Goal: Task Accomplishment & Management: Complete application form

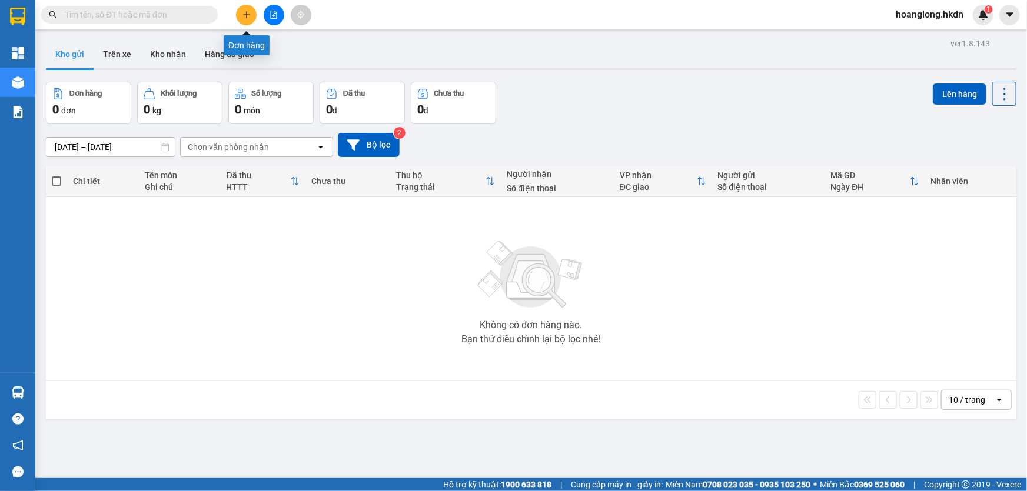
click at [248, 16] on icon "plus" at bounding box center [246, 15] width 8 height 8
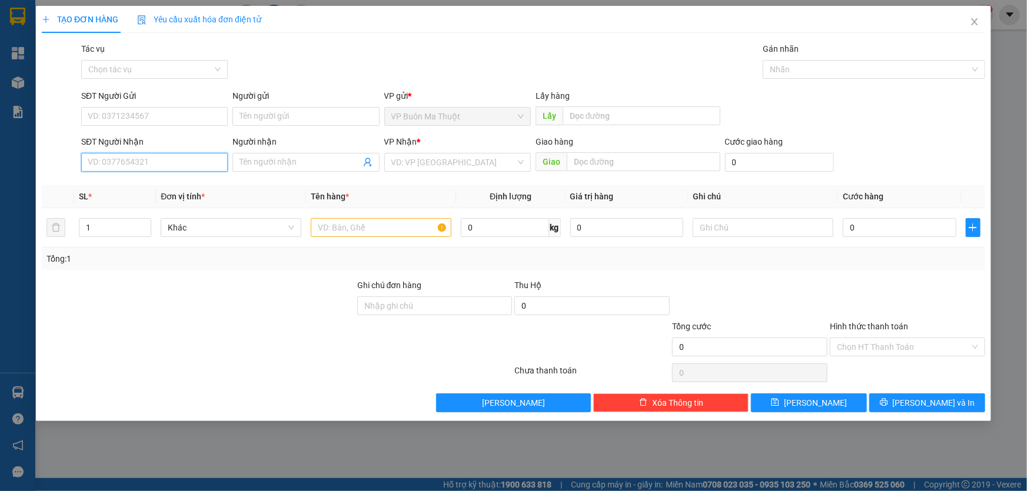
click at [206, 163] on input "SĐT Người Nhận" at bounding box center [154, 162] width 147 height 19
type input "0972904278"
click at [450, 165] on input "search" at bounding box center [453, 163] width 124 height 18
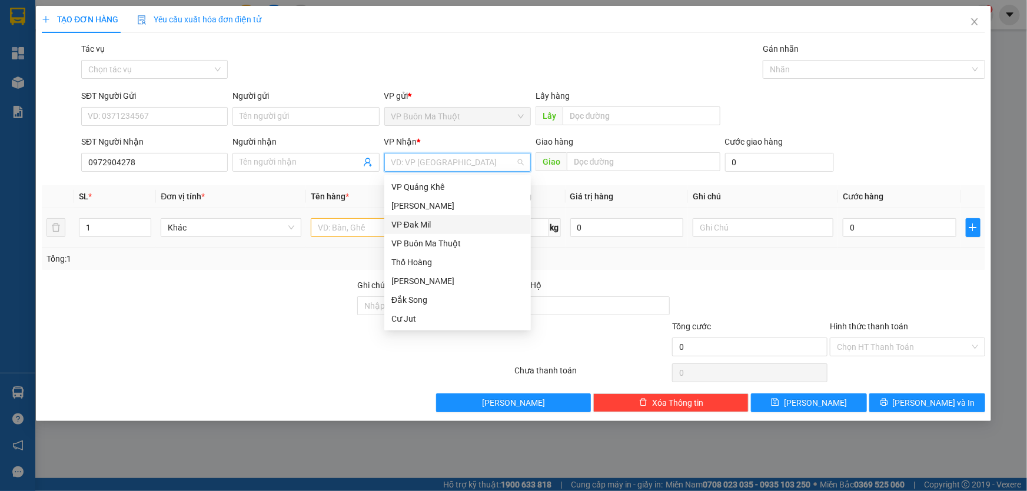
drag, startPoint x: 438, startPoint y: 224, endPoint x: 418, endPoint y: 226, distance: 19.6
click at [437, 224] on div "VP Đak Mil" at bounding box center [457, 224] width 132 height 13
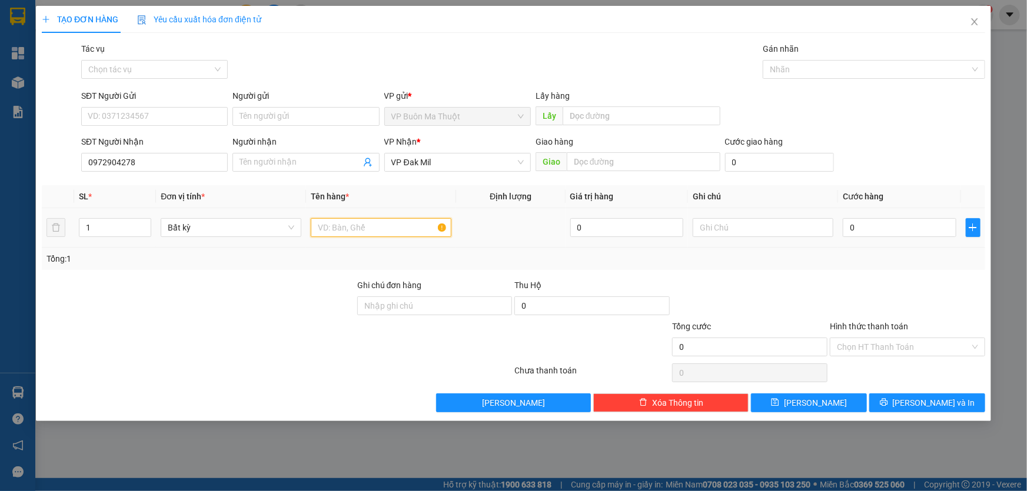
click at [371, 227] on input "text" at bounding box center [381, 227] width 141 height 19
type input "hs"
click at [893, 219] on input "0" at bounding box center [900, 227] width 114 height 19
type input "3"
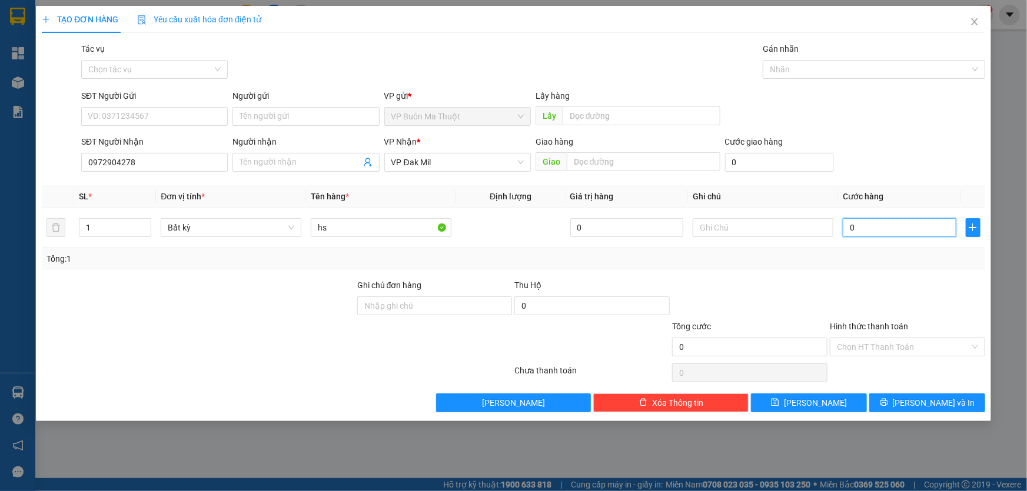
type input "3"
type input "30"
type input "300"
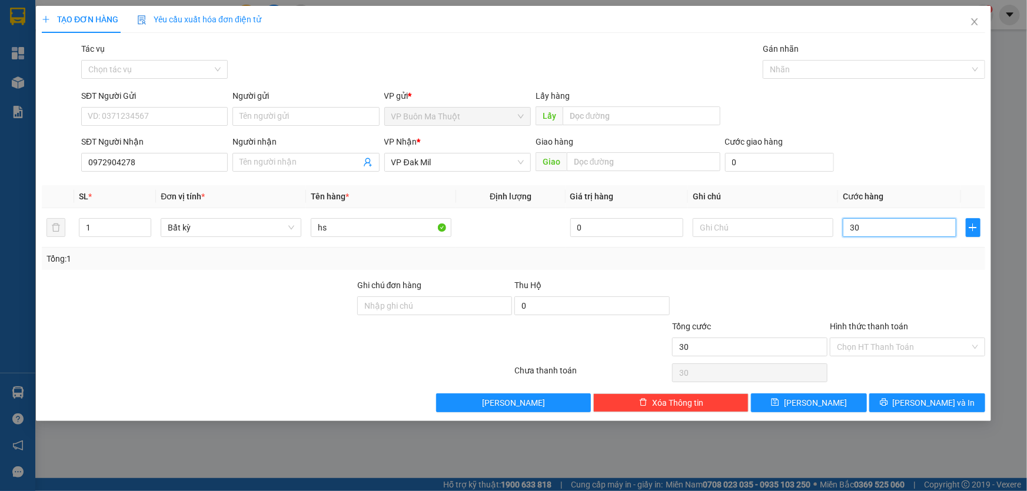
type input "300"
type input "3.000"
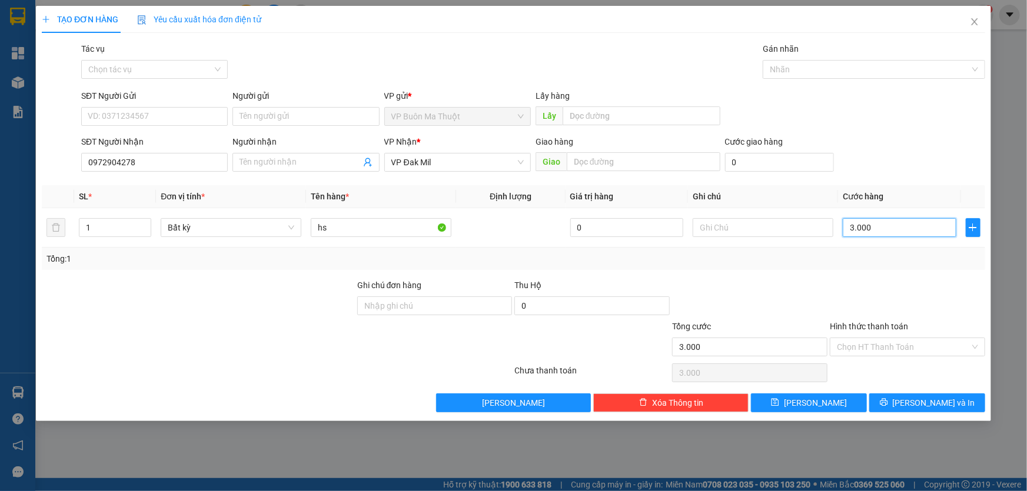
type input "30.000"
click at [900, 346] on input "Hình thức thanh toán" at bounding box center [903, 347] width 133 height 18
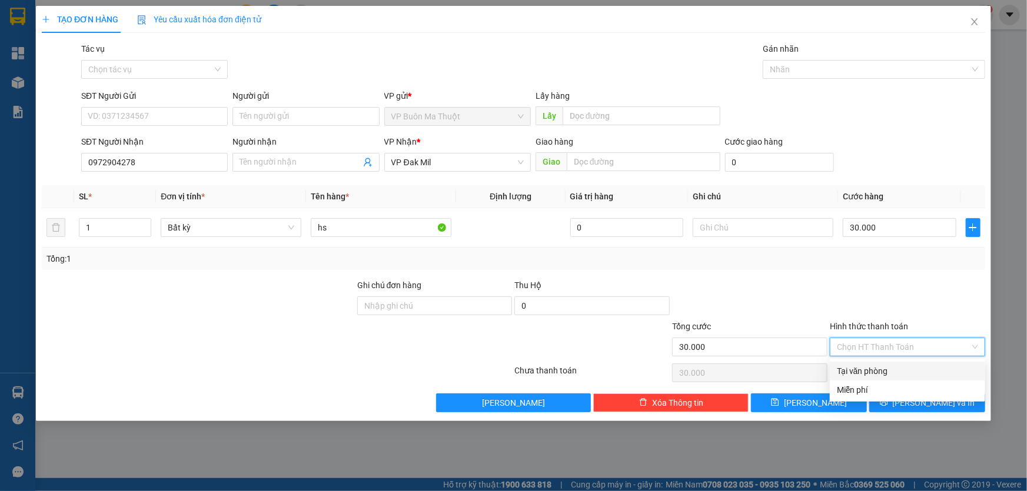
click at [869, 371] on div "Tại văn phòng" at bounding box center [907, 371] width 141 height 13
type input "0"
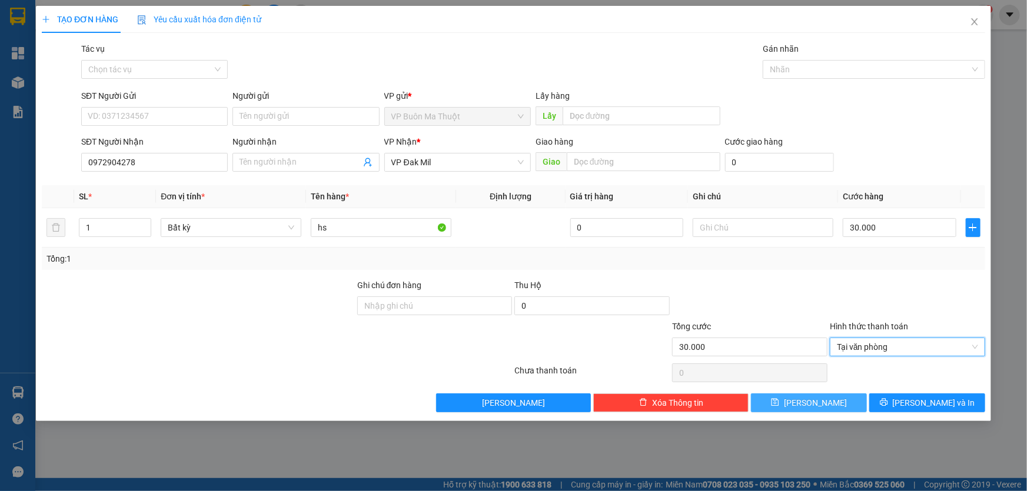
click at [830, 401] on button "[PERSON_NAME]" at bounding box center [809, 403] width 116 height 19
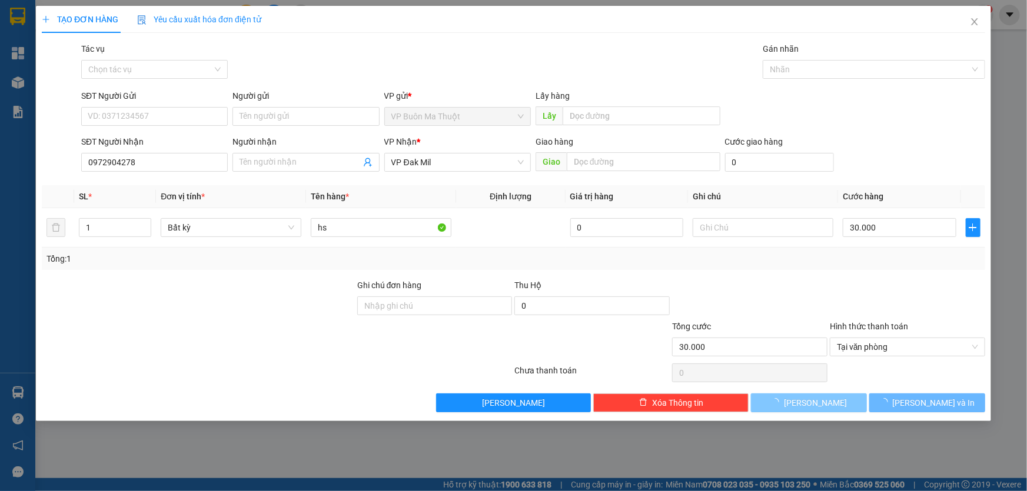
type input "0"
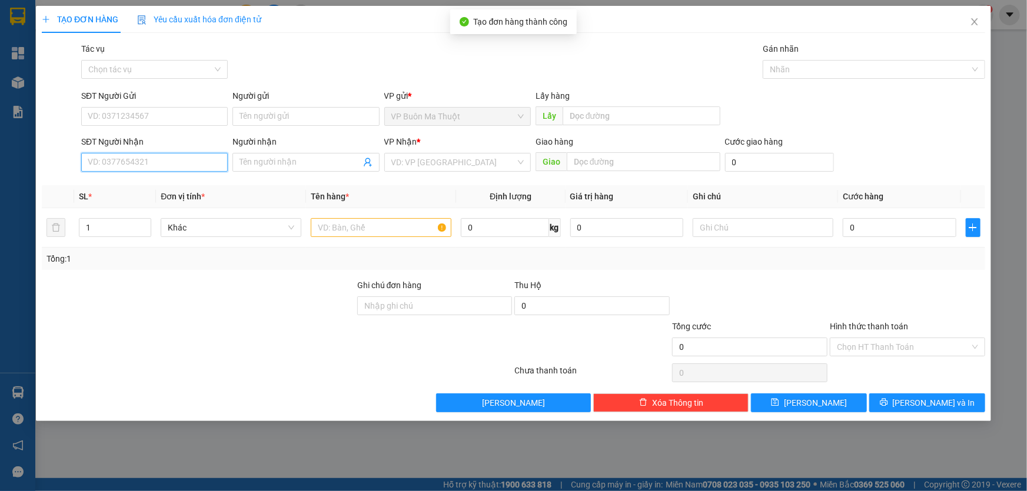
click at [119, 162] on input "SĐT Người Nhận" at bounding box center [154, 162] width 147 height 19
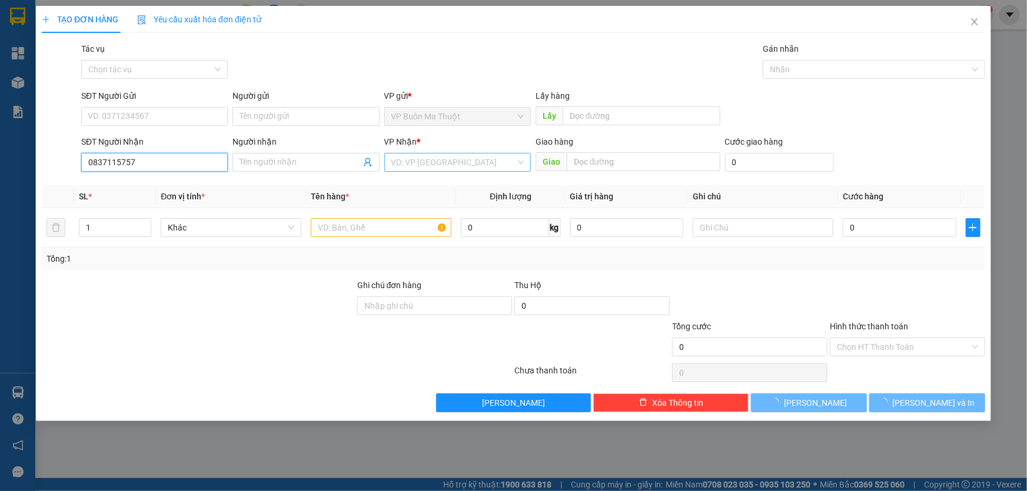
type input "0837115757"
click at [442, 164] on input "search" at bounding box center [453, 163] width 124 height 18
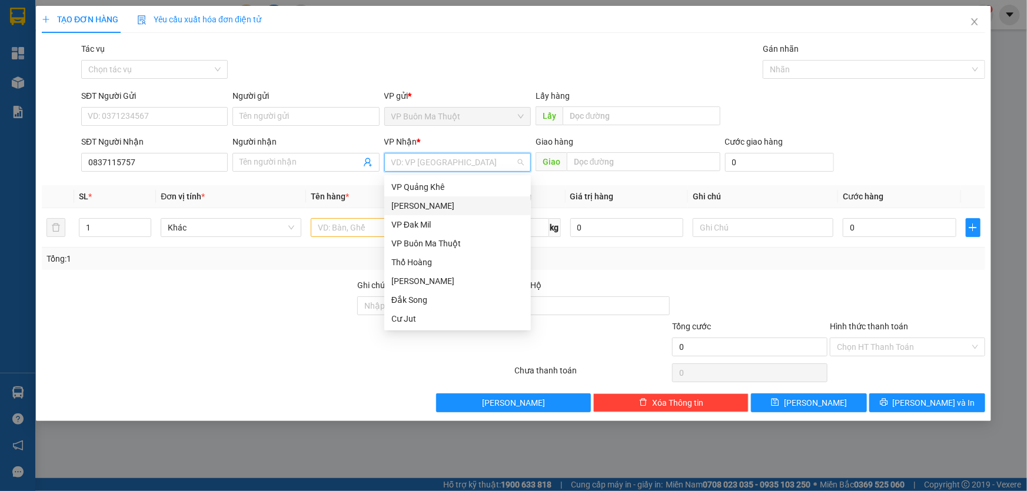
click at [388, 209] on div "[PERSON_NAME]" at bounding box center [457, 206] width 147 height 19
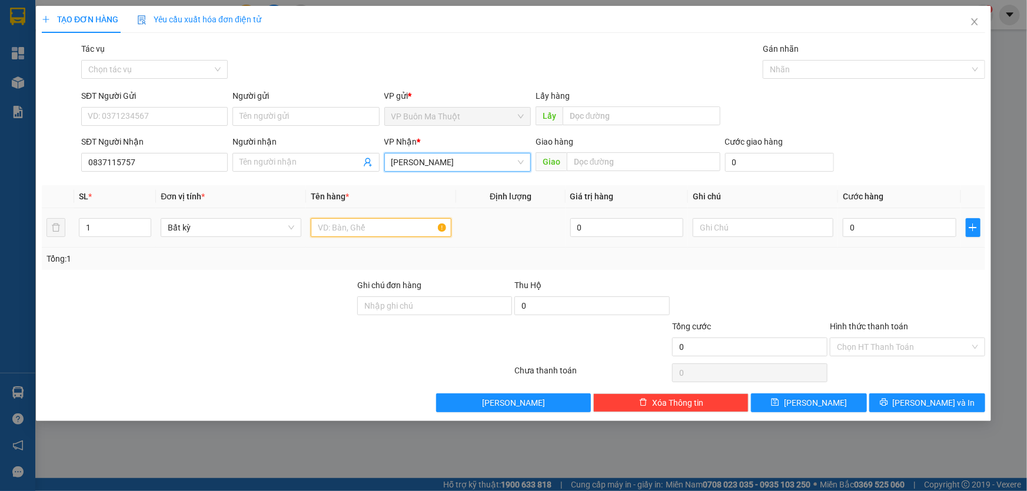
click at [340, 222] on input "text" at bounding box center [381, 227] width 141 height 19
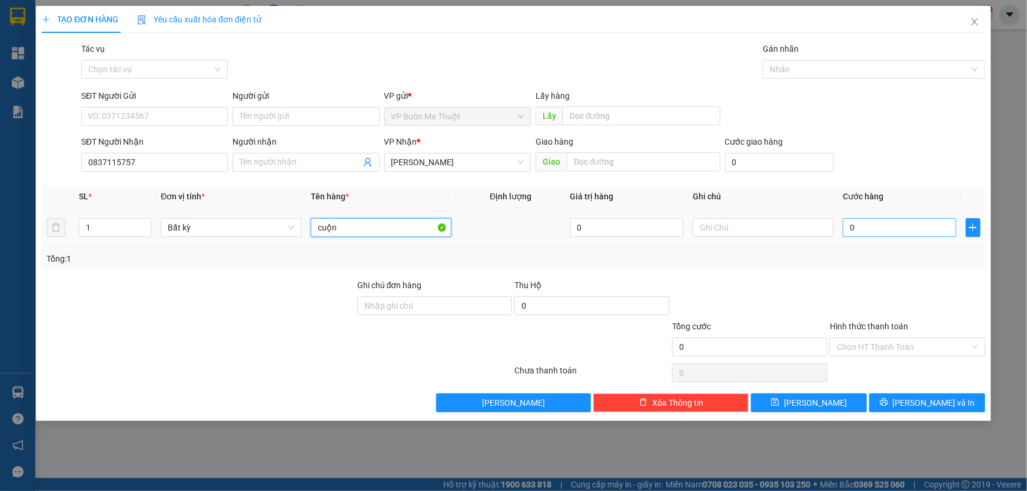
type input "cuộn"
click at [909, 227] on input "0" at bounding box center [900, 227] width 114 height 19
type input "3"
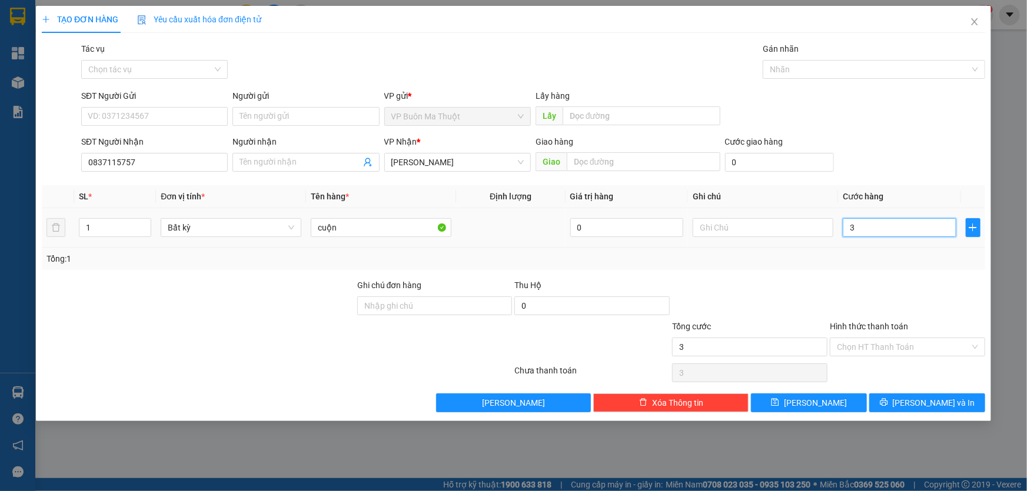
type input "30"
type input "300"
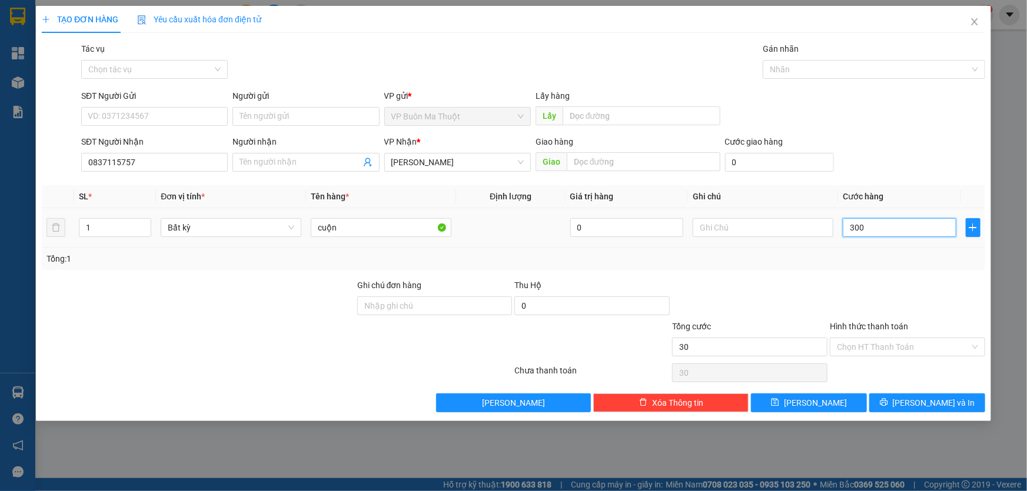
type input "300"
type input "3.000"
type input "30.000"
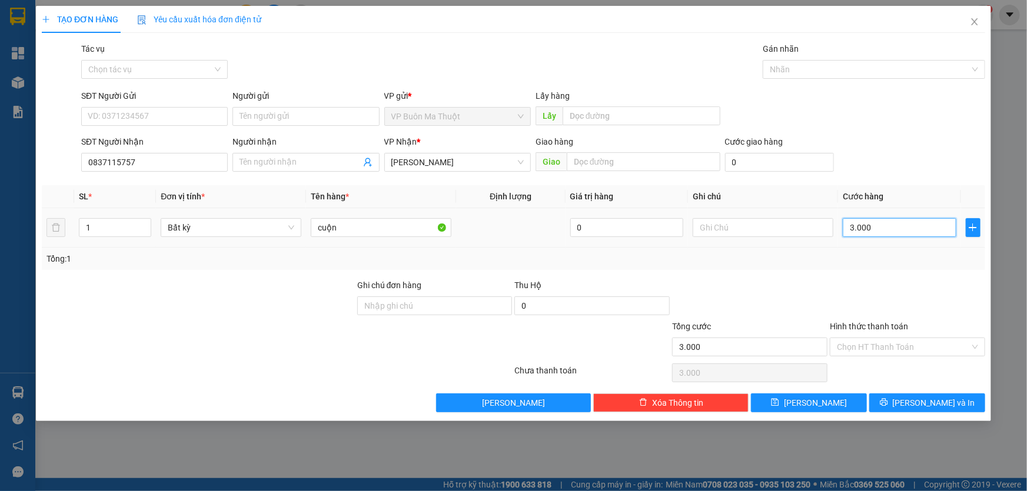
type input "30.000"
click at [910, 346] on input "Hình thức thanh toán" at bounding box center [903, 347] width 133 height 18
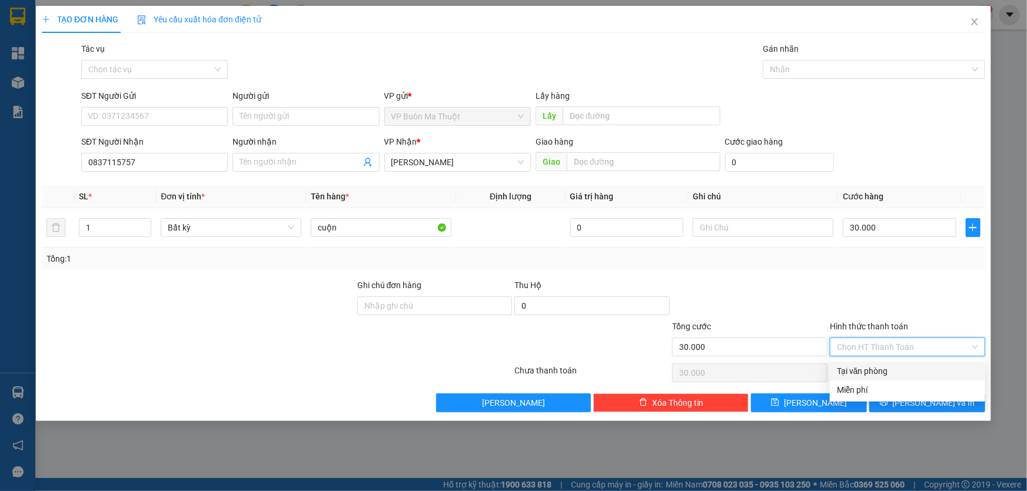
click at [890, 366] on div "Tại văn phòng" at bounding box center [907, 371] width 141 height 13
type input "0"
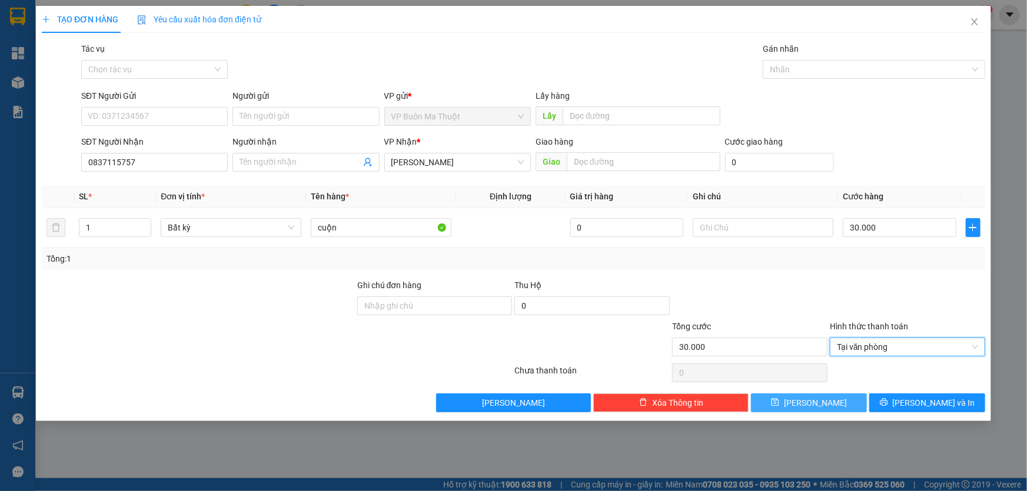
click at [826, 400] on button "[PERSON_NAME]" at bounding box center [809, 403] width 116 height 19
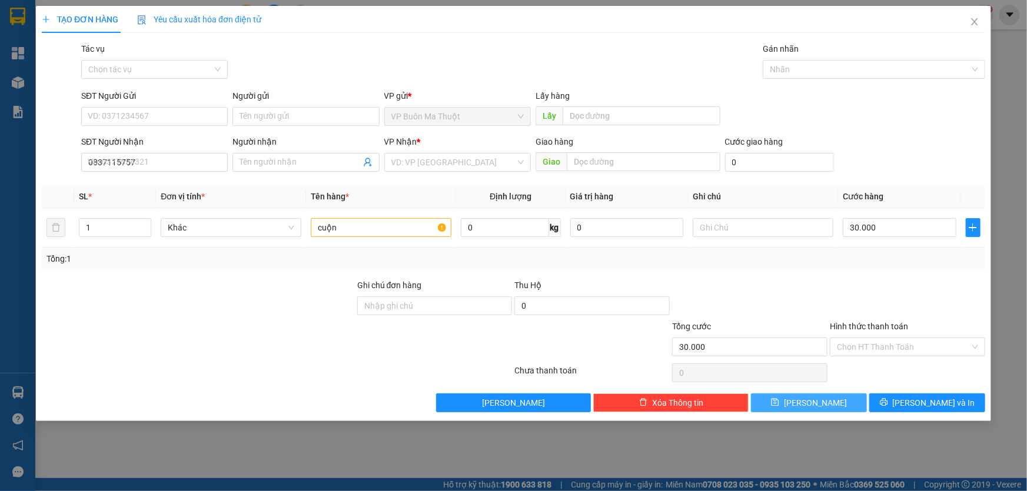
type input "0"
click at [148, 159] on input "SĐT Người Nhận" at bounding box center [154, 162] width 147 height 19
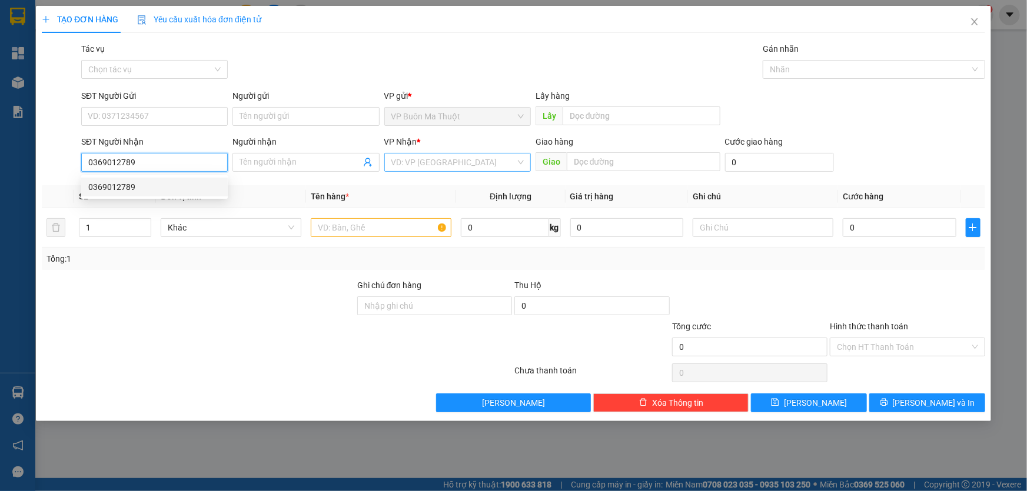
type input "0369012789"
click at [413, 159] on input "search" at bounding box center [453, 163] width 124 height 18
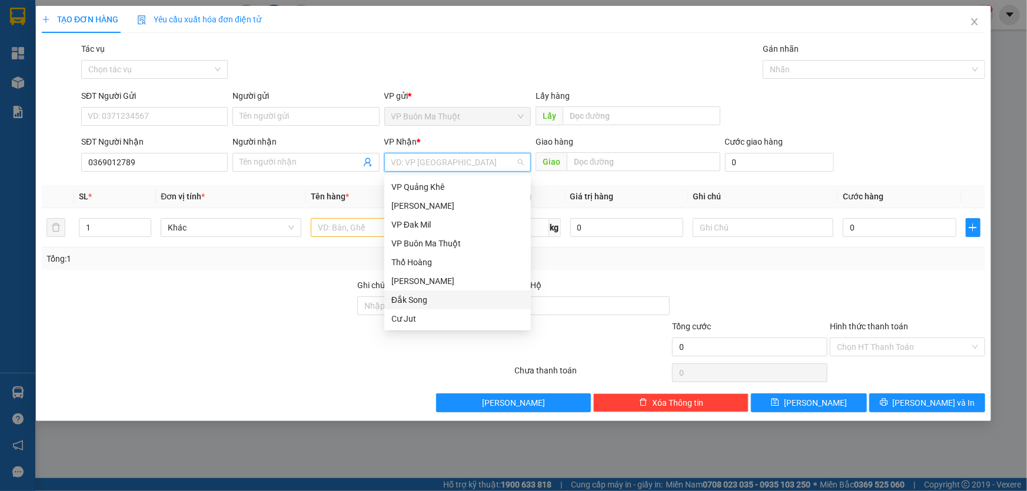
click at [429, 301] on div "Đắk Song" at bounding box center [457, 300] width 132 height 13
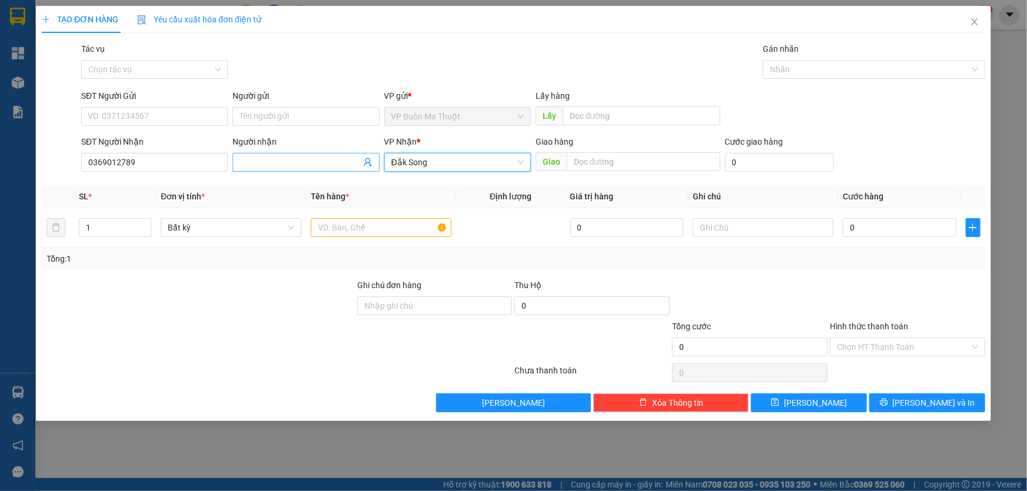
click at [323, 169] on span at bounding box center [305, 162] width 147 height 19
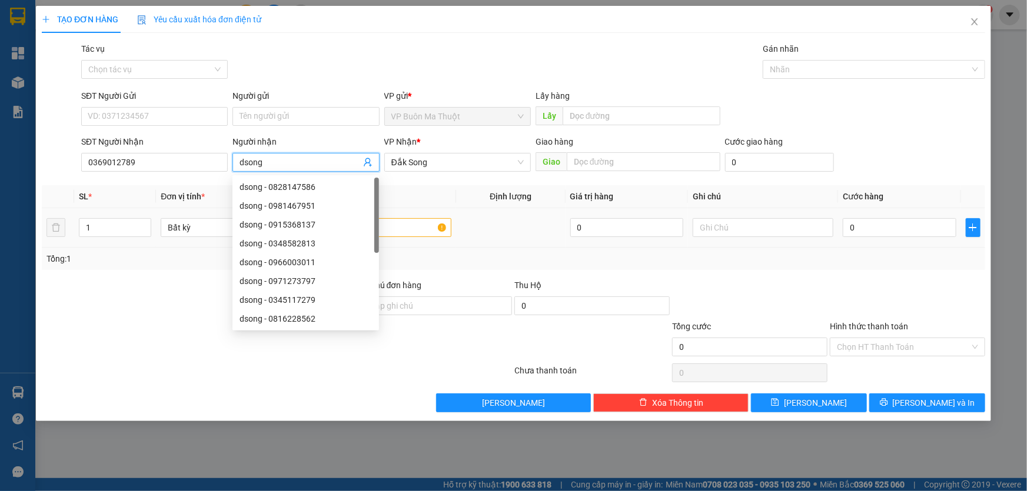
type input "dsong"
click at [416, 231] on input "text" at bounding box center [381, 227] width 141 height 19
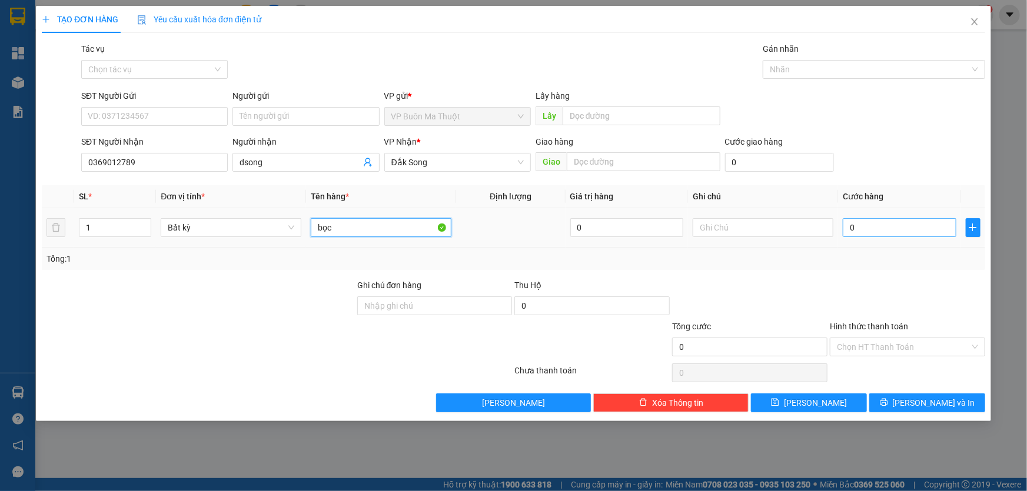
type input "bọc"
click at [917, 231] on input "0" at bounding box center [900, 227] width 114 height 19
type input "3"
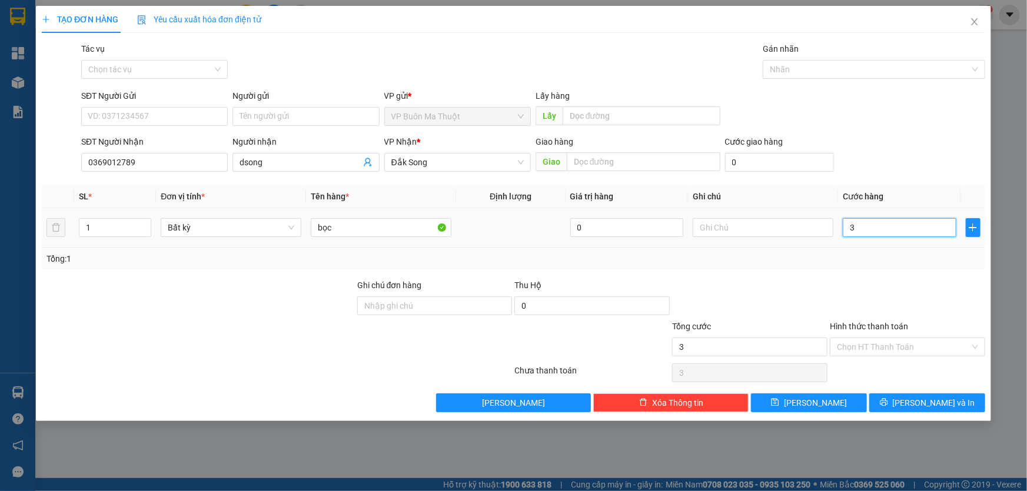
type input "30"
type input "300"
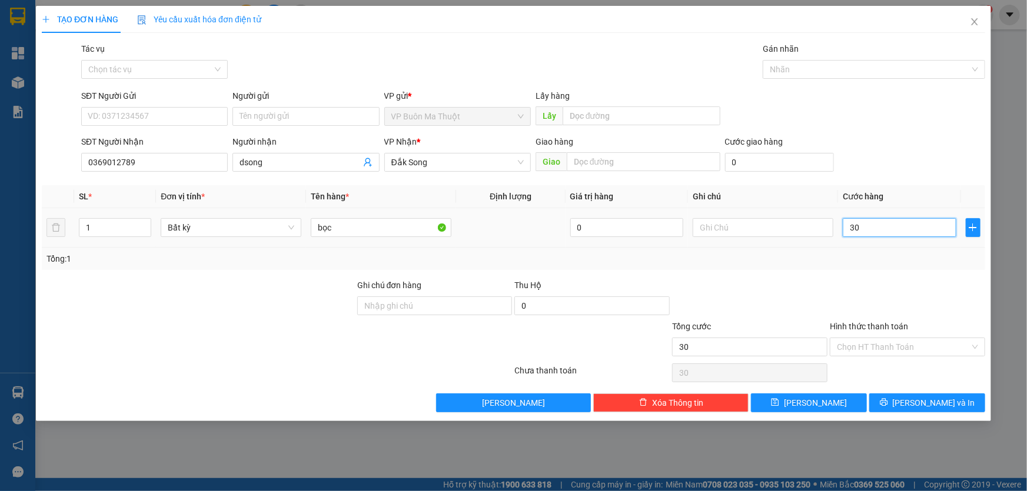
type input "300"
type input "3.000"
type input "30.000"
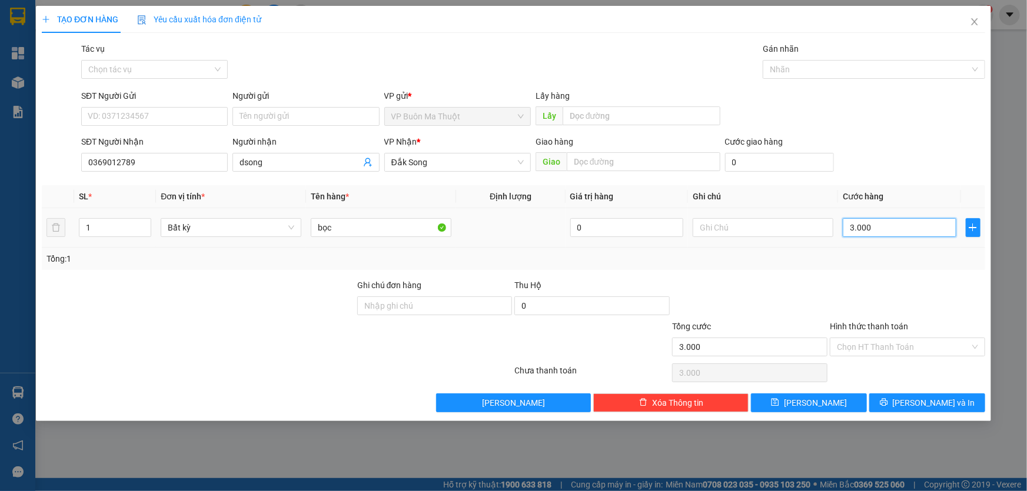
type input "30.000"
click at [834, 405] on button "[PERSON_NAME]" at bounding box center [809, 403] width 116 height 19
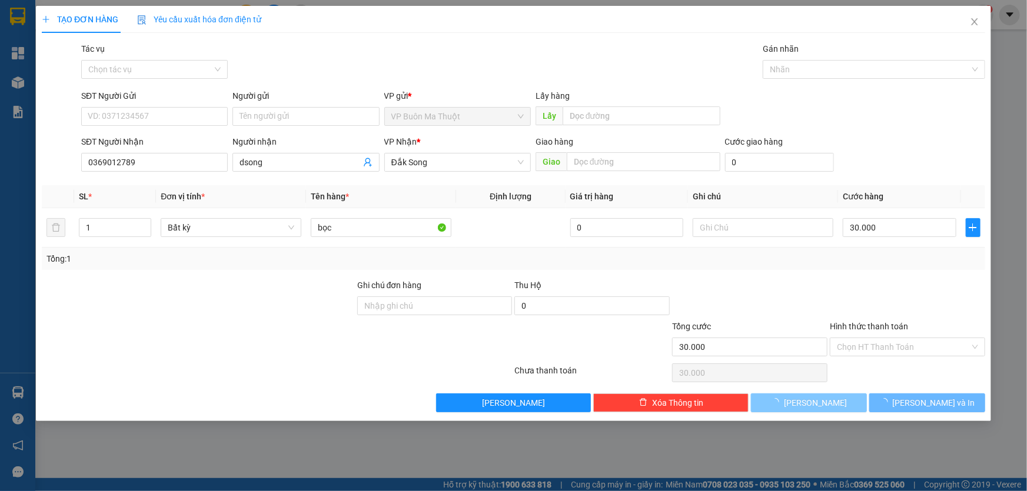
type input "0"
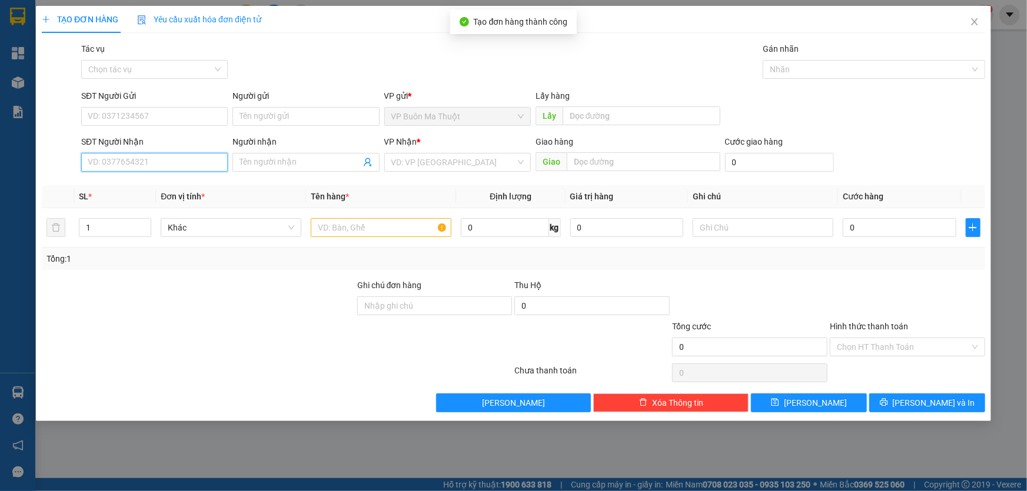
click at [161, 165] on input "SĐT Người Nhận" at bounding box center [154, 162] width 147 height 19
type input "0898399144"
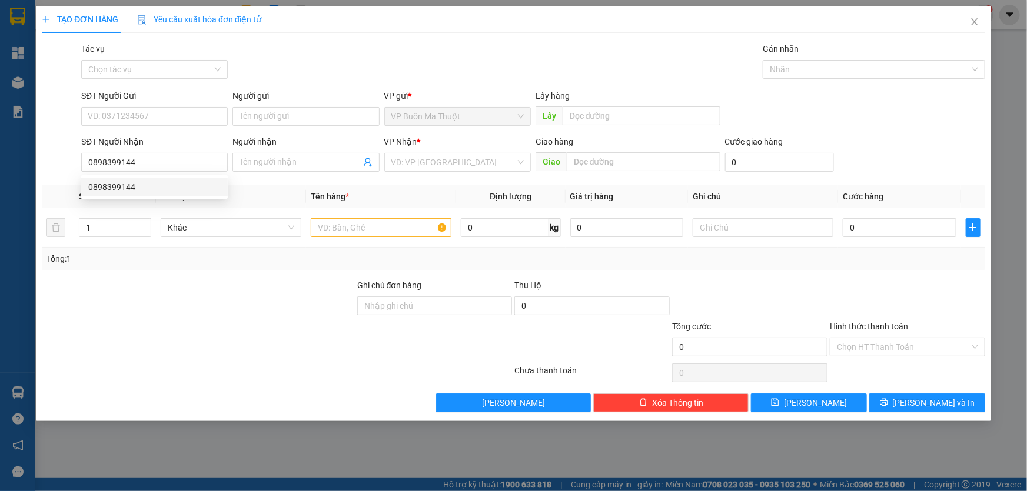
drag, startPoint x: 437, startPoint y: 167, endPoint x: 433, endPoint y: 174, distance: 7.7
click at [437, 168] on input "search" at bounding box center [453, 163] width 124 height 18
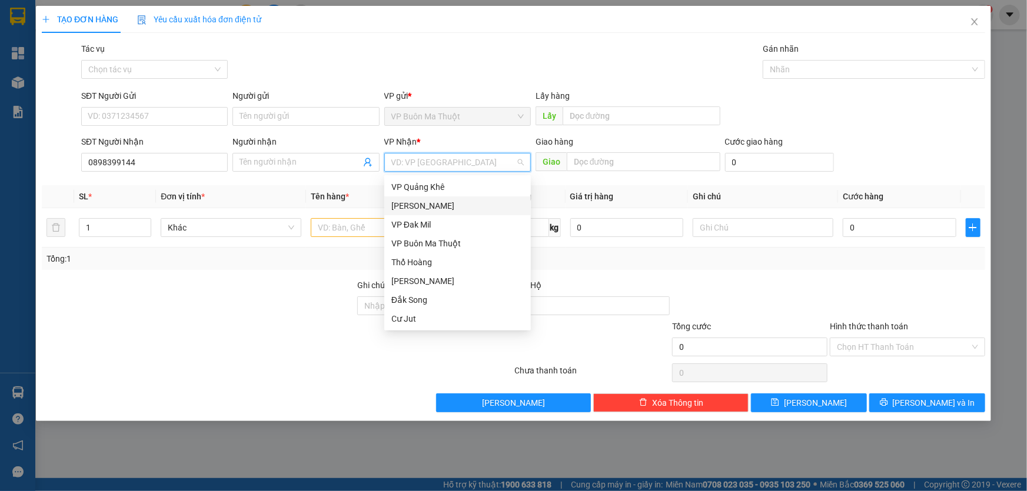
click at [417, 206] on div "[PERSON_NAME]" at bounding box center [457, 205] width 132 height 13
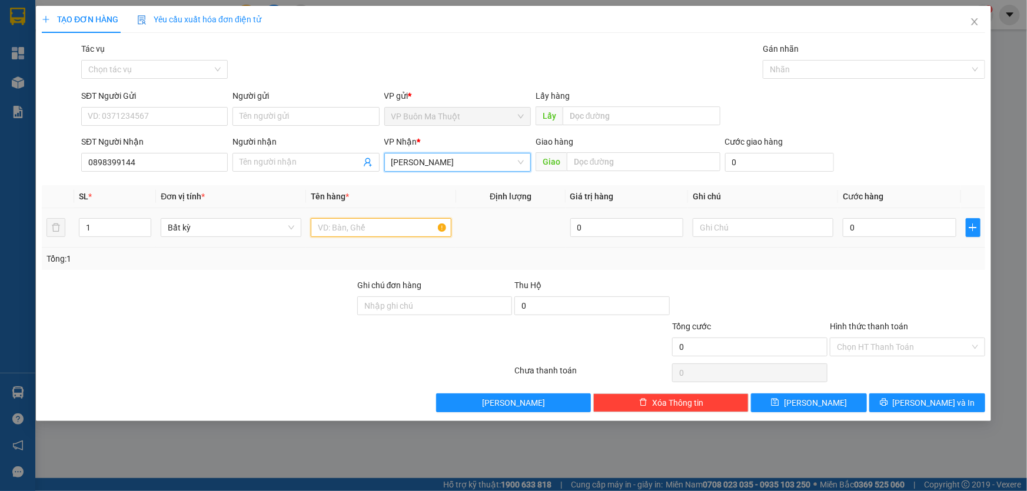
click at [355, 226] on input "text" at bounding box center [381, 227] width 141 height 19
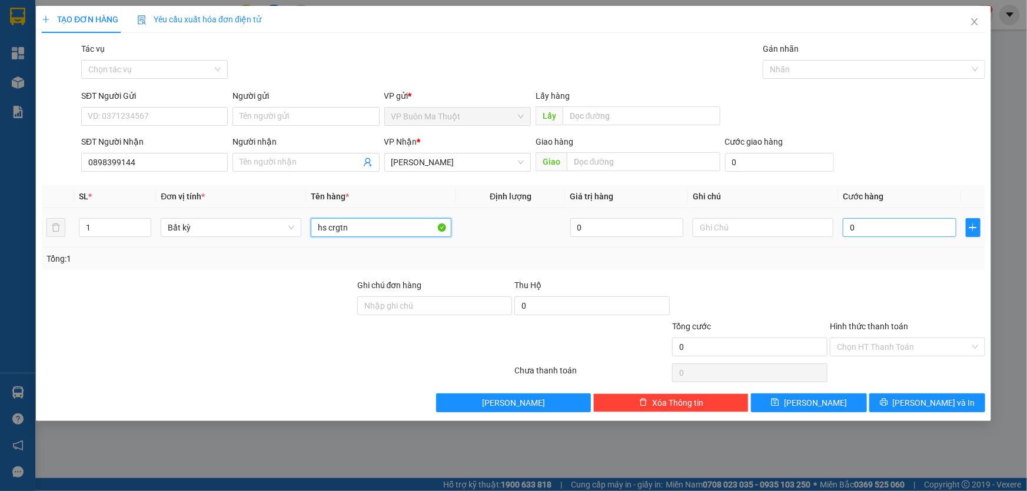
type input "hs crgtn"
click at [883, 228] on input "0" at bounding box center [900, 227] width 114 height 19
type input "6"
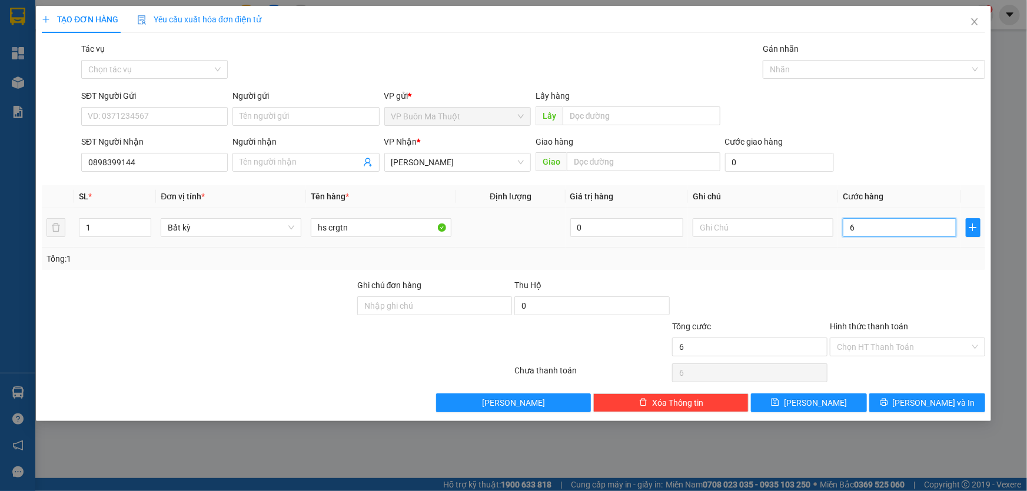
type input "60"
type input "600"
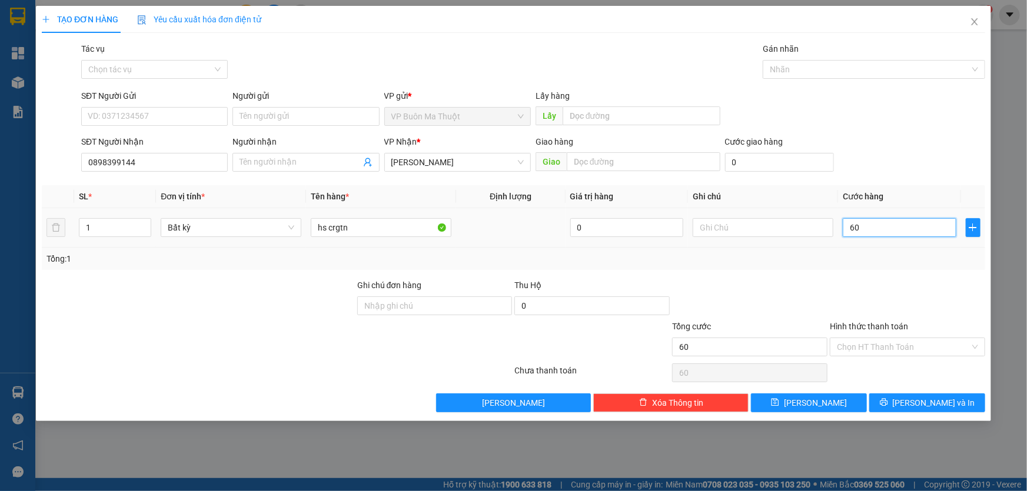
type input "600"
type input "6.000"
type input "60.000"
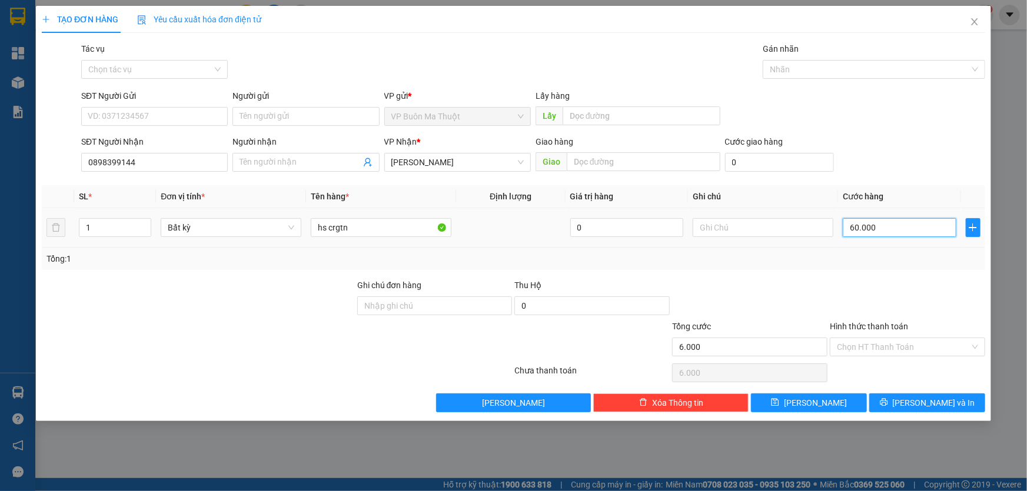
type input "60.000"
click at [889, 344] on input "Hình thức thanh toán" at bounding box center [903, 347] width 133 height 18
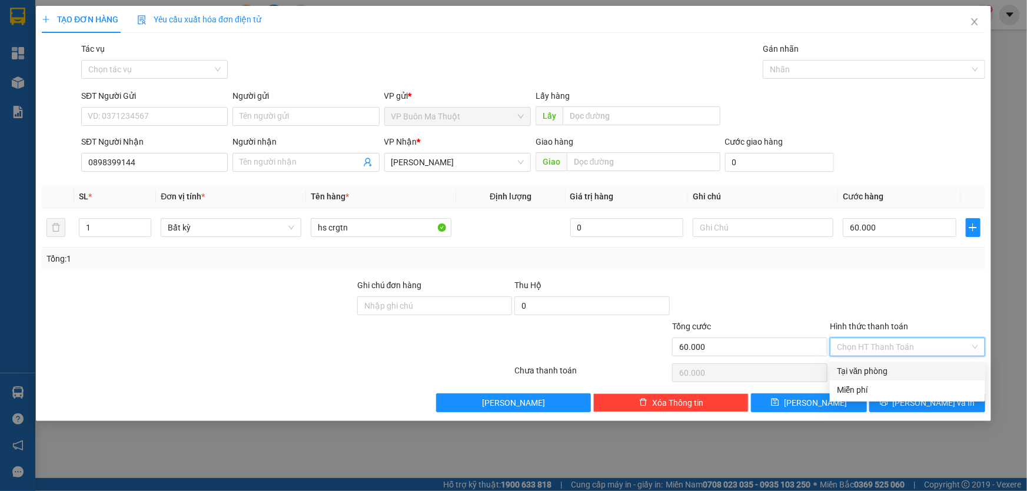
click at [887, 375] on div "Tại văn phòng" at bounding box center [907, 371] width 141 height 13
type input "0"
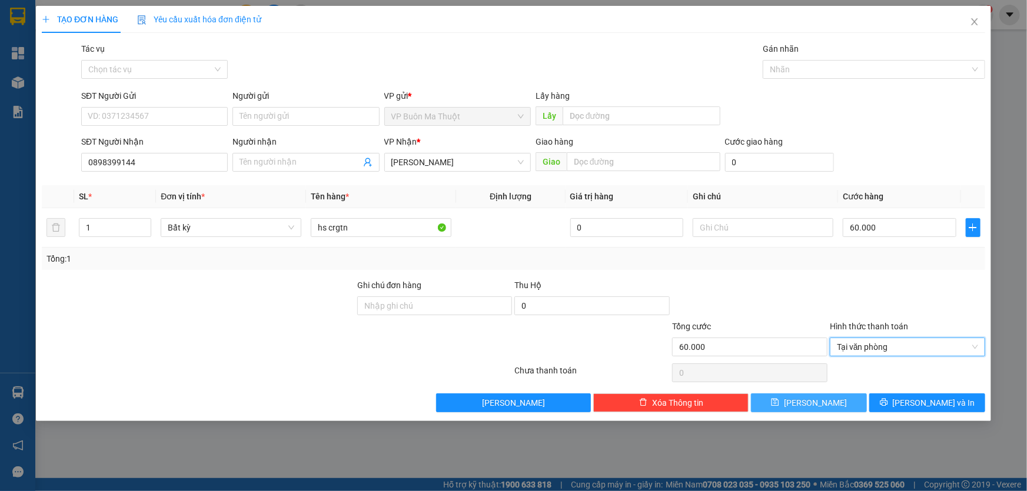
click at [842, 405] on button "[PERSON_NAME]" at bounding box center [809, 403] width 116 height 19
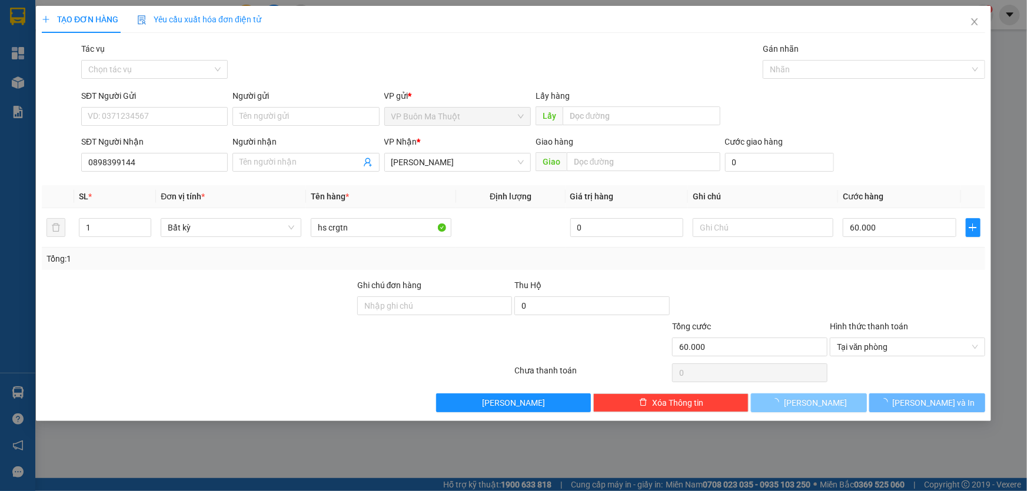
type input "0"
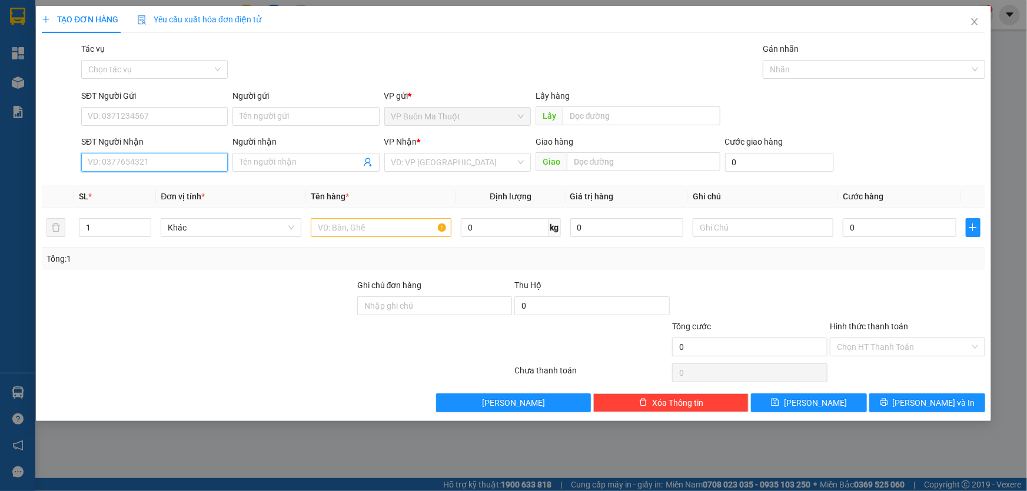
drag, startPoint x: 97, startPoint y: 156, endPoint x: 338, endPoint y: 295, distance: 278.4
click at [97, 155] on input "SĐT Người Nhận" at bounding box center [154, 162] width 147 height 19
type input "0985520418"
click at [428, 154] on input "search" at bounding box center [453, 163] width 124 height 18
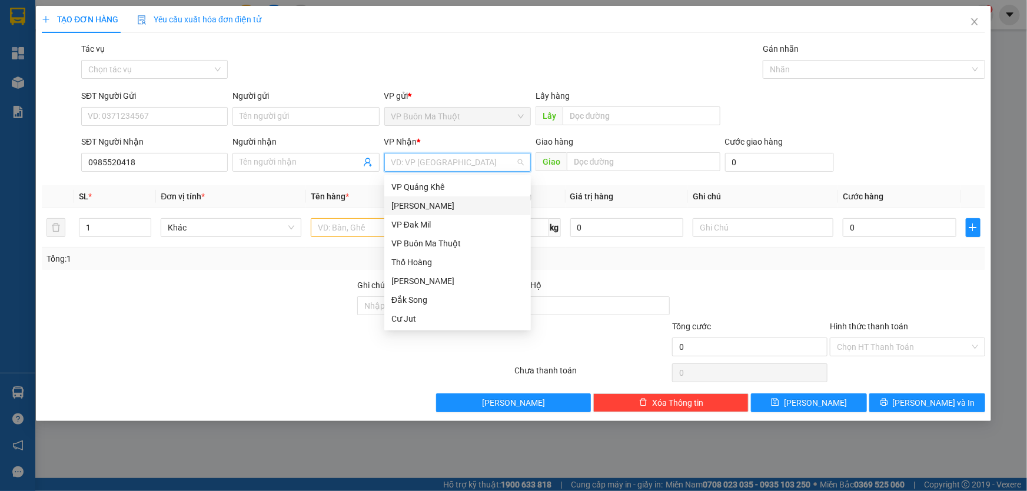
click at [424, 205] on div "[PERSON_NAME]" at bounding box center [457, 205] width 132 height 13
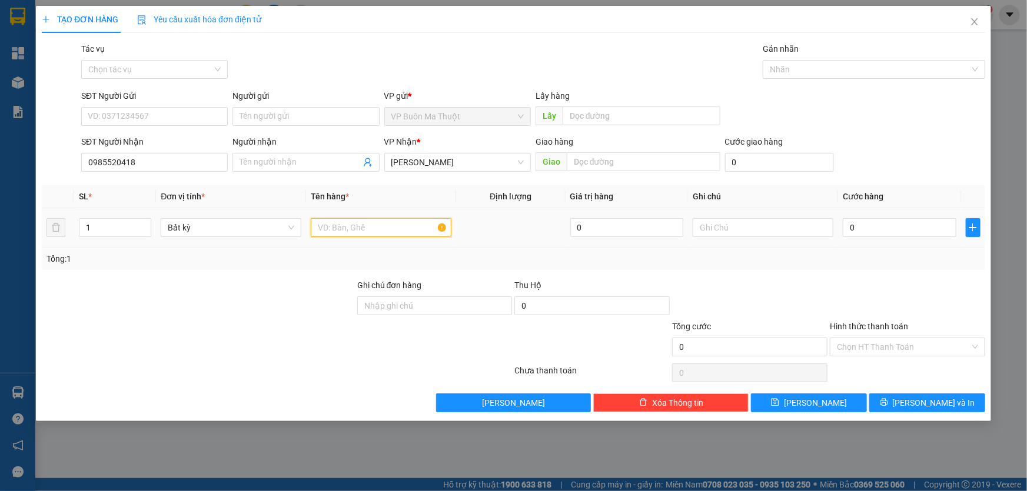
click at [352, 225] on input "text" at bounding box center [381, 227] width 141 height 19
type input "thùng"
click at [865, 235] on input "0" at bounding box center [900, 227] width 114 height 19
type input "4"
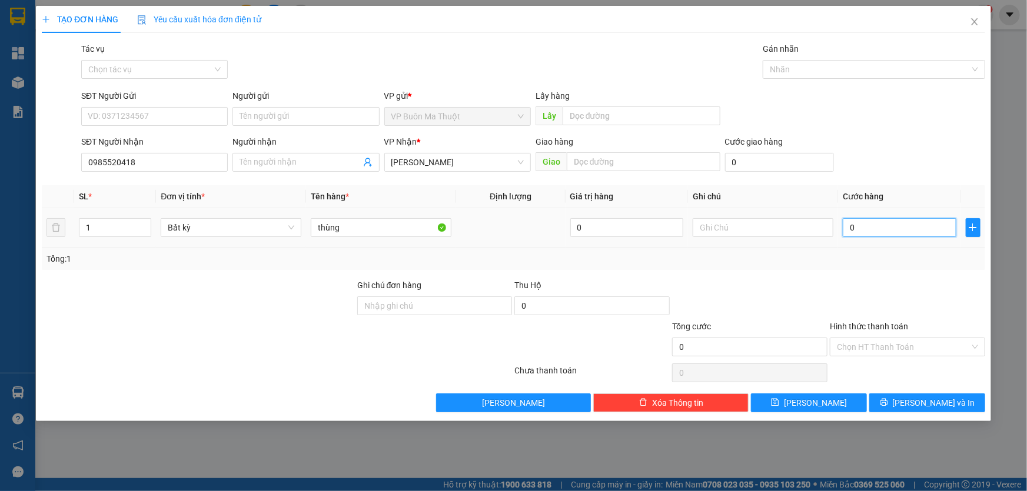
type input "4"
type input "40"
type input "400"
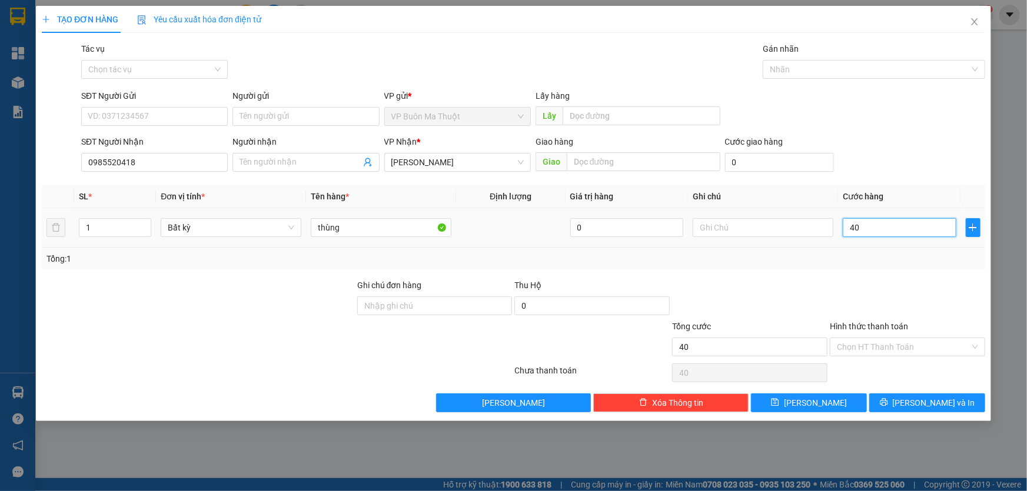
type input "400"
type input "4.000"
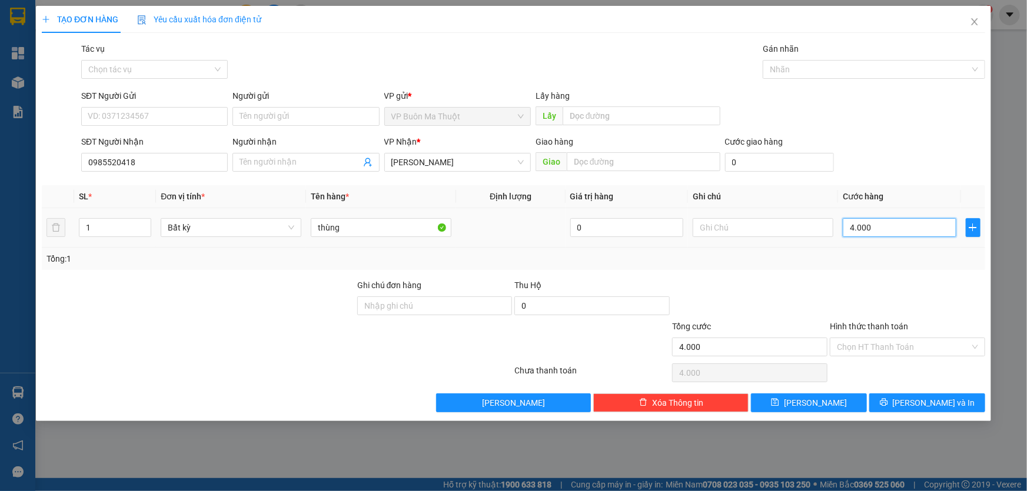
type input "40.000"
click at [835, 400] on button "[PERSON_NAME]" at bounding box center [809, 403] width 116 height 19
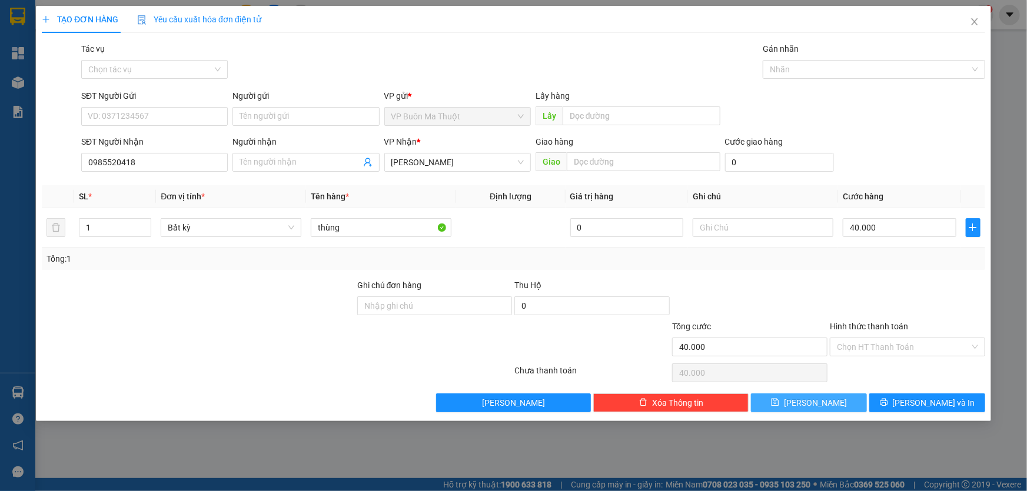
type input "0"
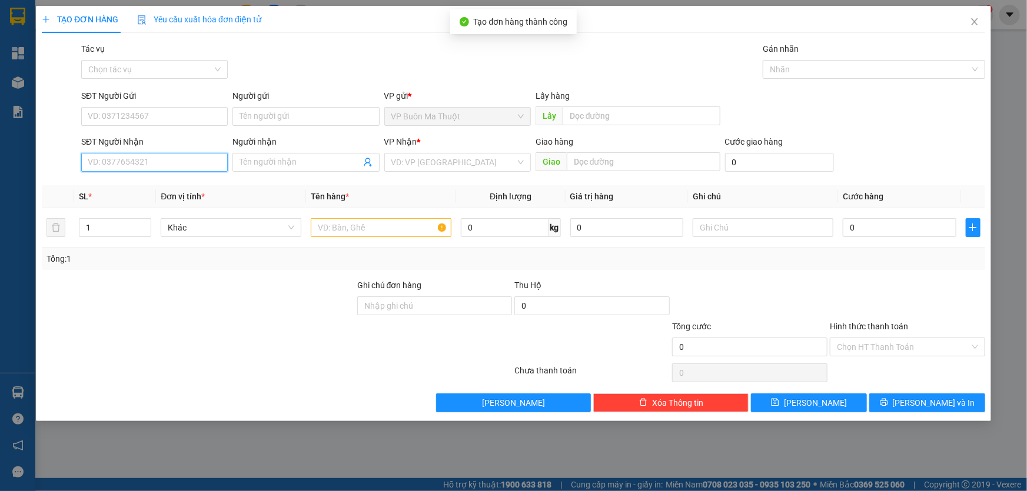
click at [165, 162] on input "SĐT Người Nhận" at bounding box center [154, 162] width 147 height 19
type input "0916717525"
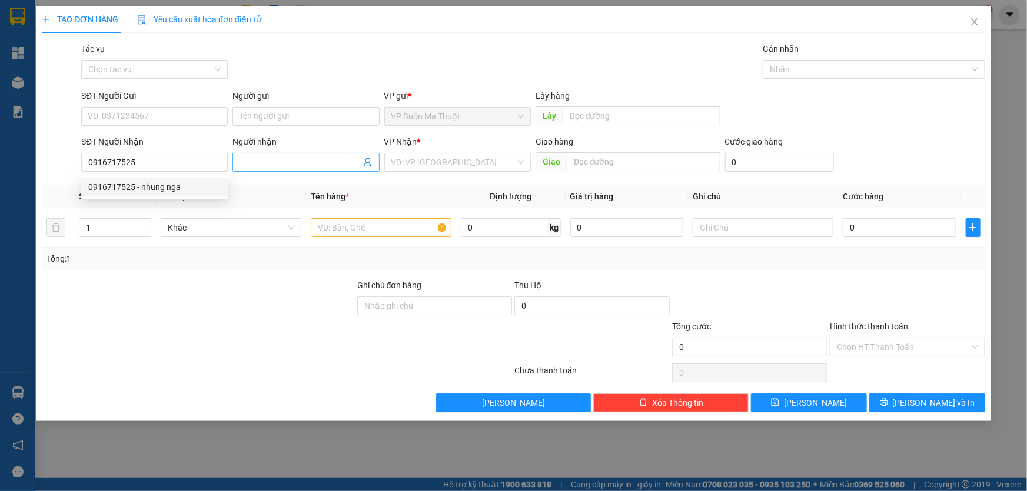
click at [306, 158] on input "Người nhận" at bounding box center [300, 162] width 121 height 13
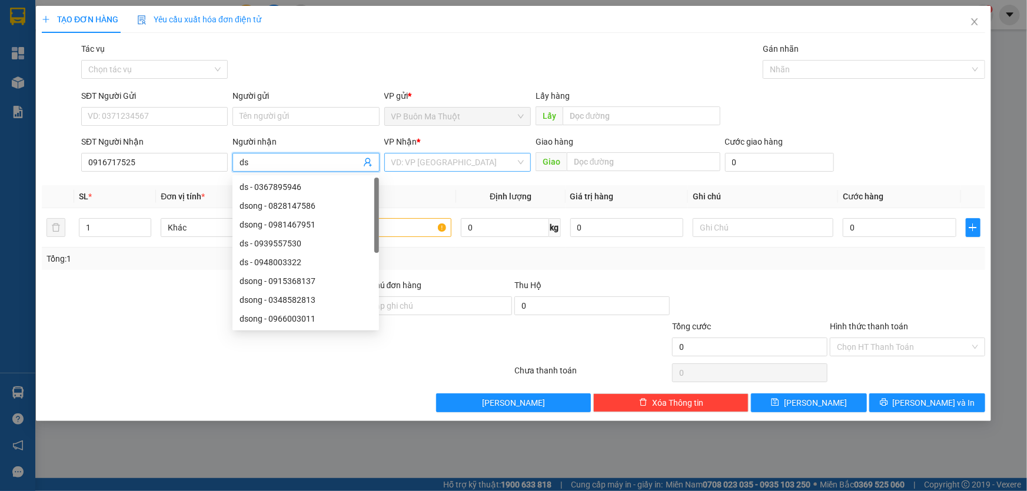
type input "ds"
click at [430, 156] on input "search" at bounding box center [453, 163] width 124 height 18
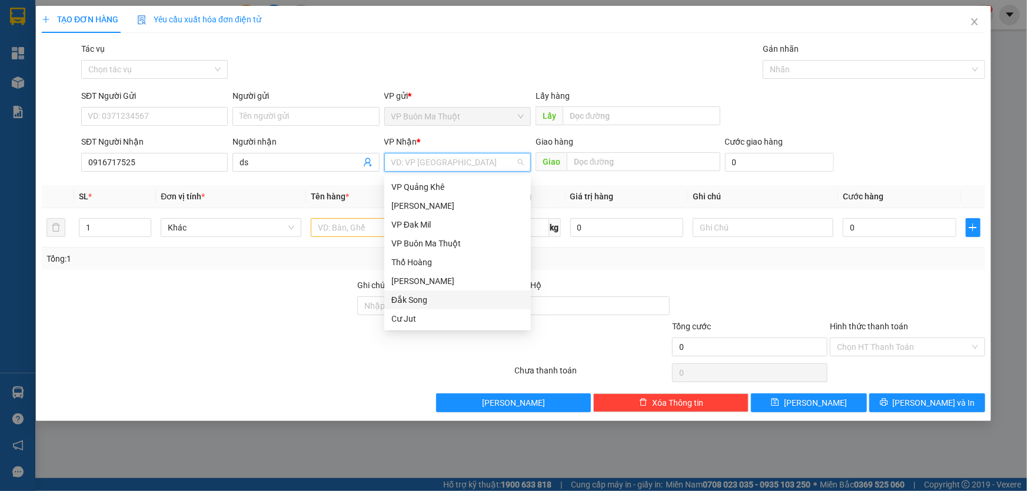
click at [418, 302] on div "Đắk Song" at bounding box center [457, 300] width 132 height 13
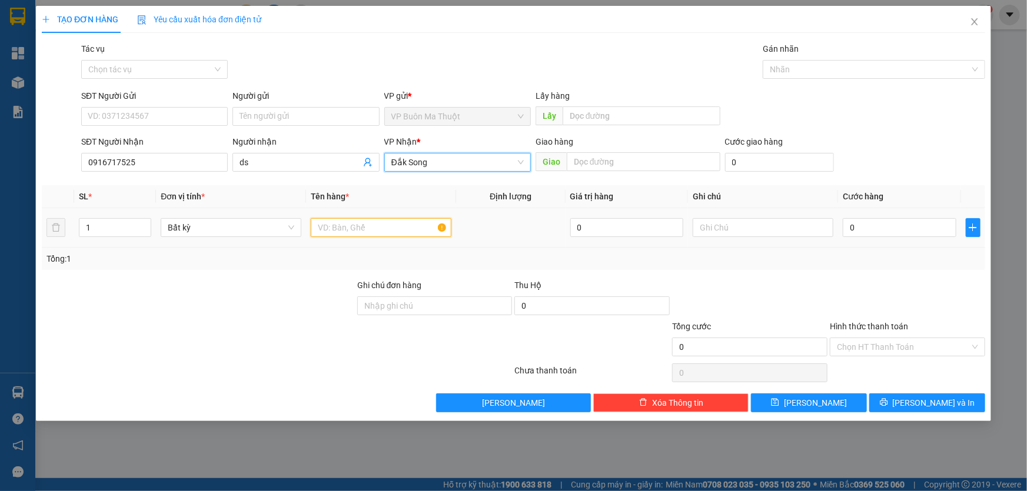
click at [363, 235] on input "text" at bounding box center [381, 227] width 141 height 19
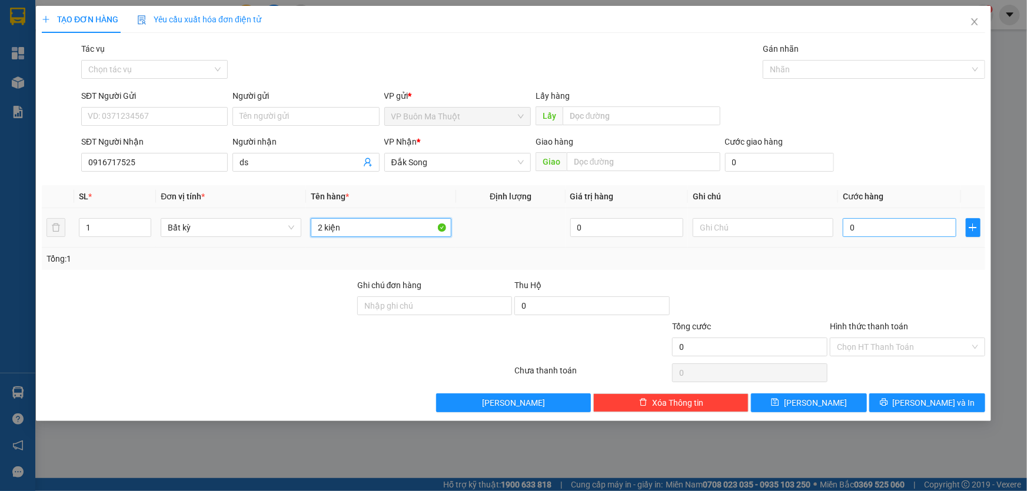
type input "2 kiện"
click at [926, 219] on input "0" at bounding box center [900, 227] width 114 height 19
type input "1"
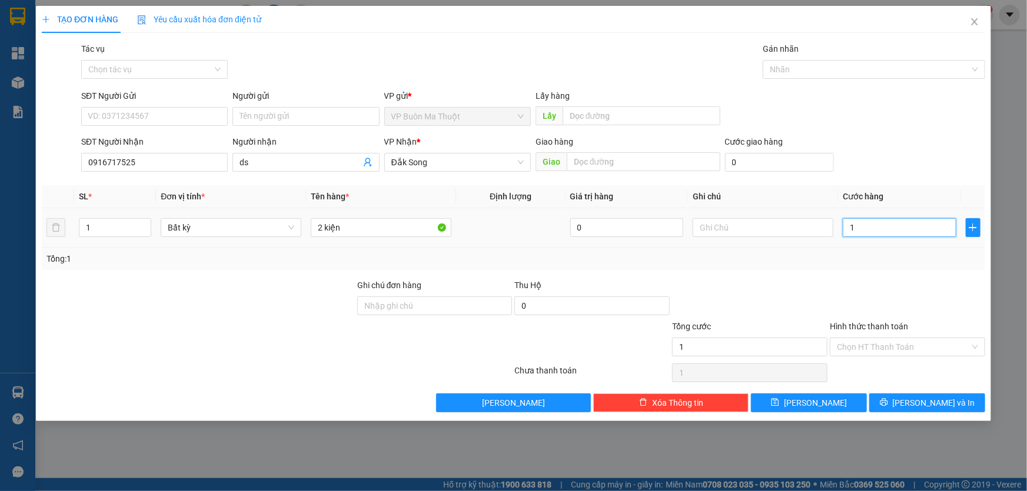
type input "10"
type input "100"
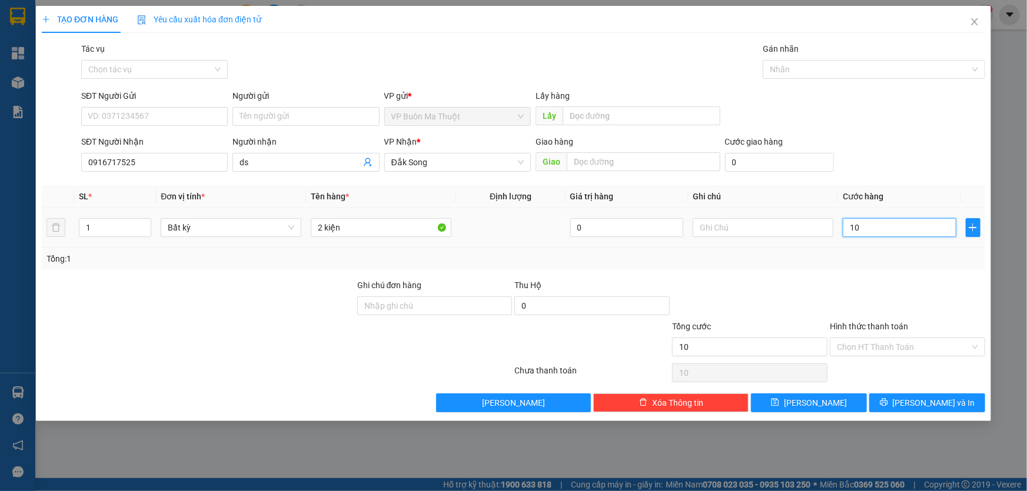
type input "100"
type input "1.000"
type input "10.000"
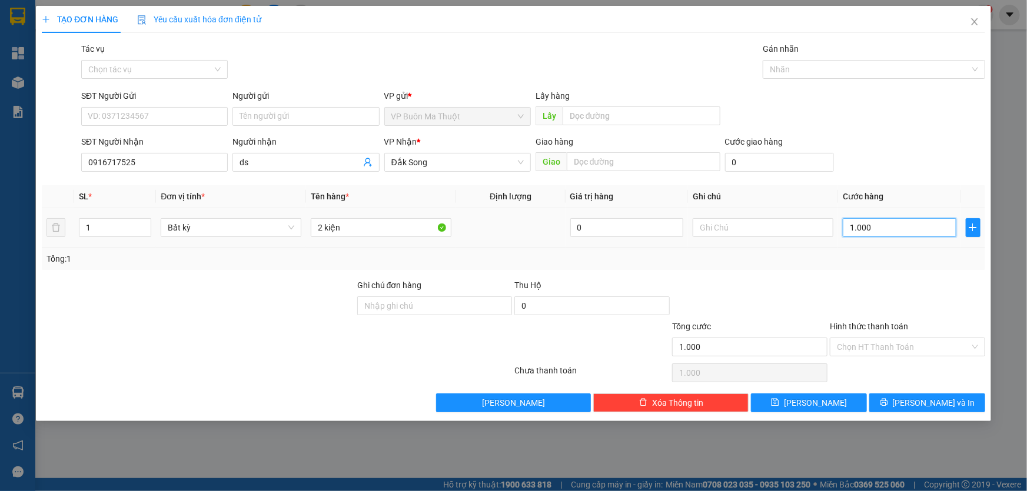
type input "10.000"
type input "100.000"
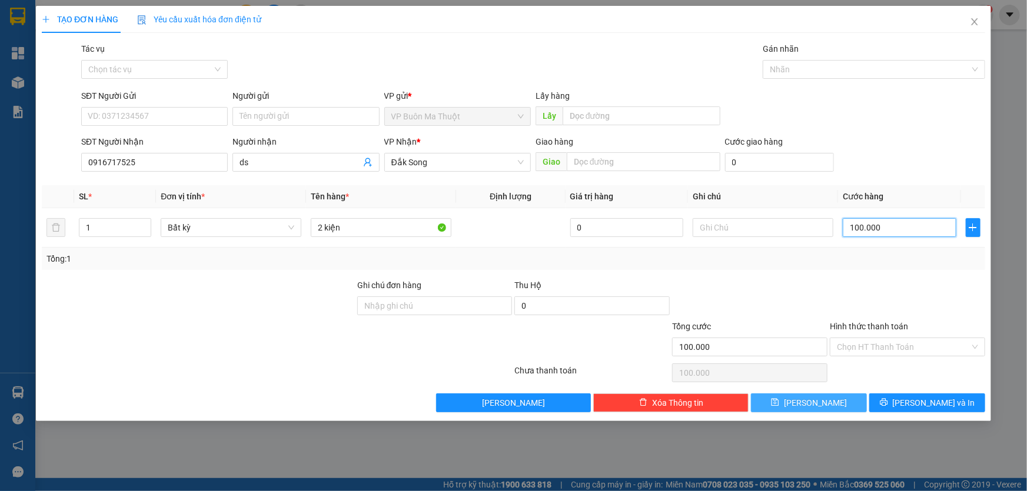
type input "100.000"
click at [814, 405] on span "[PERSON_NAME]" at bounding box center [815, 403] width 63 height 13
type input "0"
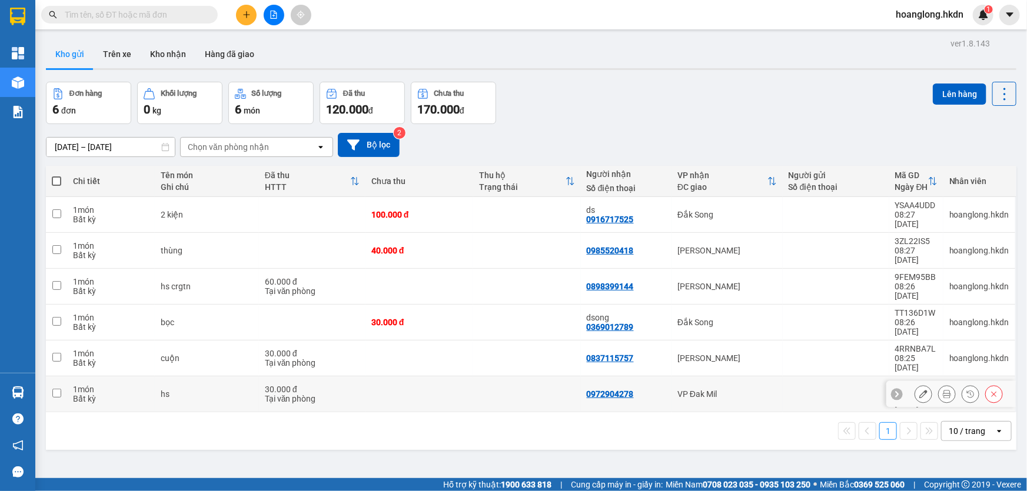
click at [480, 377] on td at bounding box center [527, 395] width 108 height 36
checkbox input "true"
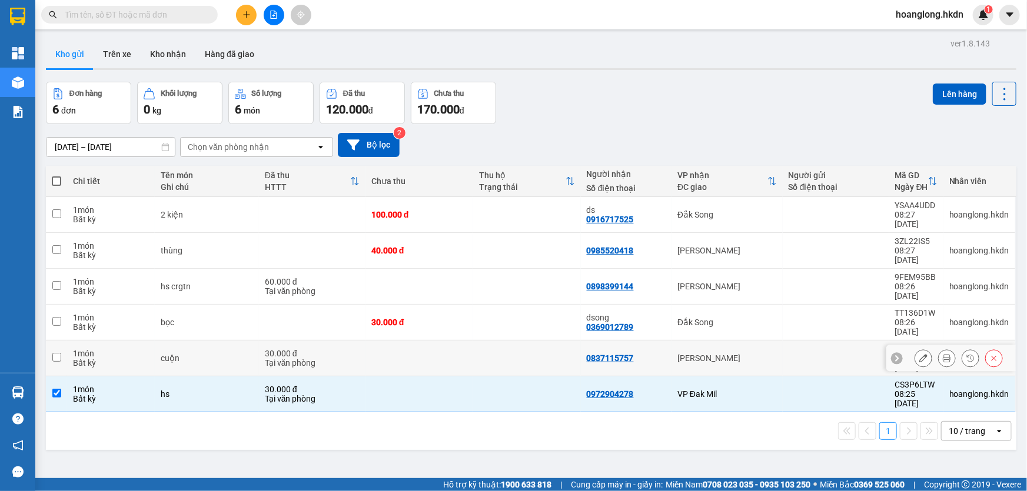
click at [488, 341] on td at bounding box center [527, 359] width 108 height 36
checkbox input "true"
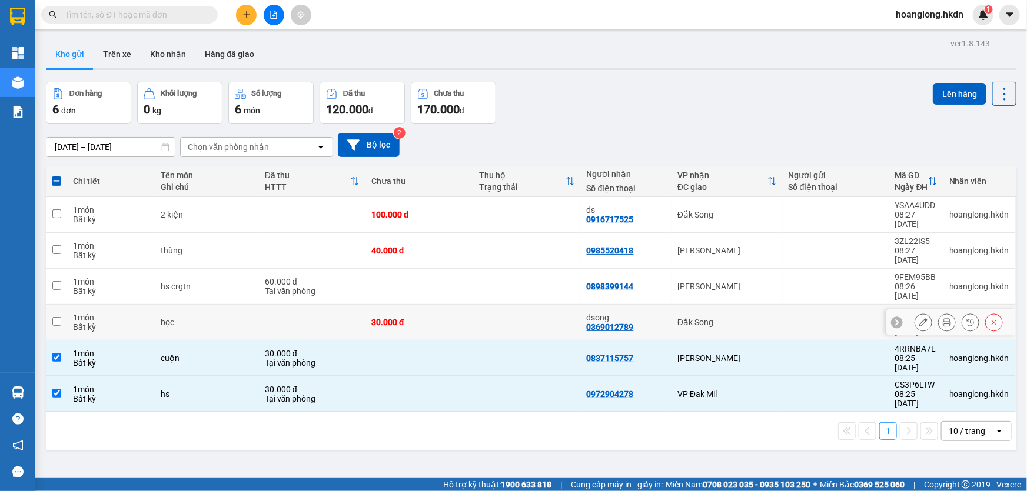
drag, startPoint x: 497, startPoint y: 300, endPoint x: 508, endPoint y: 274, distance: 28.4
click at [497, 305] on td at bounding box center [527, 323] width 108 height 36
checkbox input "true"
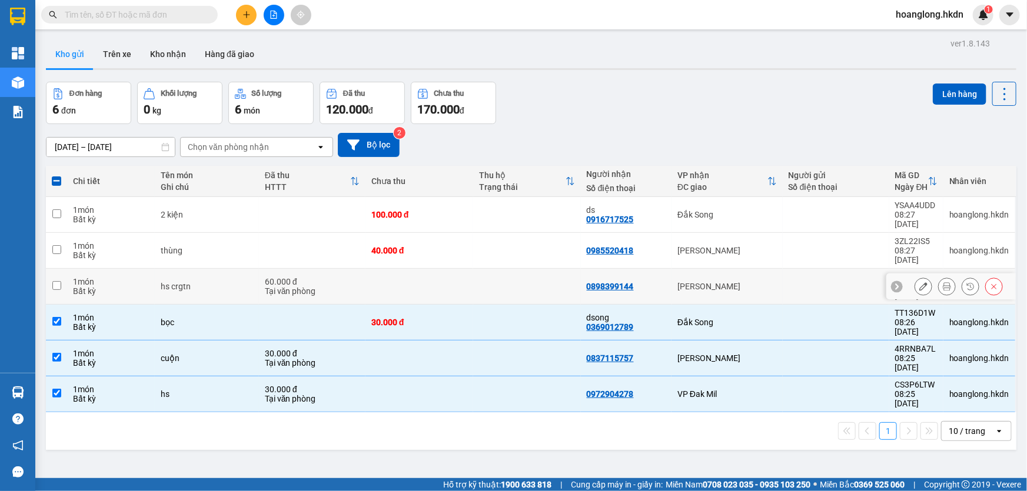
click at [508, 270] on td at bounding box center [527, 287] width 108 height 36
checkbox input "true"
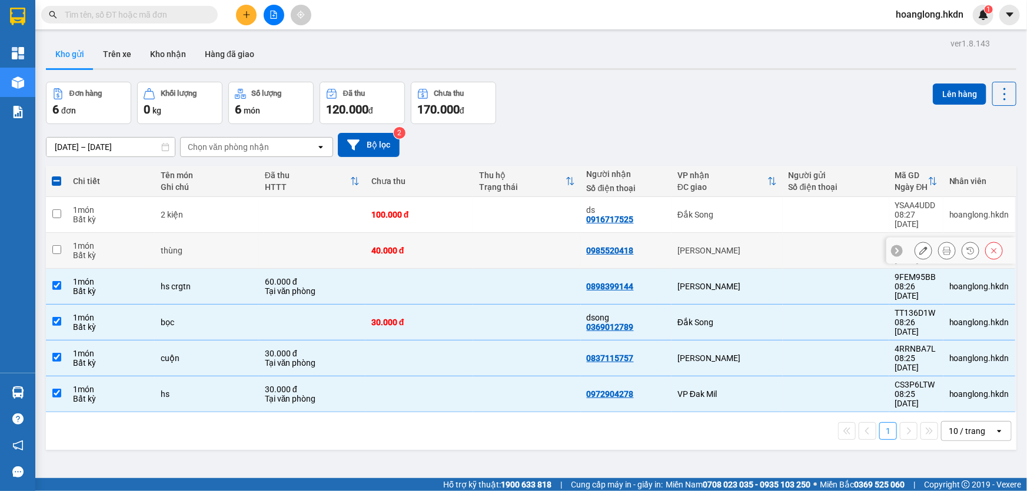
click at [544, 228] on td at bounding box center [527, 215] width 108 height 36
checkbox input "true"
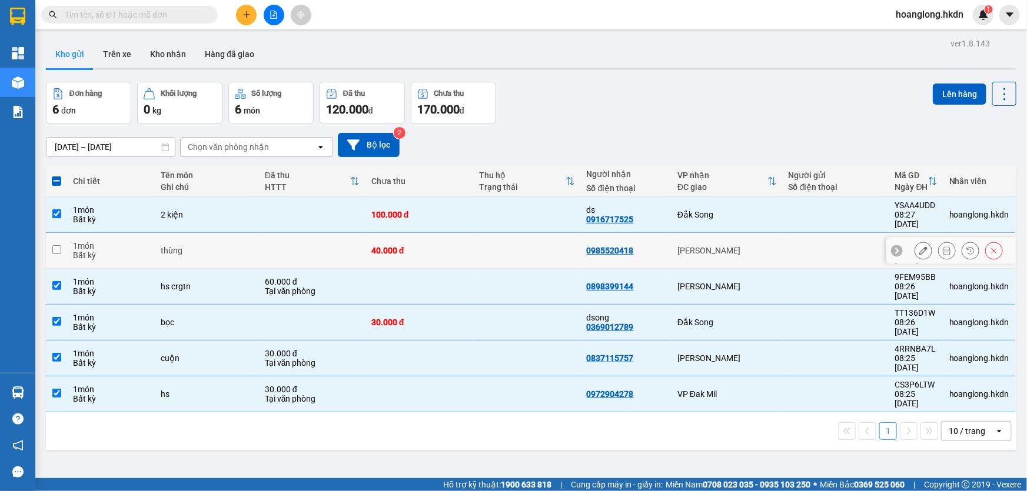
click at [544, 241] on td at bounding box center [527, 251] width 108 height 36
checkbox input "true"
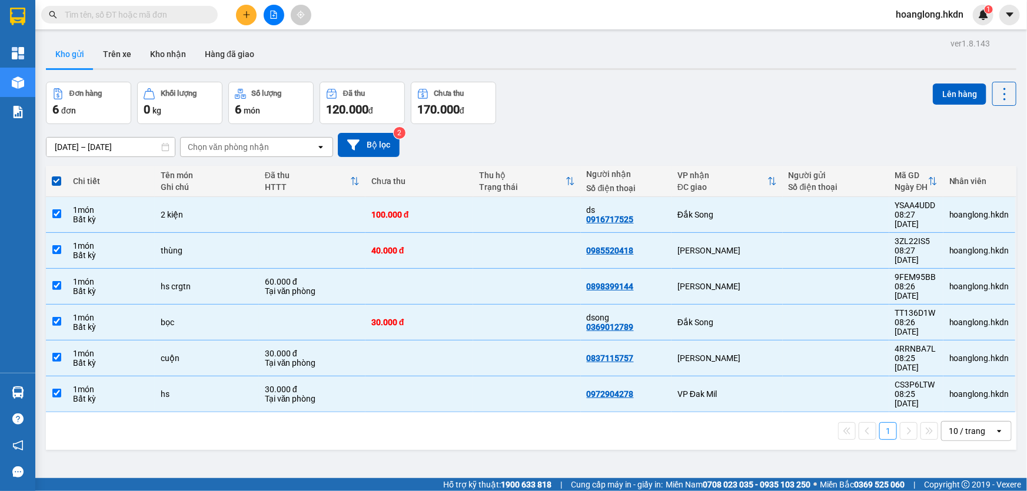
click at [56, 186] on span at bounding box center [56, 181] width 9 height 9
click at [56, 175] on input "checkbox" at bounding box center [56, 175] width 0 height 0
checkbox input "false"
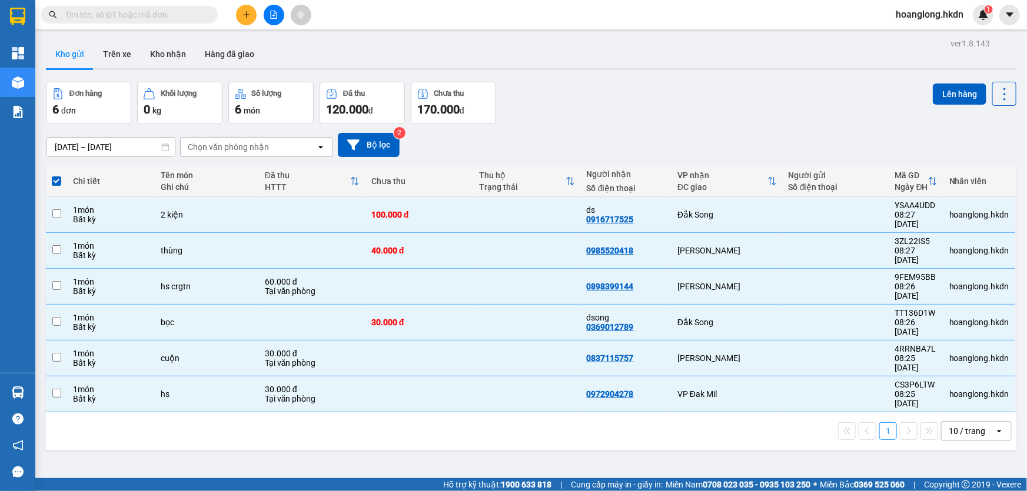
checkbox input "false"
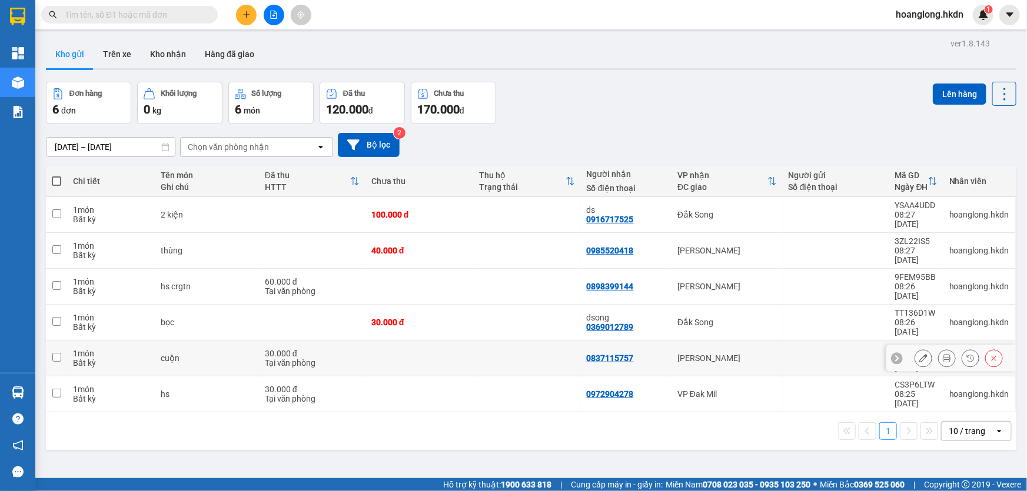
click at [613, 354] on div "0837115757" at bounding box center [610, 358] width 47 height 9
copy div "0837115757"
click at [992, 356] on icon at bounding box center [994, 358] width 5 height 5
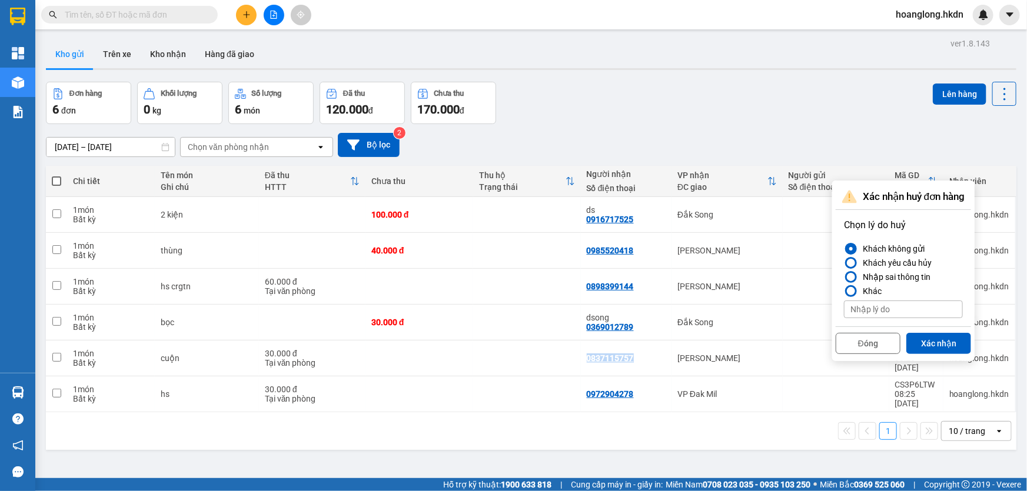
click at [942, 347] on button "Xác nhận" at bounding box center [938, 343] width 65 height 21
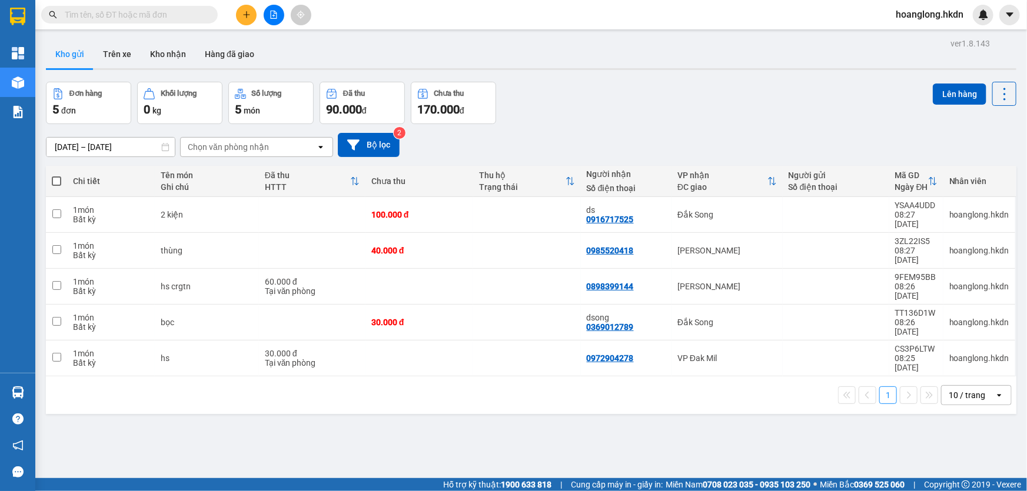
click at [247, 14] on icon "plus" at bounding box center [246, 14] width 6 height 1
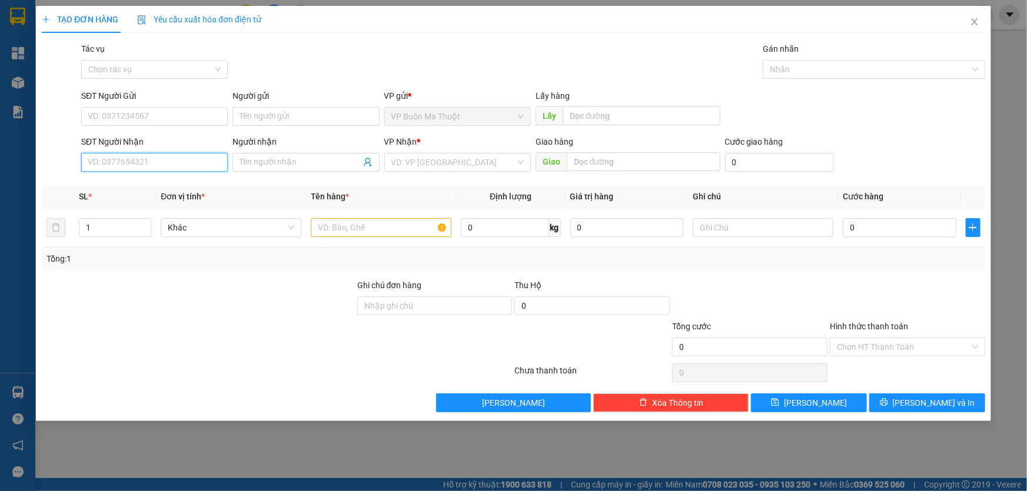
click at [187, 162] on input "SĐT Người Nhận" at bounding box center [154, 162] width 147 height 19
paste input "0837115757"
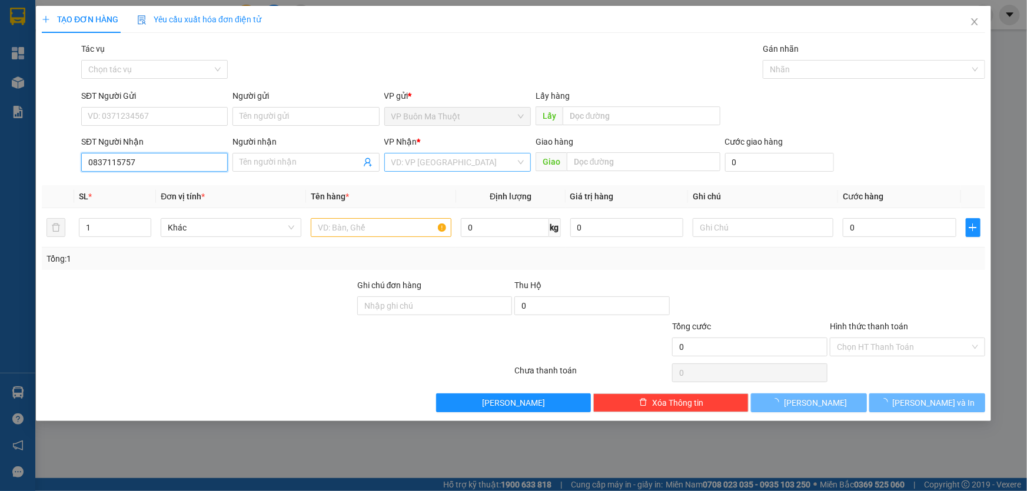
type input "0837115757"
click at [465, 162] on input "search" at bounding box center [453, 163] width 124 height 18
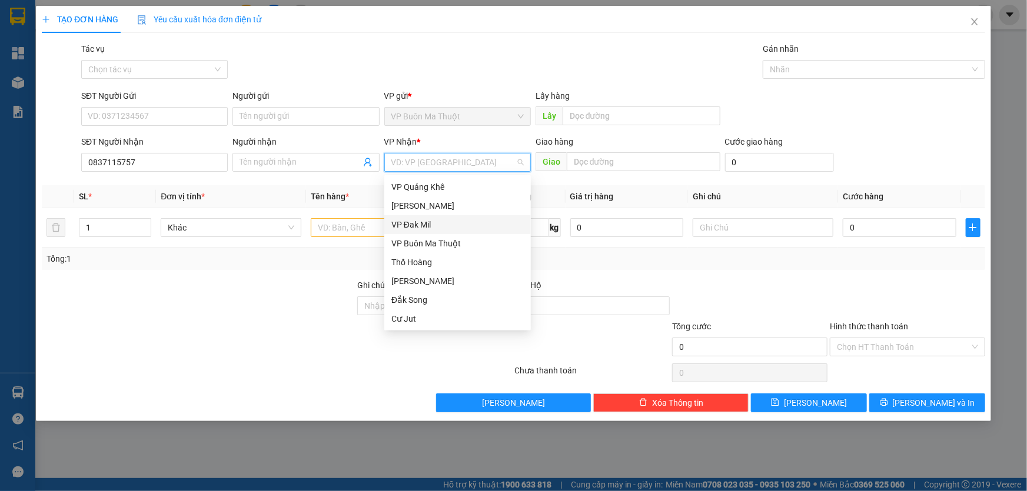
click at [419, 223] on div "VP Đak Mil" at bounding box center [457, 224] width 132 height 13
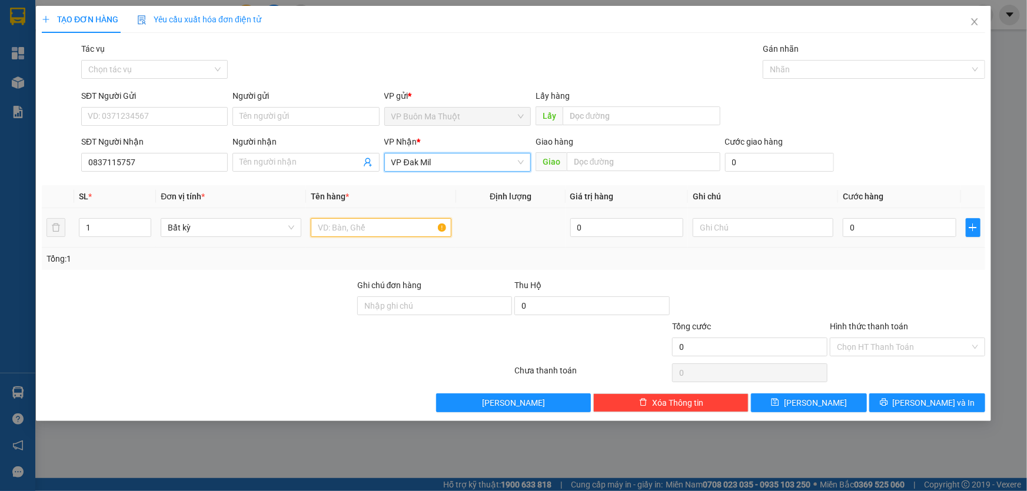
click at [369, 227] on input "text" at bounding box center [381, 227] width 141 height 19
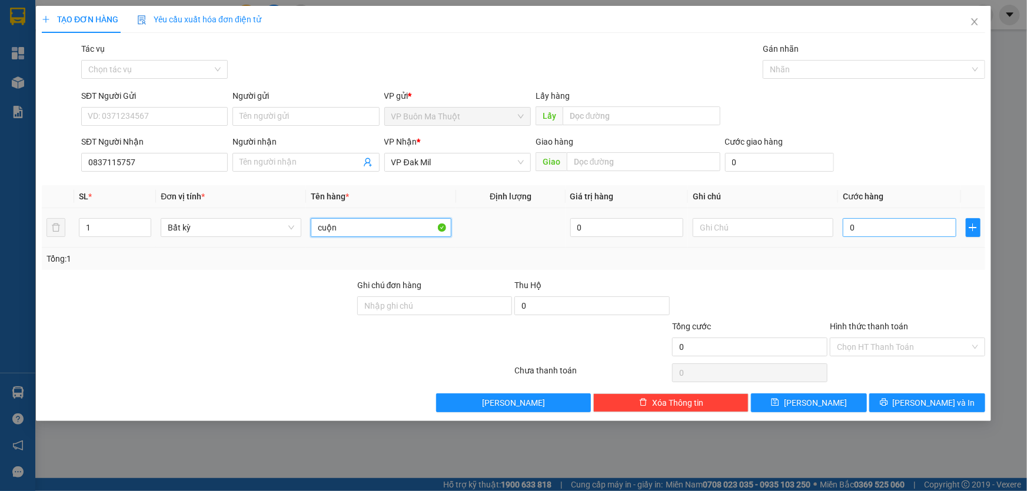
type input "cuộn"
click at [880, 232] on input "0" at bounding box center [900, 227] width 114 height 19
type input "3"
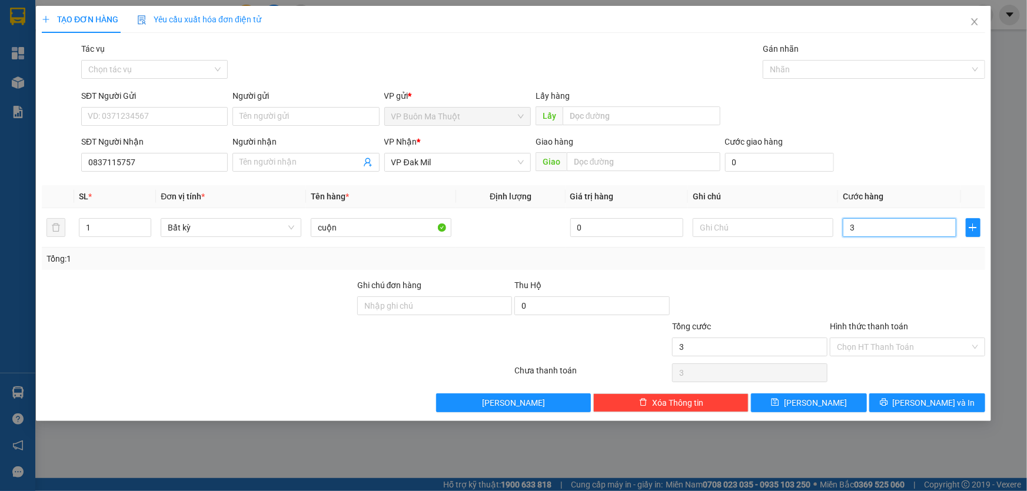
type input "30"
type input "300"
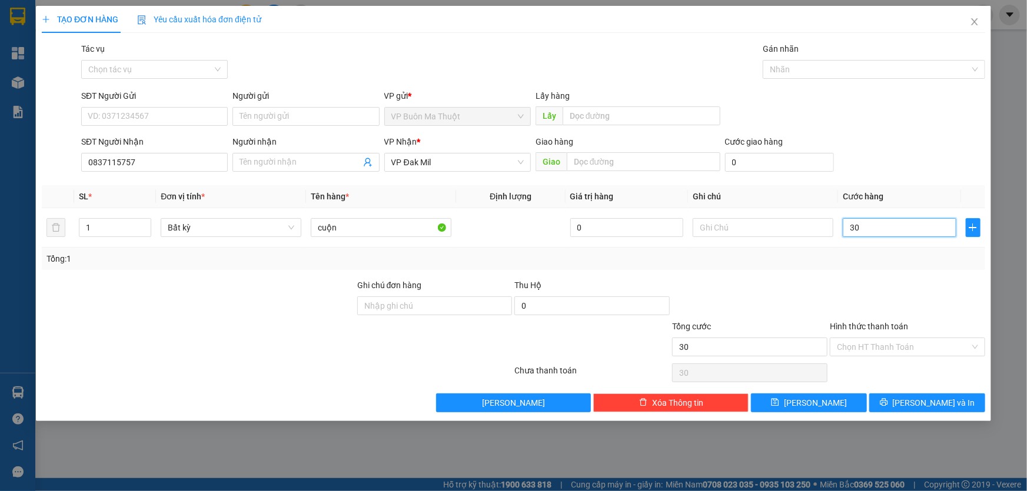
type input "300"
type input "3.000"
type input "30.000"
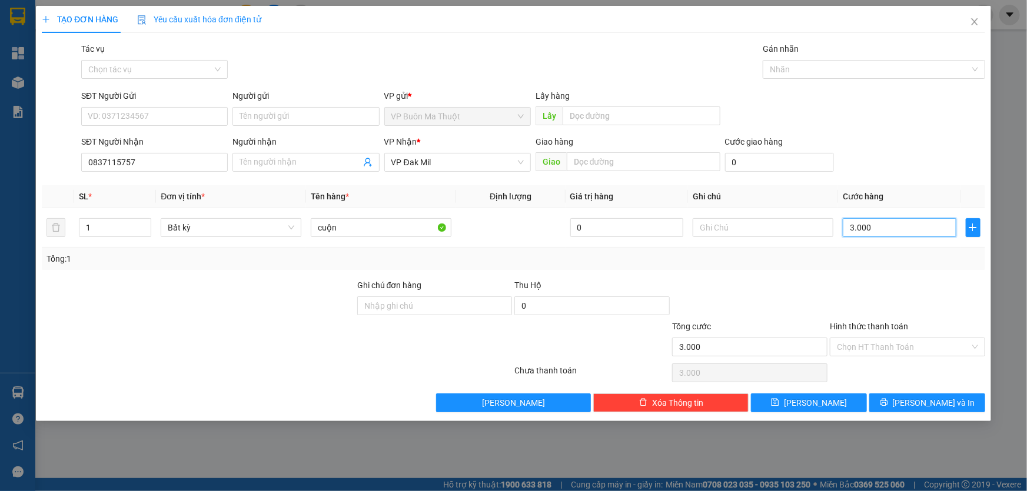
type input "30.000"
click at [854, 348] on input "Hình thức thanh toán" at bounding box center [903, 347] width 133 height 18
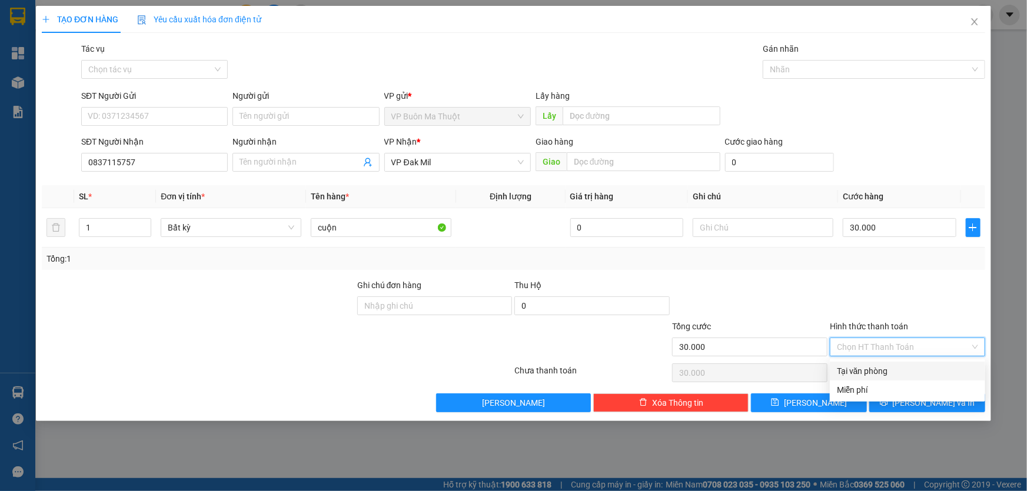
click at [848, 369] on div "Tại văn phòng" at bounding box center [907, 371] width 141 height 13
type input "0"
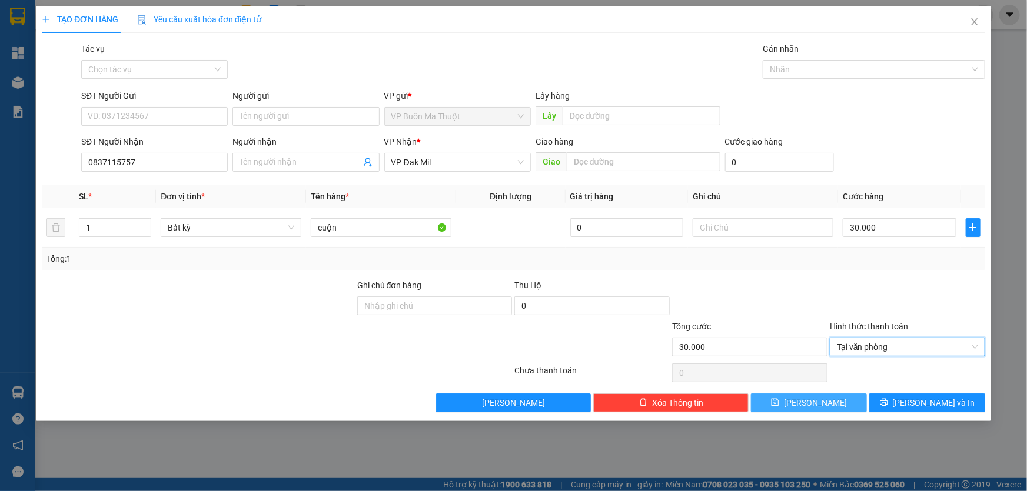
click at [830, 408] on button "[PERSON_NAME]" at bounding box center [809, 403] width 116 height 19
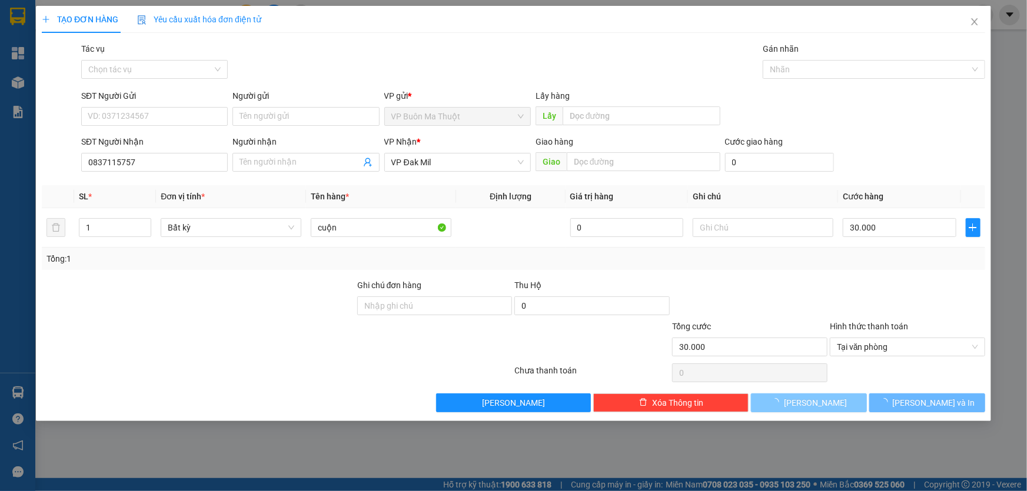
type input "0"
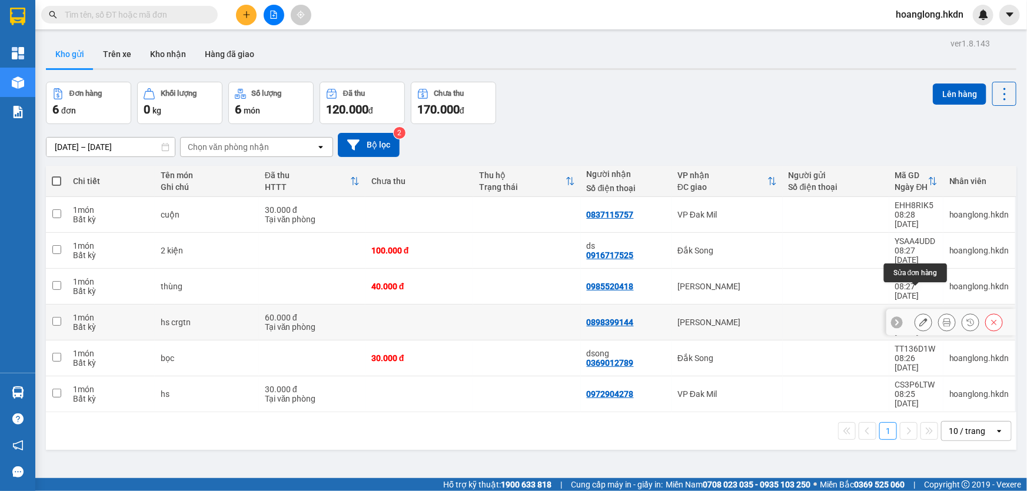
click at [919, 318] on icon at bounding box center [923, 322] width 8 height 8
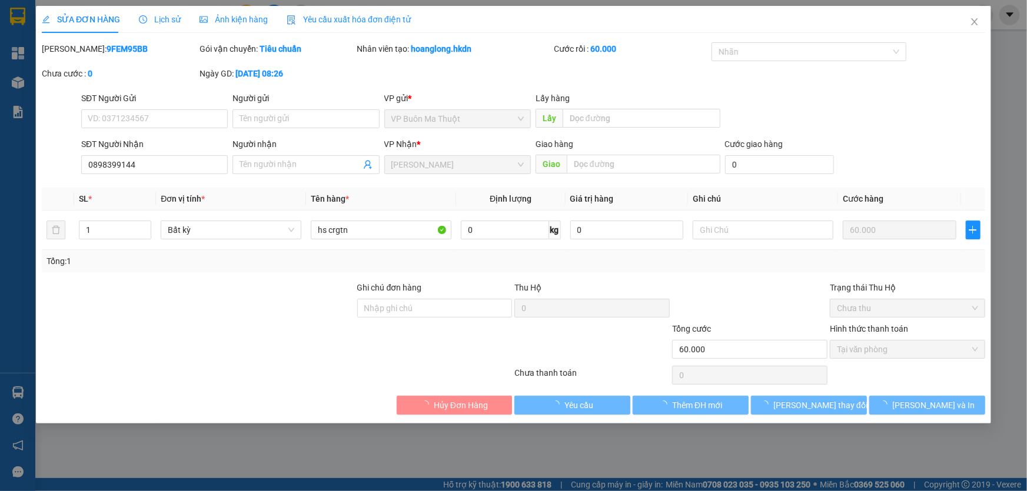
type input "0898399144"
type input "60.000"
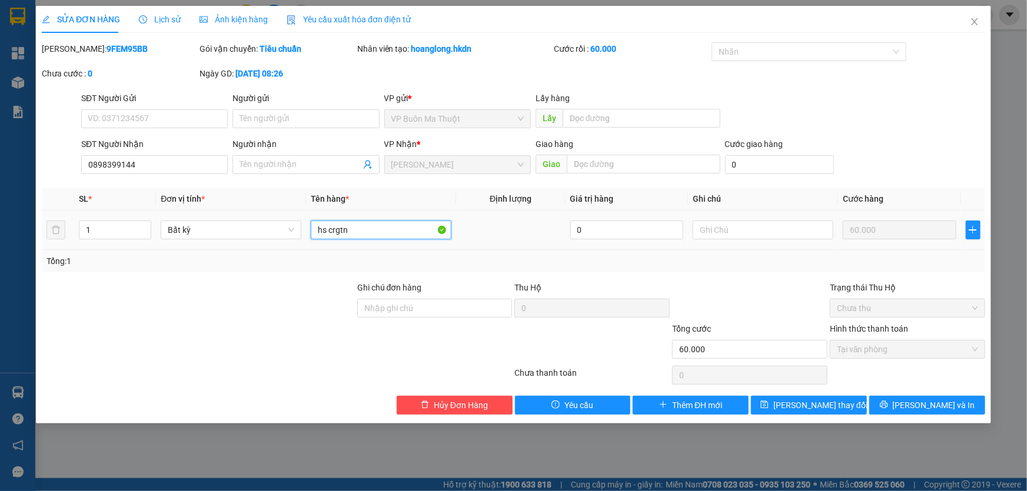
click at [383, 234] on input "hs crgtn" at bounding box center [381, 230] width 141 height 19
type input "hs crgtn ckcty"
click at [794, 403] on span "[PERSON_NAME] thay đổi" at bounding box center [820, 405] width 94 height 13
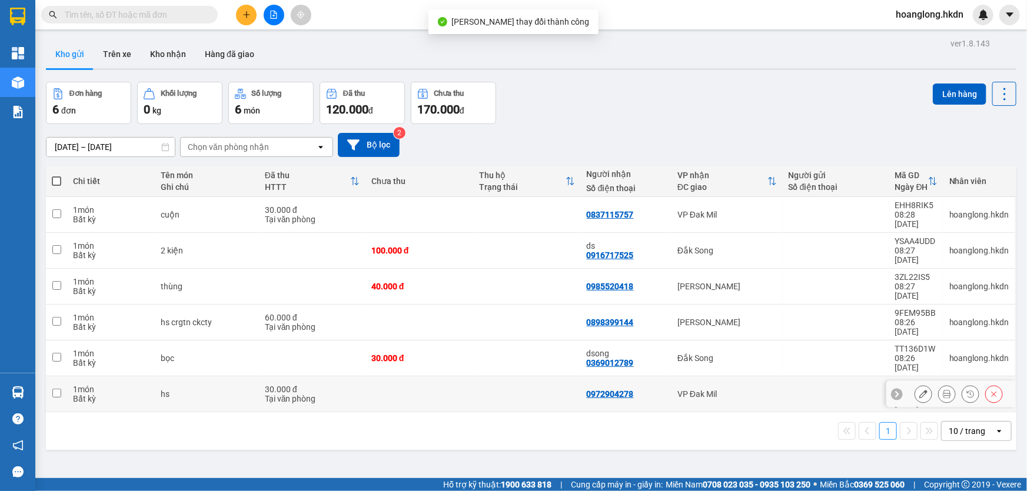
drag, startPoint x: 453, startPoint y: 342, endPoint x: 450, endPoint y: 331, distance: 11.4
click at [453, 377] on td at bounding box center [419, 395] width 108 height 36
checkbox input "true"
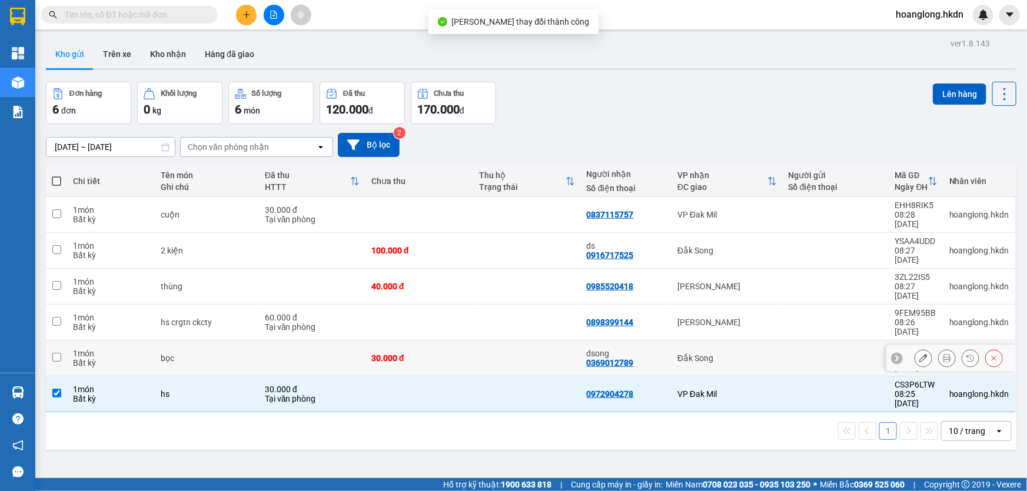
click at [445, 354] on div "30.000 đ" at bounding box center [419, 358] width 96 height 9
checkbox input "true"
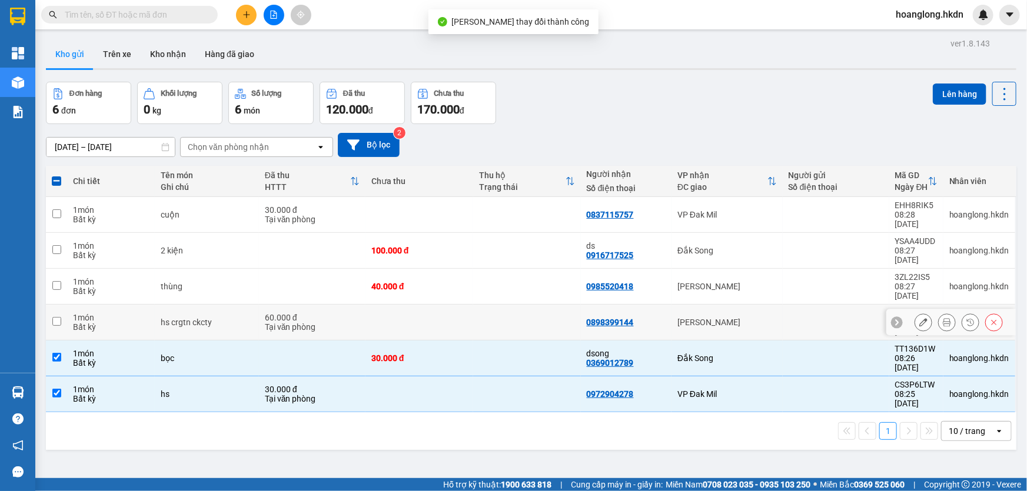
click at [443, 305] on td at bounding box center [419, 323] width 108 height 36
checkbox input "true"
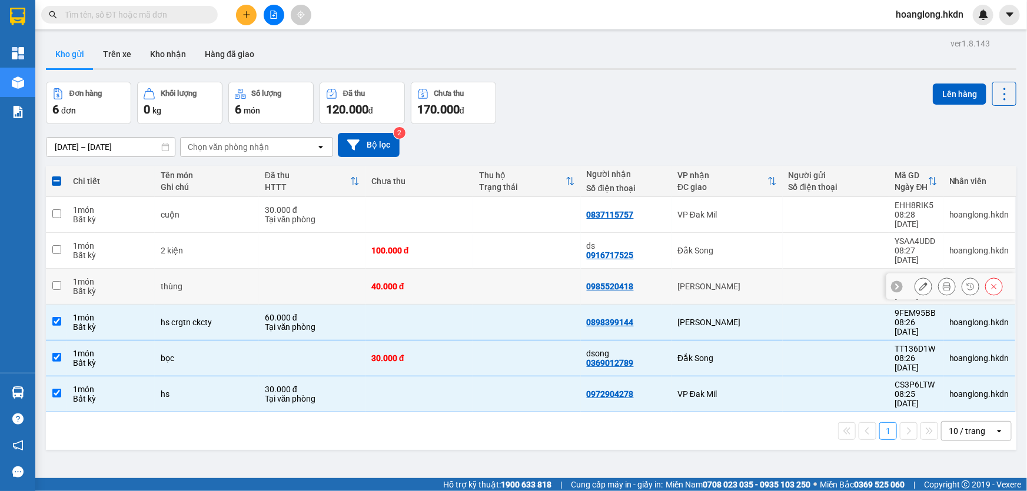
click at [447, 282] on div "40.000 đ" at bounding box center [419, 286] width 96 height 9
checkbox input "true"
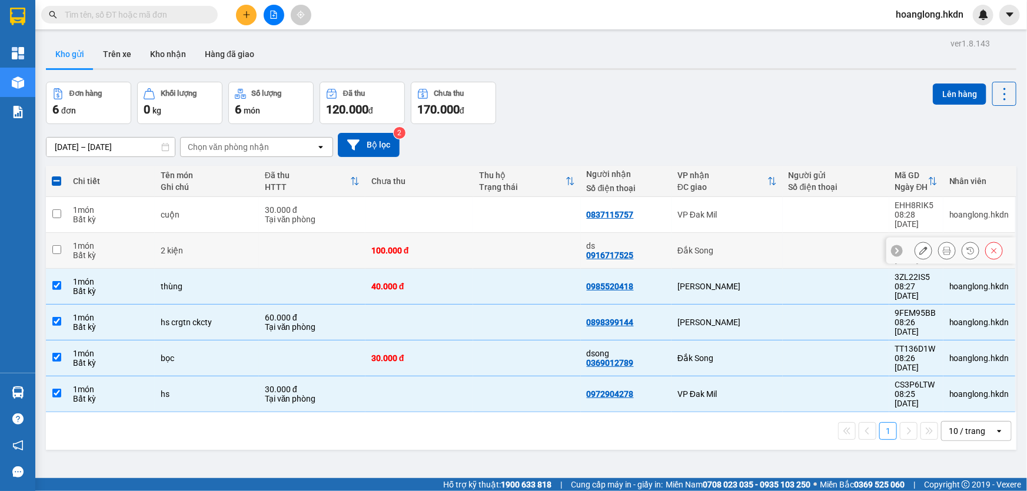
click at [458, 246] on div "100.000 đ" at bounding box center [419, 250] width 96 height 9
checkbox input "true"
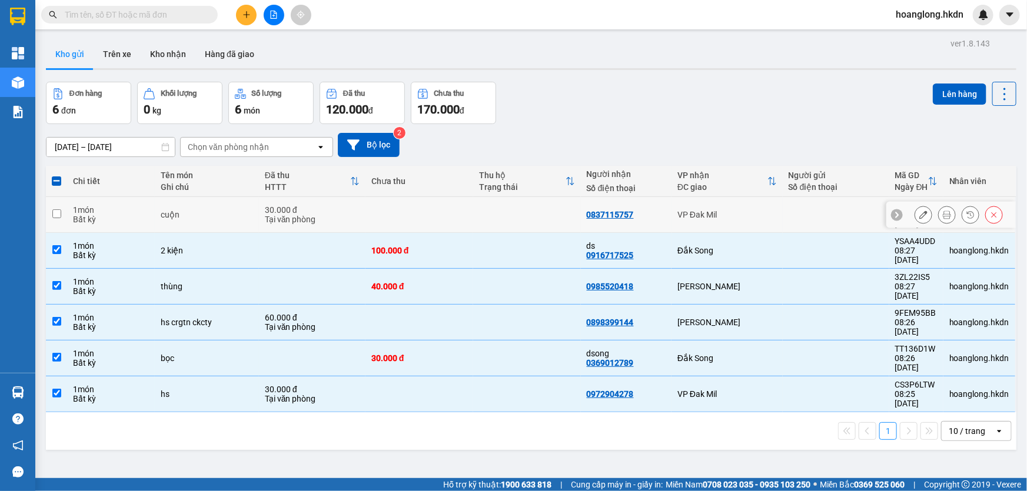
click at [475, 210] on td at bounding box center [527, 215] width 108 height 36
checkbox input "true"
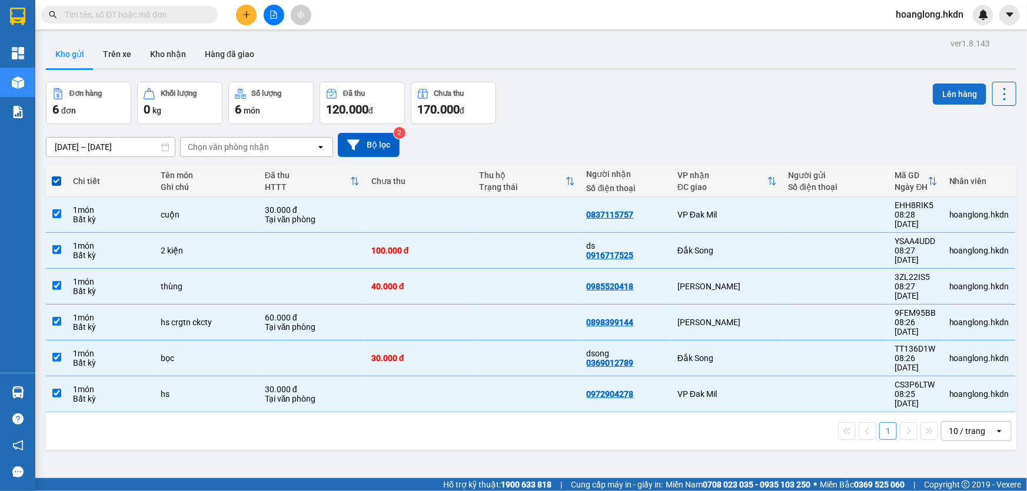
click at [941, 91] on button "Lên hàng" at bounding box center [960, 94] width 54 height 21
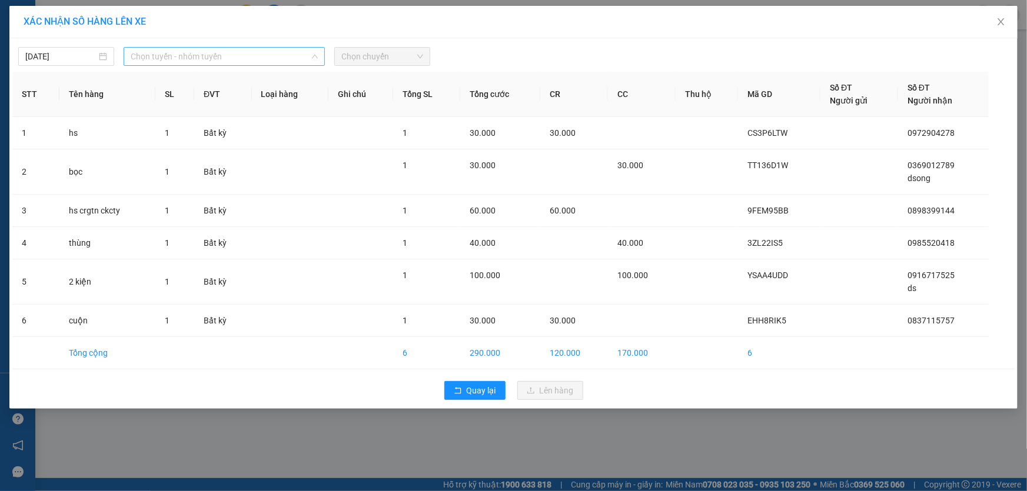
click at [252, 58] on span "Chọn tuyến - nhóm tuyến" at bounding box center [224, 57] width 187 height 18
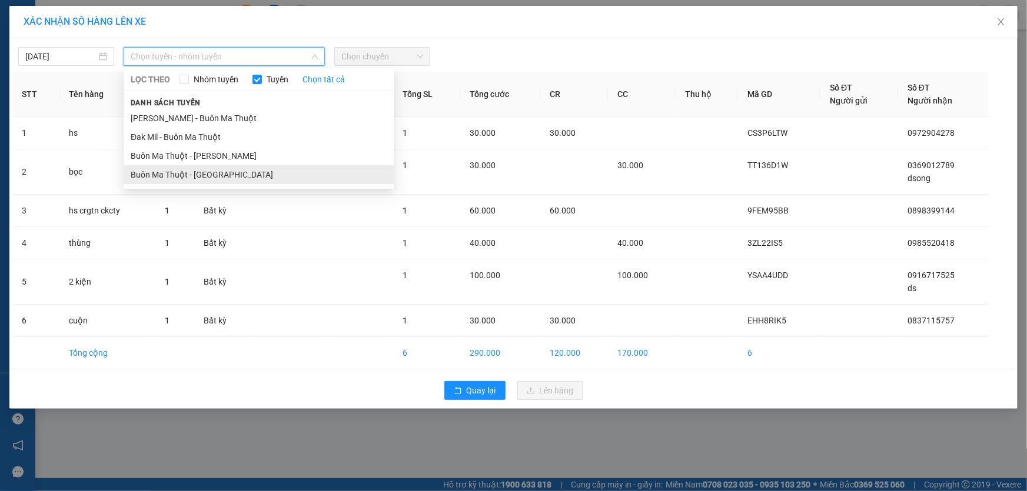
click at [205, 179] on li "Buôn Ma Thuột - [GEOGRAPHIC_DATA]" at bounding box center [259, 174] width 271 height 19
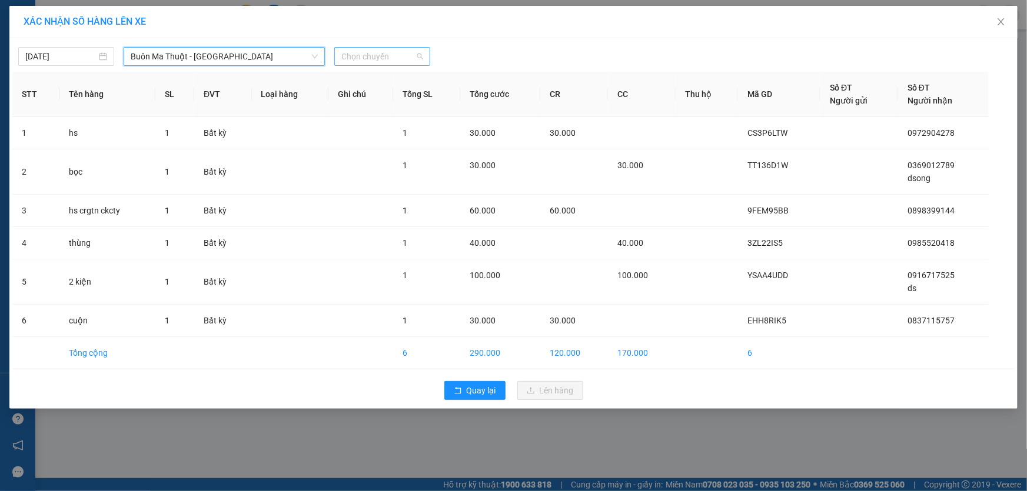
click at [388, 52] on span "Chọn chuyến" at bounding box center [382, 57] width 82 height 18
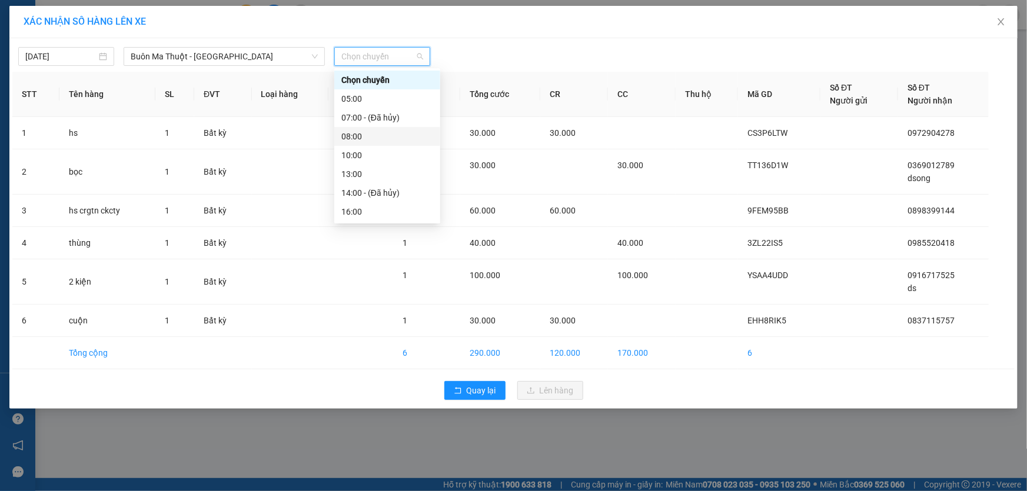
click at [361, 137] on div "08:00" at bounding box center [387, 136] width 92 height 13
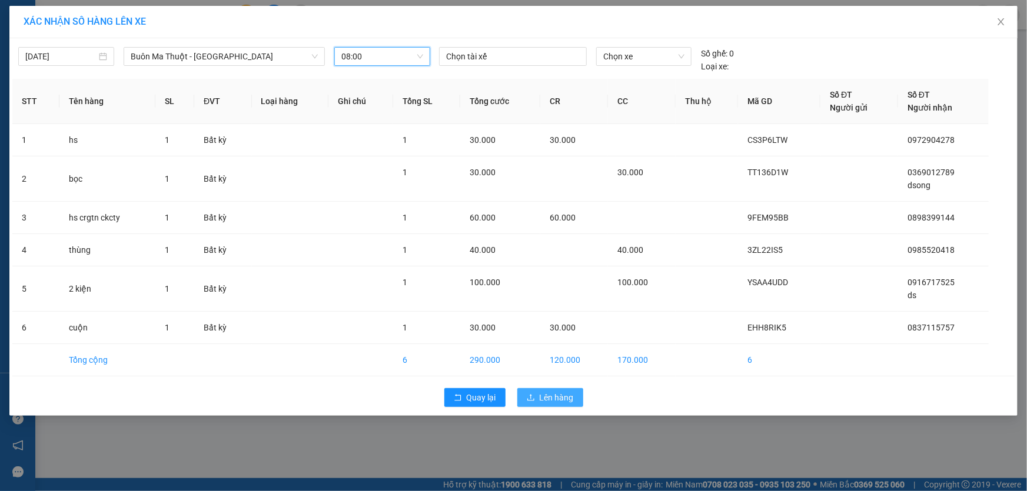
click at [563, 403] on span "Lên hàng" at bounding box center [557, 397] width 34 height 13
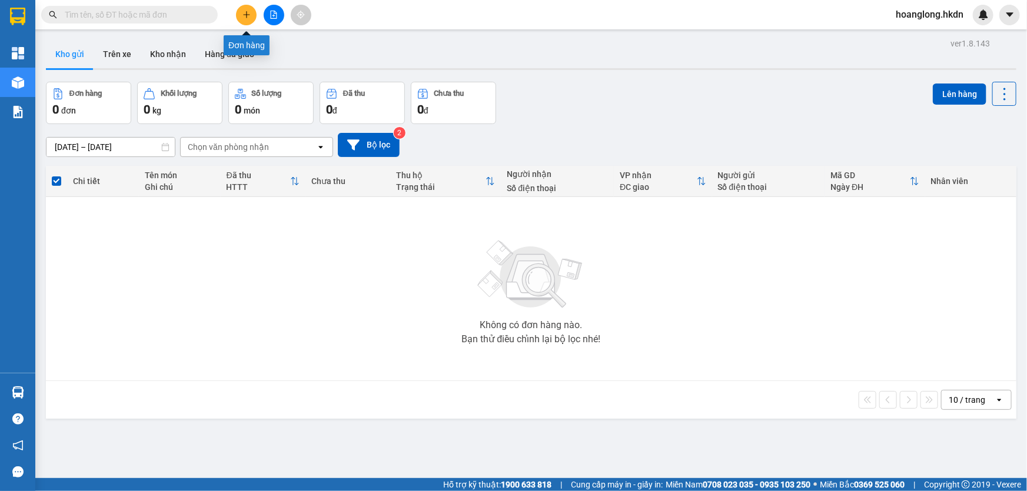
click at [246, 14] on icon "plus" at bounding box center [246, 14] width 1 height 6
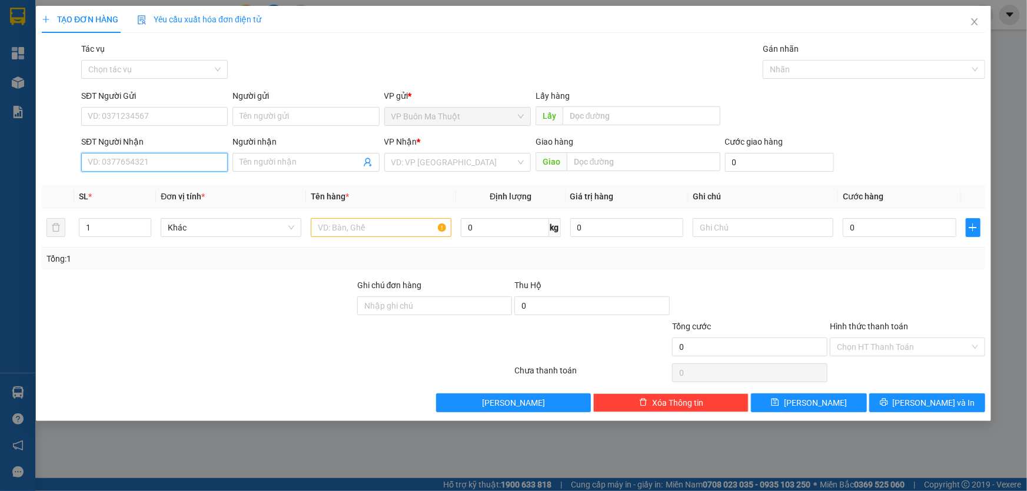
click at [159, 159] on input "SĐT Người Nhận" at bounding box center [154, 162] width 147 height 19
type input "0986033979"
click at [409, 165] on input "search" at bounding box center [453, 163] width 124 height 18
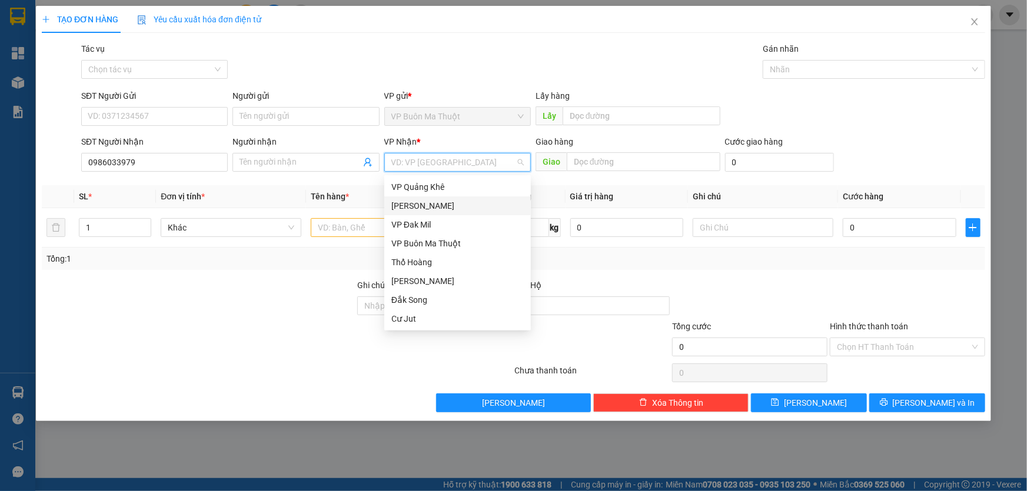
click at [401, 211] on div "[PERSON_NAME]" at bounding box center [457, 205] width 132 height 13
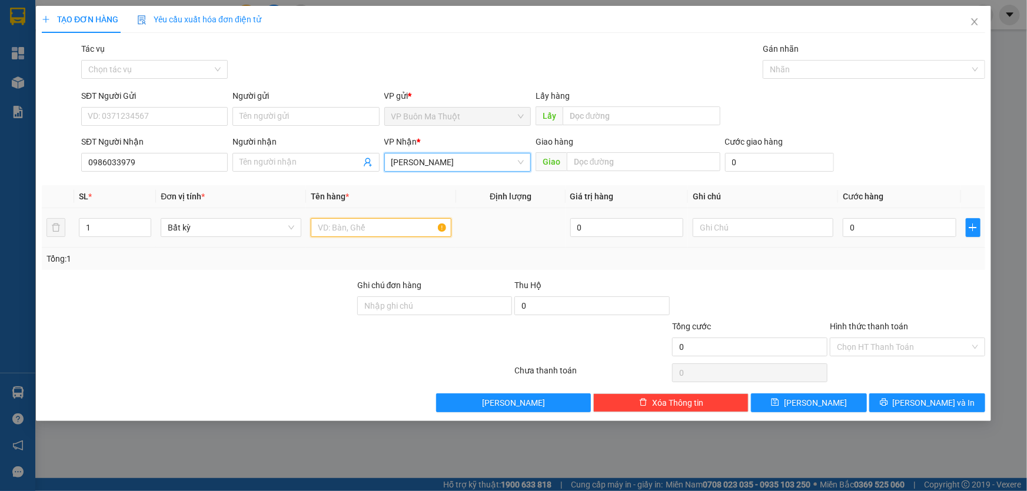
click at [357, 234] on input "text" at bounding box center [381, 227] width 141 height 19
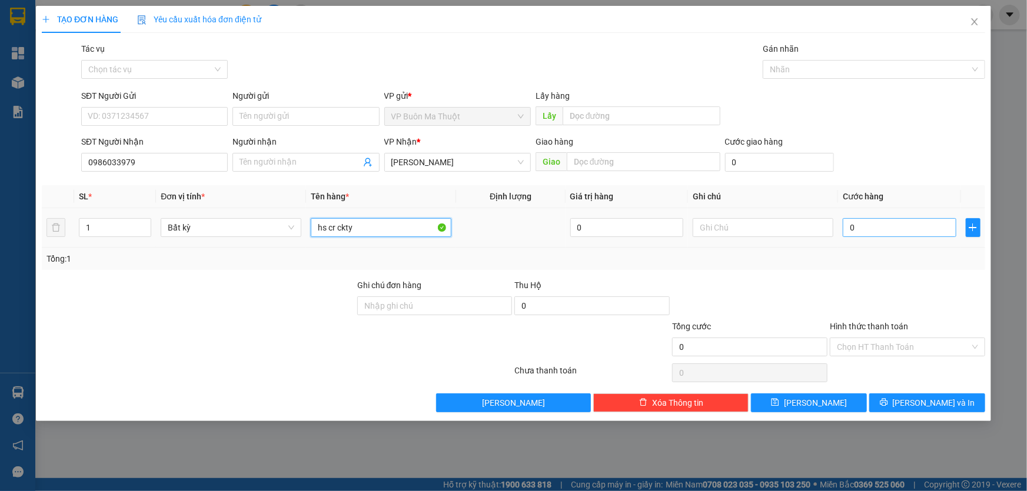
type input "hs cr ckty"
click at [902, 228] on input "0" at bounding box center [900, 227] width 114 height 19
type input "3"
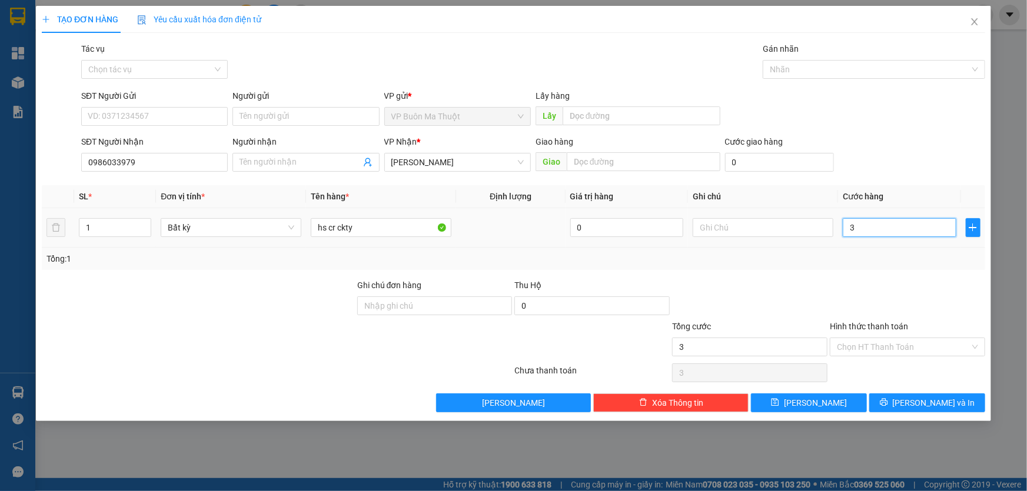
type input "30"
type input "300"
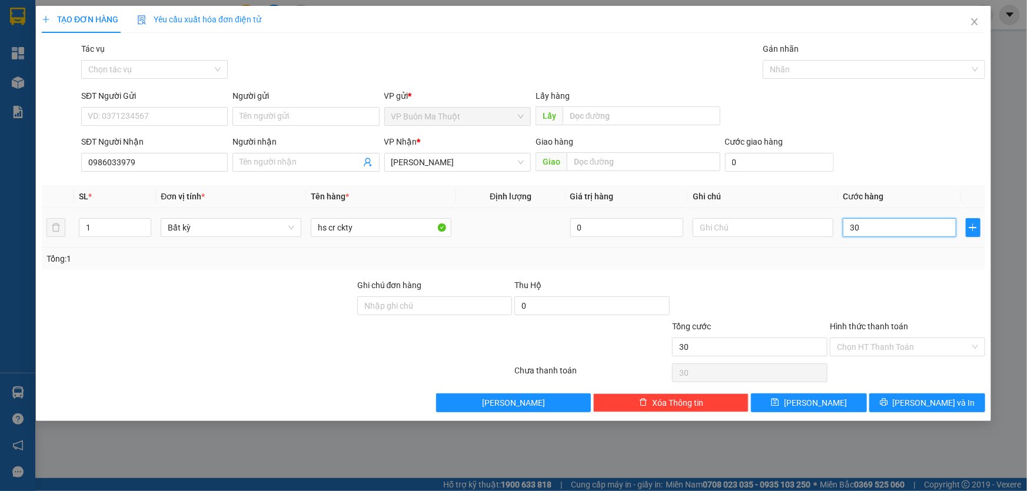
type input "300"
click at [914, 336] on div "Hình thức thanh toán" at bounding box center [907, 329] width 155 height 18
click at [910, 332] on div "Hình thức thanh toán" at bounding box center [907, 329] width 155 height 18
click at [877, 328] on label "Hình thức thanh toán" at bounding box center [869, 326] width 78 height 9
click at [877, 338] on input "Hình thức thanh toán" at bounding box center [903, 347] width 133 height 18
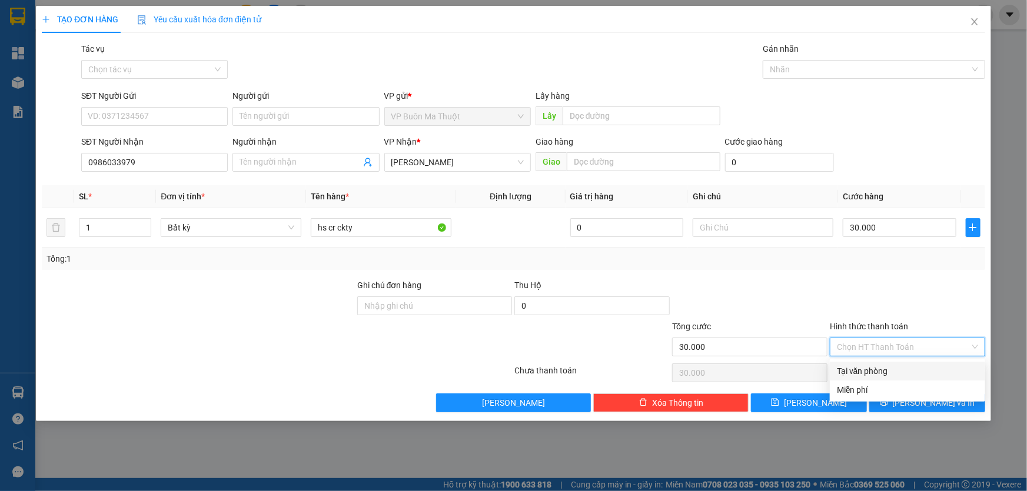
click at [856, 377] on div "Tại văn phòng" at bounding box center [907, 371] width 141 height 13
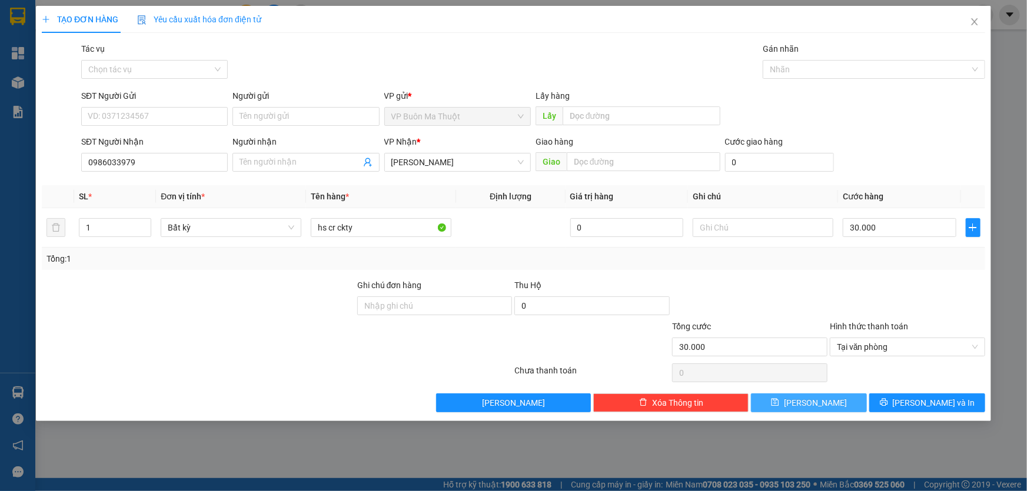
click at [831, 403] on button "[PERSON_NAME]" at bounding box center [809, 403] width 116 height 19
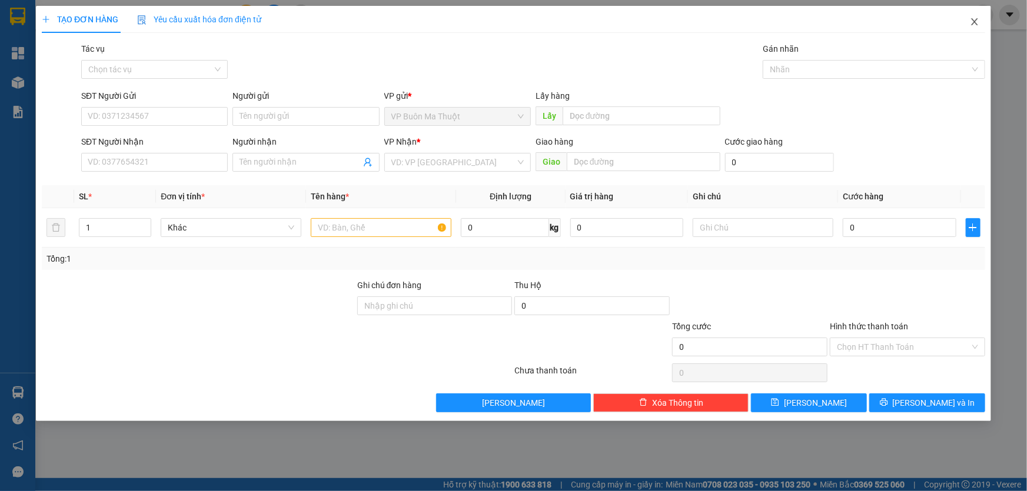
click at [975, 19] on icon "close" at bounding box center [974, 21] width 9 height 9
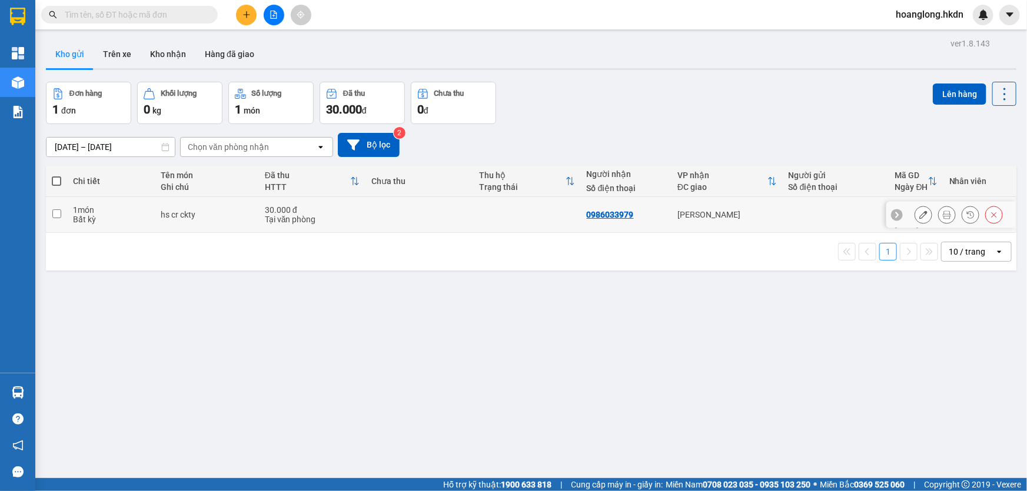
drag, startPoint x: 381, startPoint y: 208, endPoint x: 341, endPoint y: 308, distance: 108.5
click at [381, 207] on td at bounding box center [419, 215] width 108 height 36
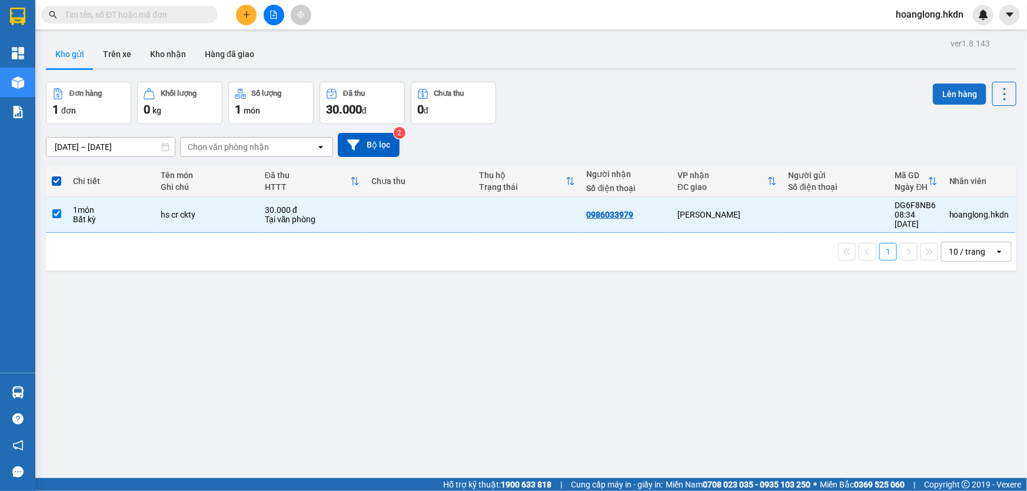
click at [947, 96] on button "Lên hàng" at bounding box center [960, 94] width 54 height 21
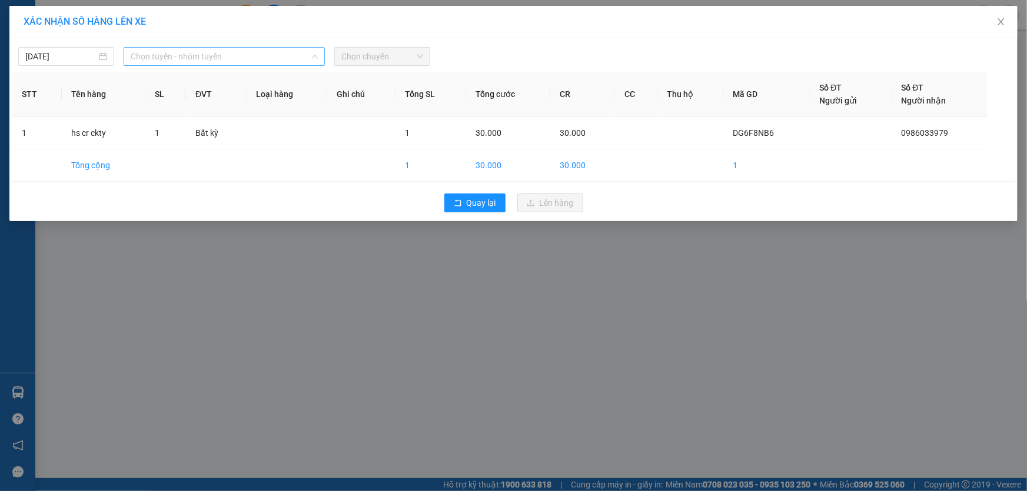
drag, startPoint x: 241, startPoint y: 52, endPoint x: 229, endPoint y: 97, distance: 47.0
click at [241, 52] on span "Chọn tuyến - nhóm tuyến" at bounding box center [224, 57] width 187 height 18
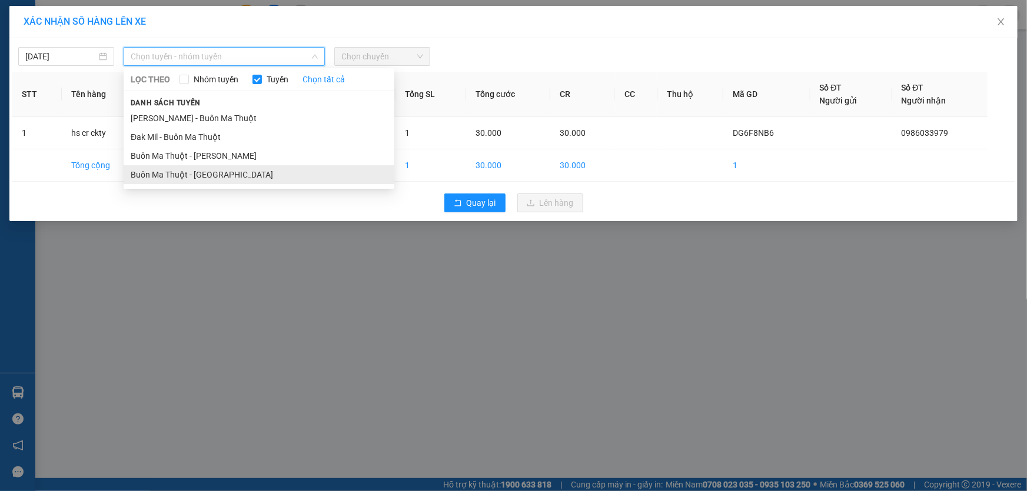
click at [207, 172] on li "Buôn Ma Thuột - [GEOGRAPHIC_DATA]" at bounding box center [259, 174] width 271 height 19
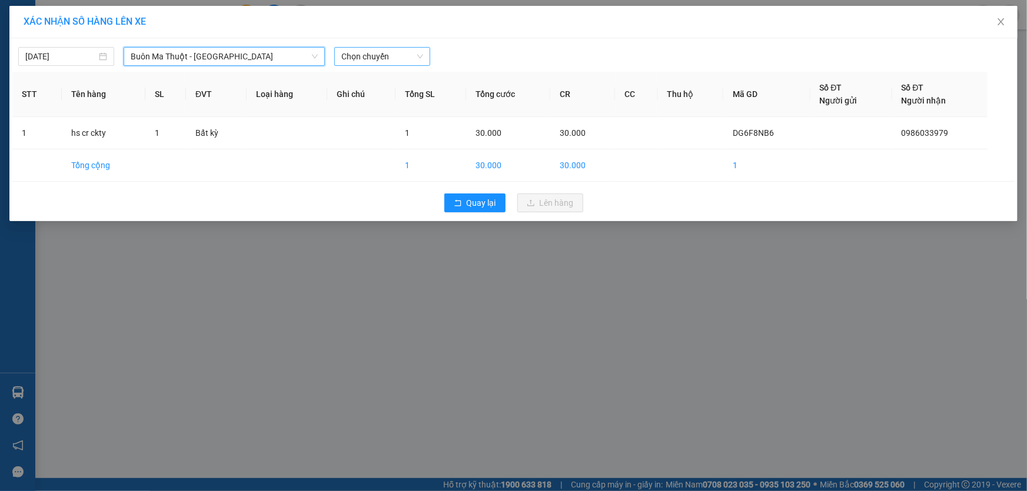
click at [368, 57] on span "Chọn chuyến" at bounding box center [382, 57] width 82 height 18
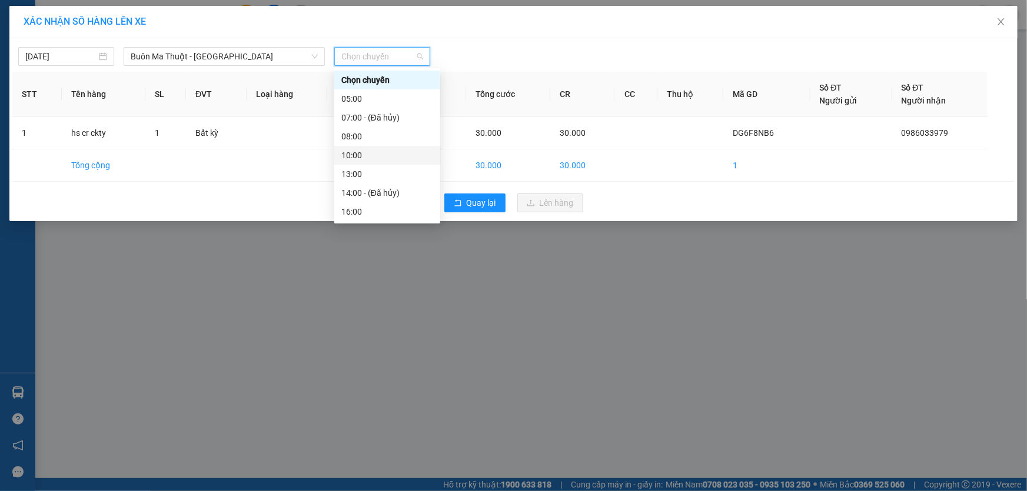
click at [361, 155] on div "10:00" at bounding box center [387, 155] width 92 height 13
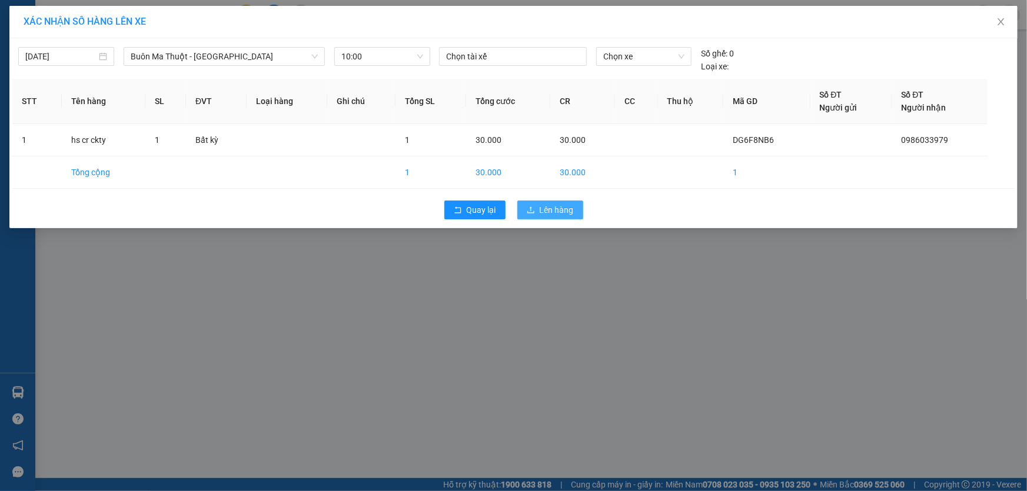
click at [529, 209] on icon "upload" at bounding box center [531, 210] width 8 height 8
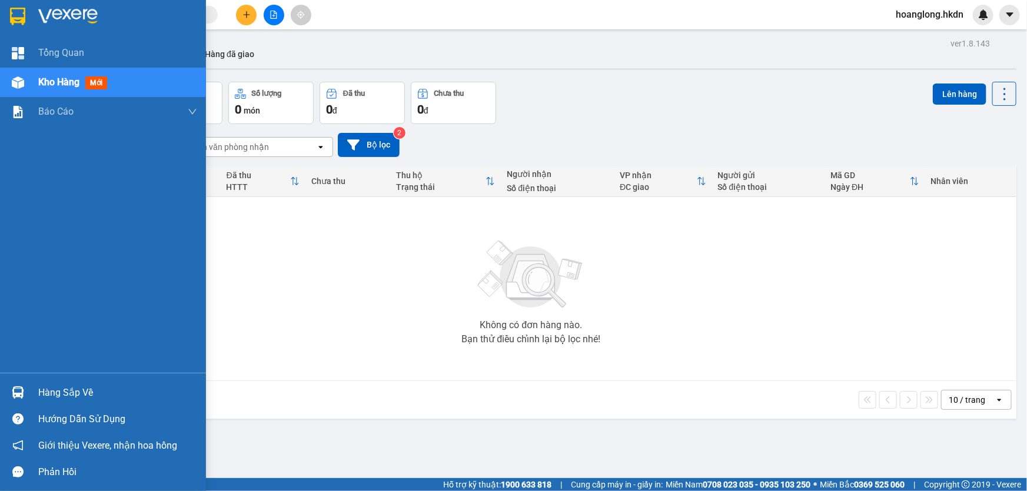
click at [23, 16] on img at bounding box center [17, 17] width 15 height 18
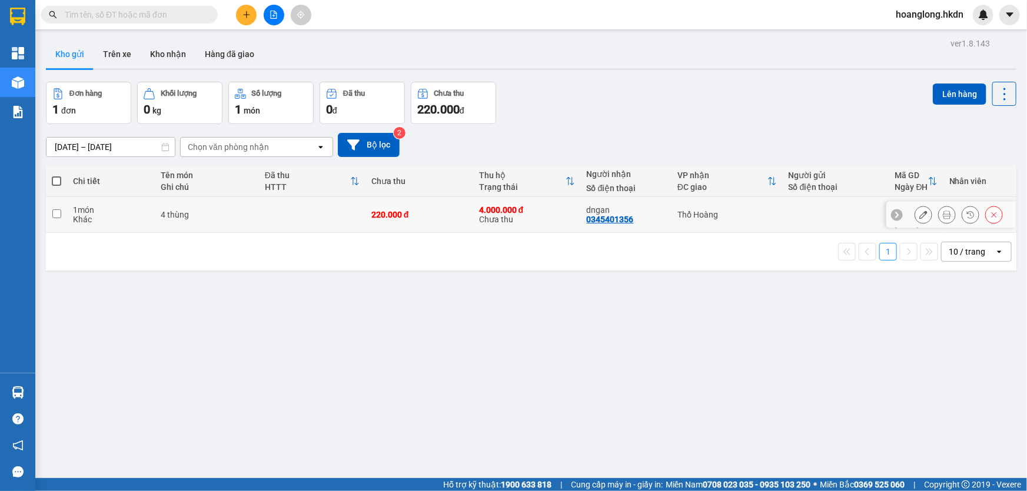
drag, startPoint x: 335, startPoint y: 216, endPoint x: 343, endPoint y: 212, distance: 8.4
click at [335, 216] on td at bounding box center [312, 215] width 107 height 36
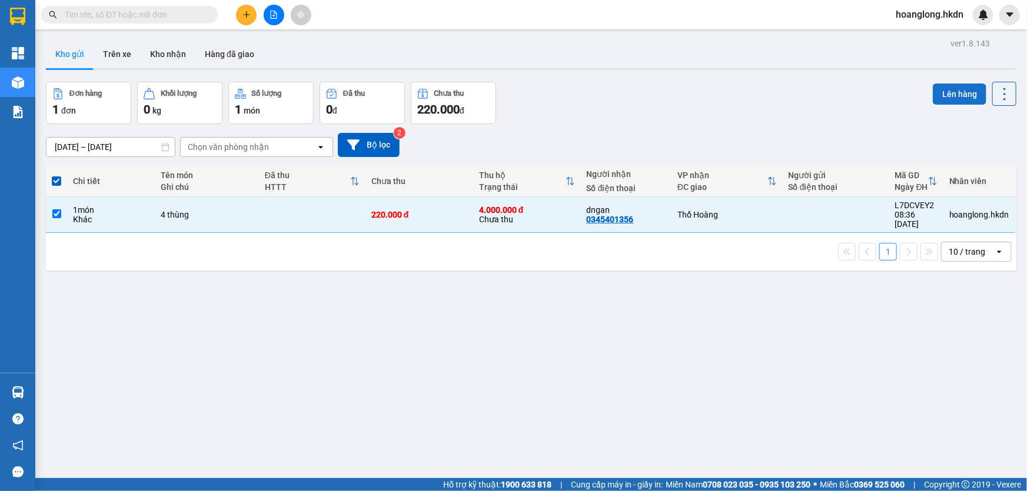
click at [944, 95] on button "Lên hàng" at bounding box center [960, 94] width 54 height 21
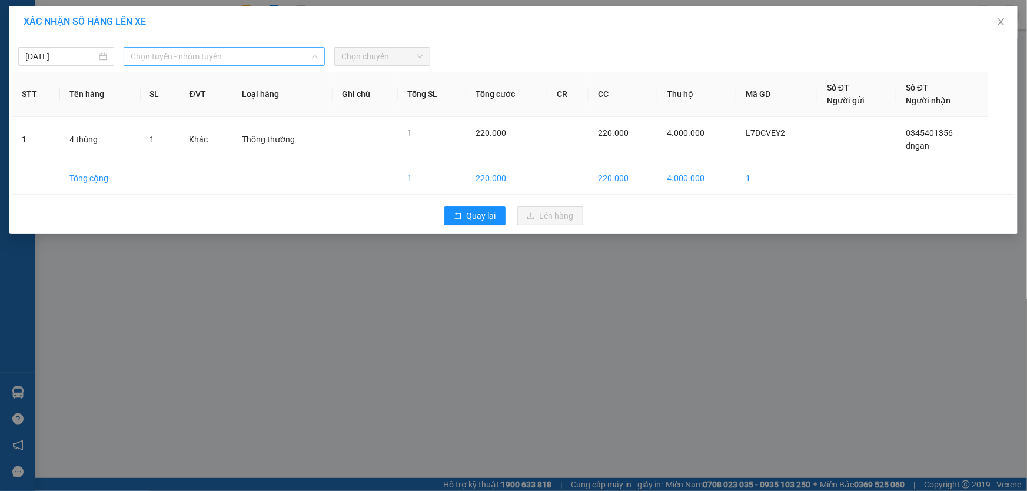
click at [233, 49] on span "Chọn tuyến - nhóm tuyến" at bounding box center [224, 57] width 187 height 18
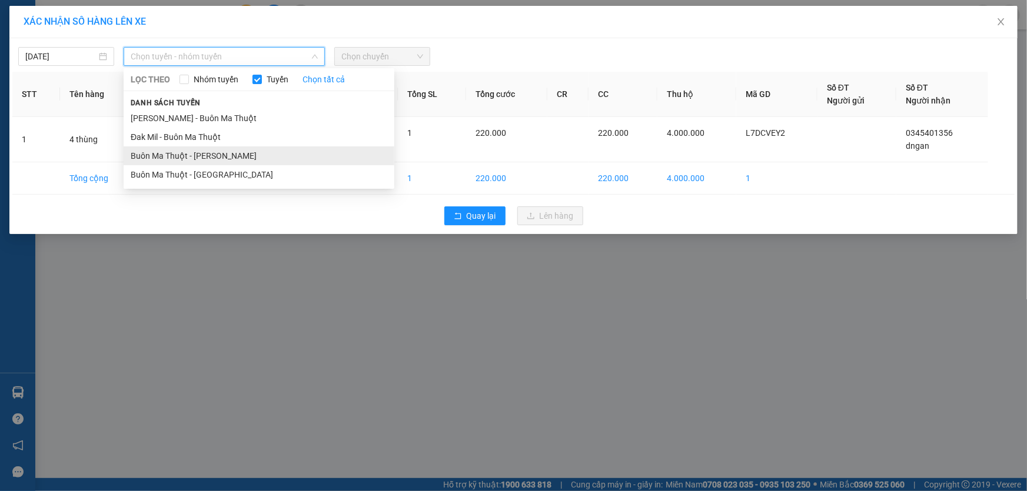
click at [212, 154] on li "Buôn Ma Thuột - [PERSON_NAME]" at bounding box center [259, 156] width 271 height 19
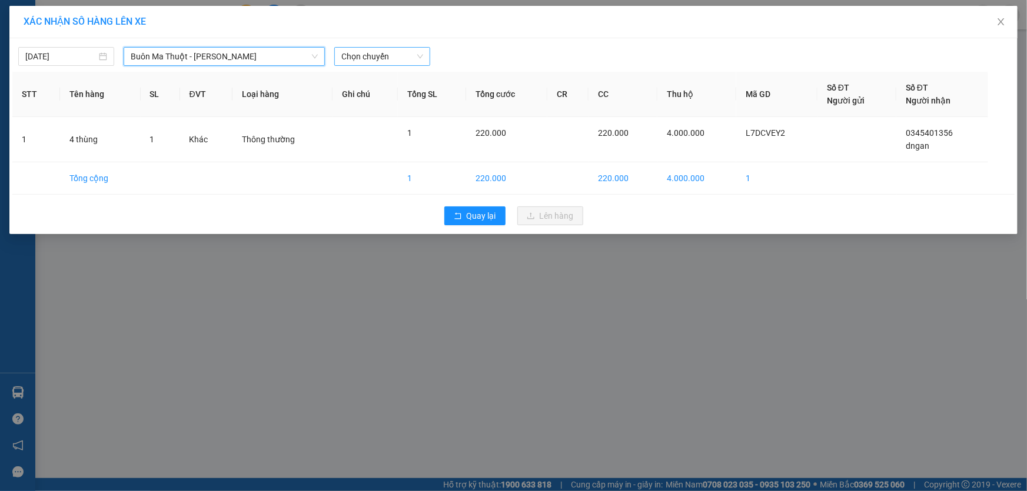
click at [374, 51] on span "Chọn chuyến" at bounding box center [382, 57] width 82 height 18
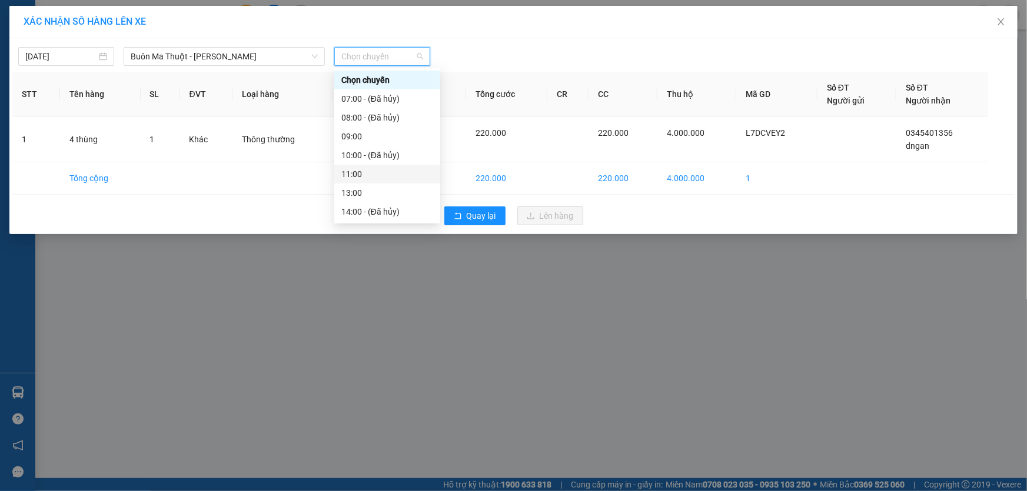
click at [364, 177] on div "11:00" at bounding box center [387, 174] width 92 height 13
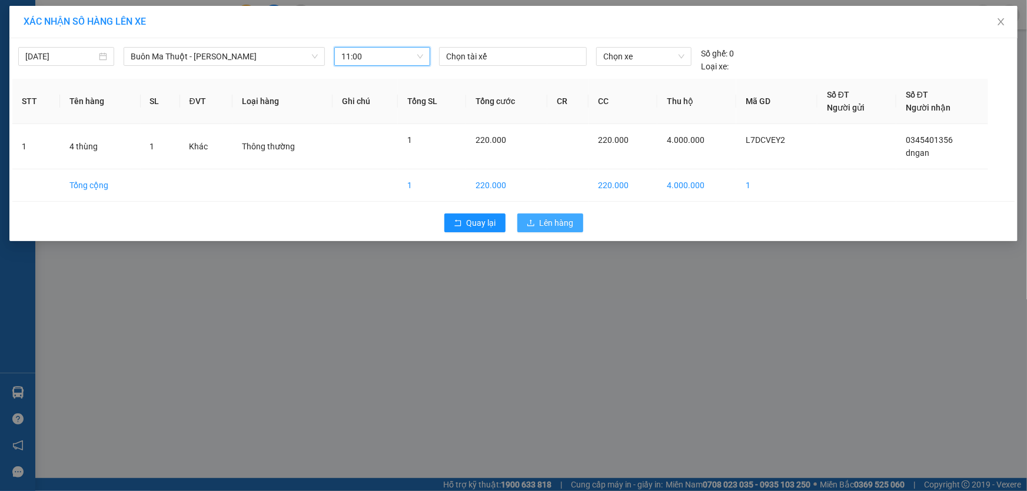
click at [535, 227] on span "upload" at bounding box center [531, 223] width 8 height 9
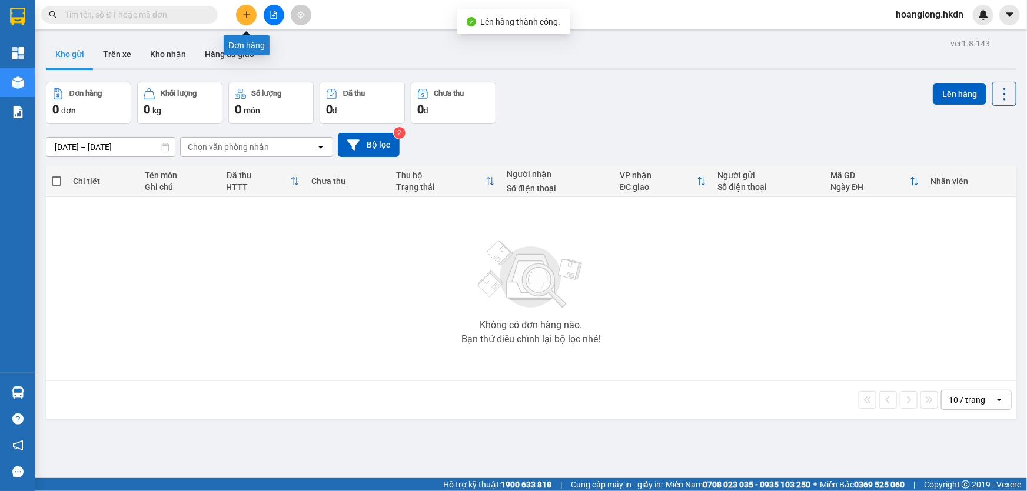
click at [244, 23] on button at bounding box center [246, 15] width 21 height 21
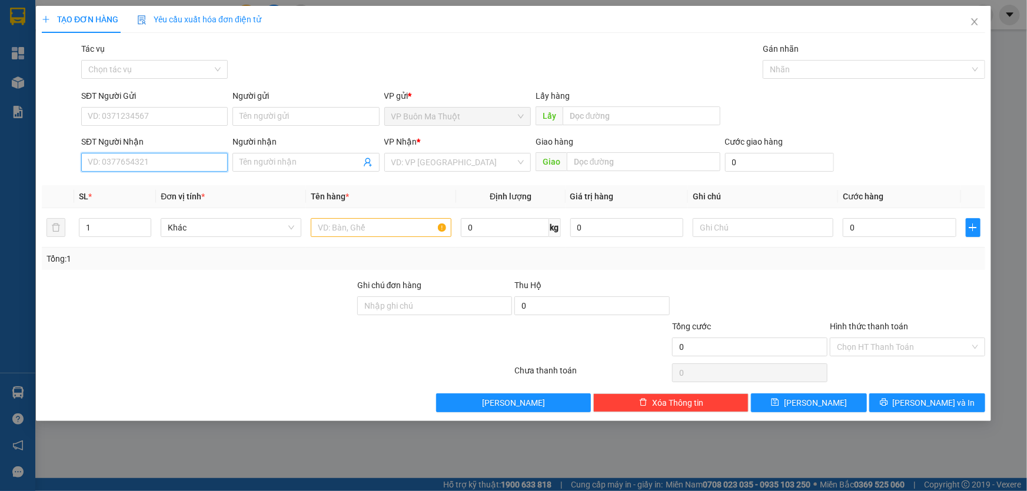
click at [159, 155] on input "SĐT Người Nhận" at bounding box center [154, 162] width 147 height 19
click at [431, 165] on input "search" at bounding box center [453, 163] width 124 height 18
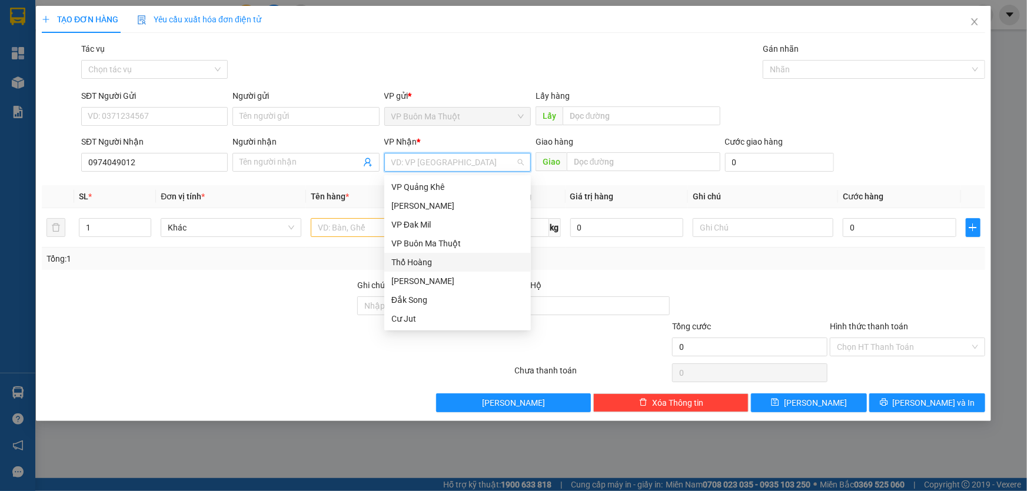
click at [406, 262] on div "Thổ Hoàng" at bounding box center [457, 262] width 132 height 13
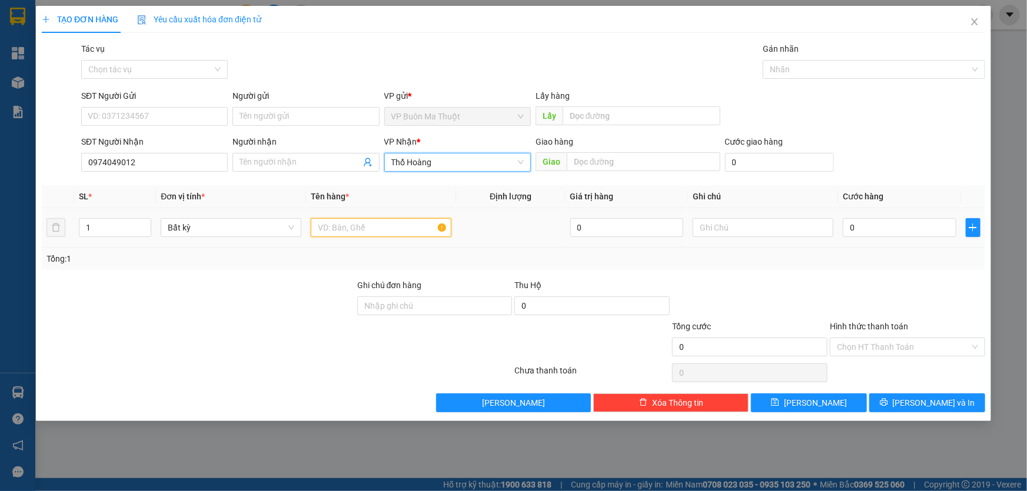
click at [352, 231] on input "text" at bounding box center [381, 227] width 141 height 19
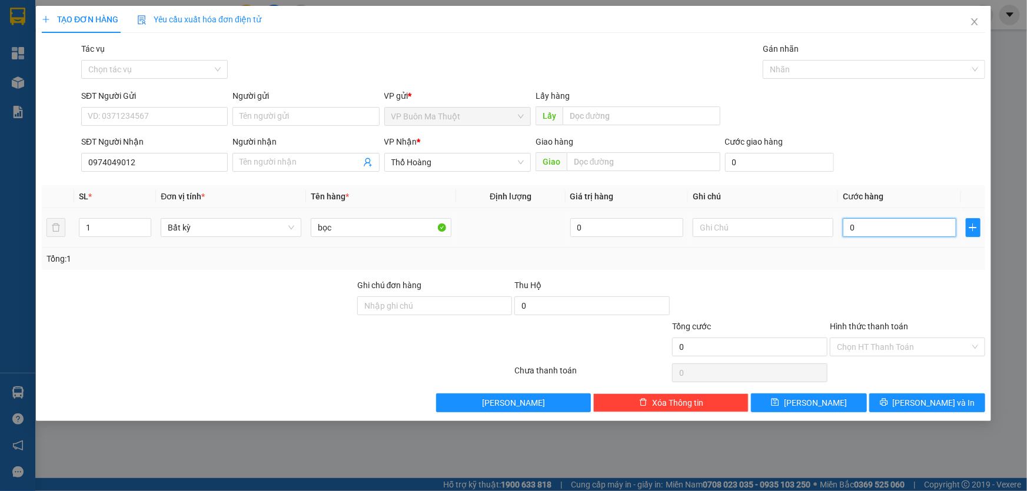
click at [911, 227] on input "0" at bounding box center [900, 227] width 114 height 19
click at [836, 400] on button "[PERSON_NAME]" at bounding box center [809, 403] width 116 height 19
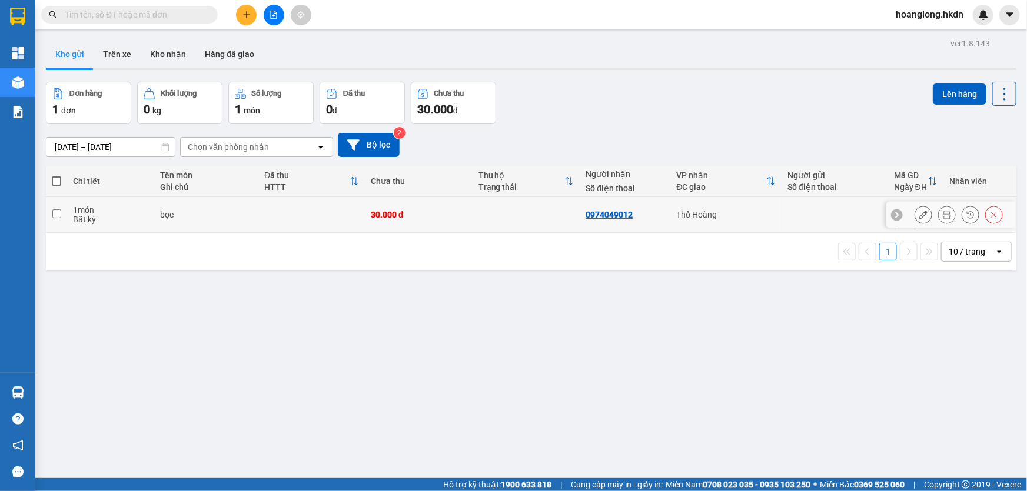
click at [246, 211] on div "bọc" at bounding box center [206, 214] width 92 height 9
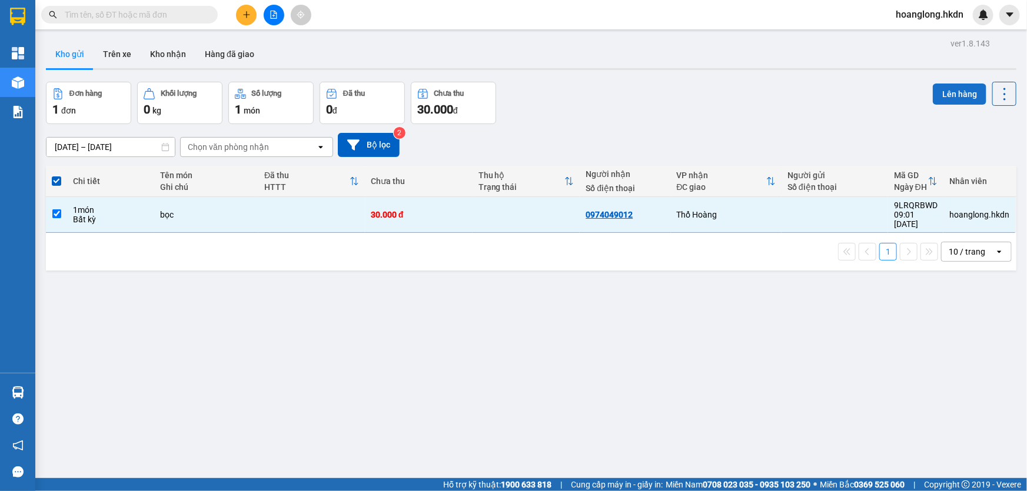
click at [966, 96] on button "Lên hàng" at bounding box center [960, 94] width 54 height 21
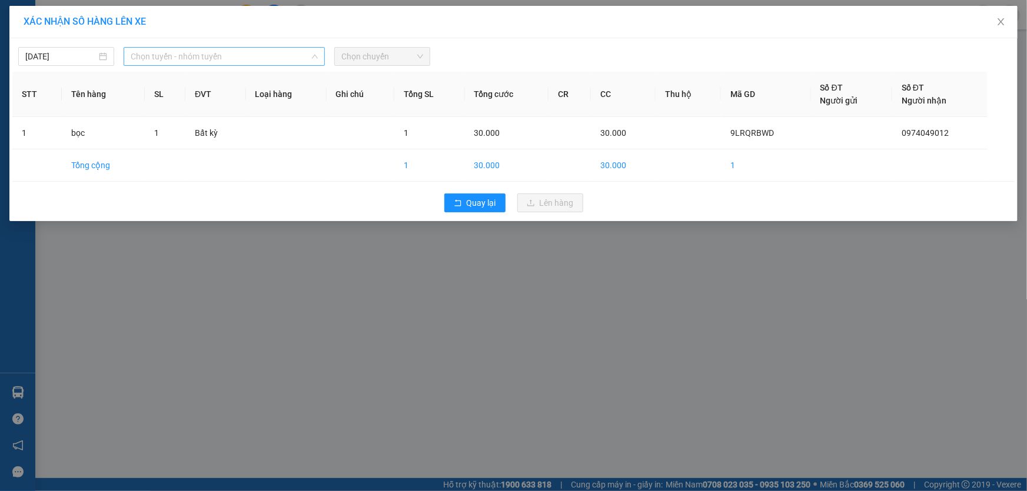
click at [195, 51] on span "Chọn tuyến - nhóm tuyến" at bounding box center [224, 57] width 187 height 18
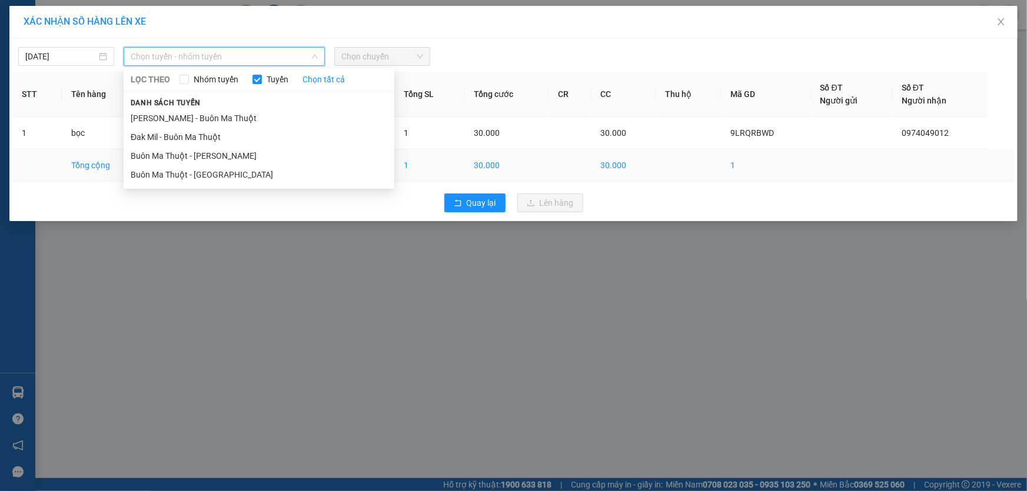
click at [214, 155] on li "Buôn Ma Thuột - [PERSON_NAME]" at bounding box center [259, 156] width 271 height 19
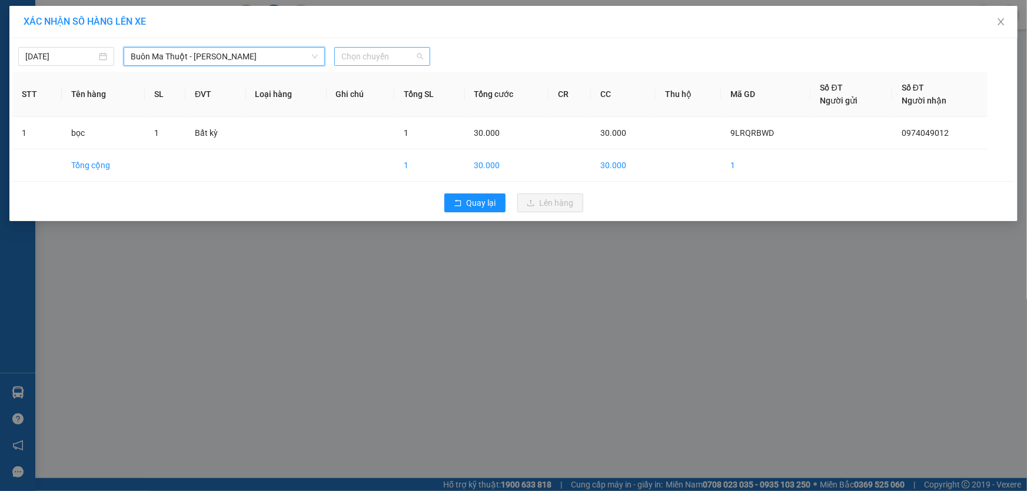
click at [351, 56] on span "Chọn chuyến" at bounding box center [382, 57] width 82 height 18
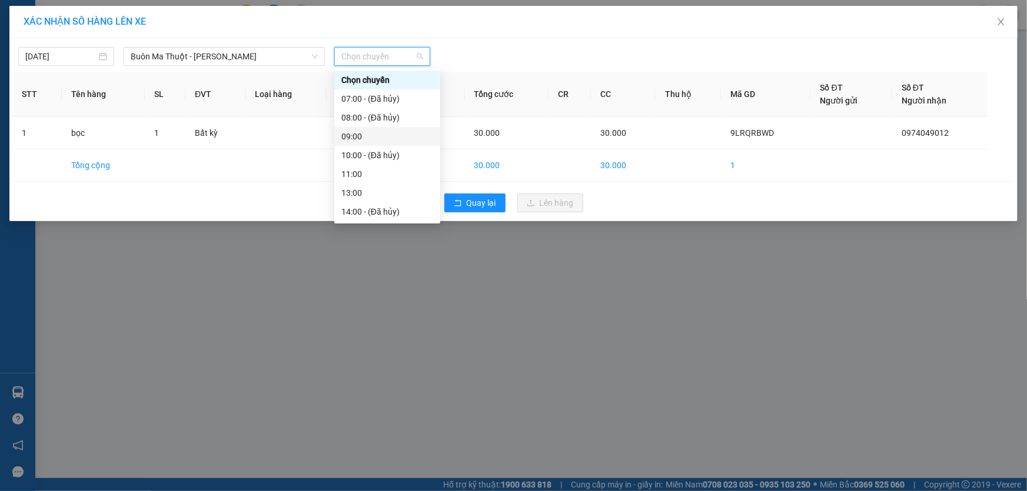
click at [355, 138] on div "09:00" at bounding box center [387, 136] width 92 height 13
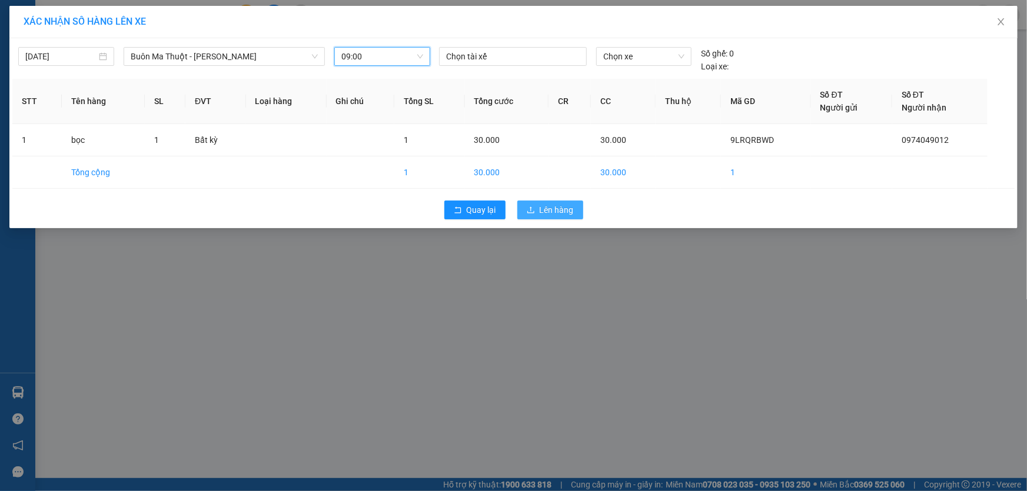
click at [542, 217] on button "Lên hàng" at bounding box center [550, 210] width 66 height 19
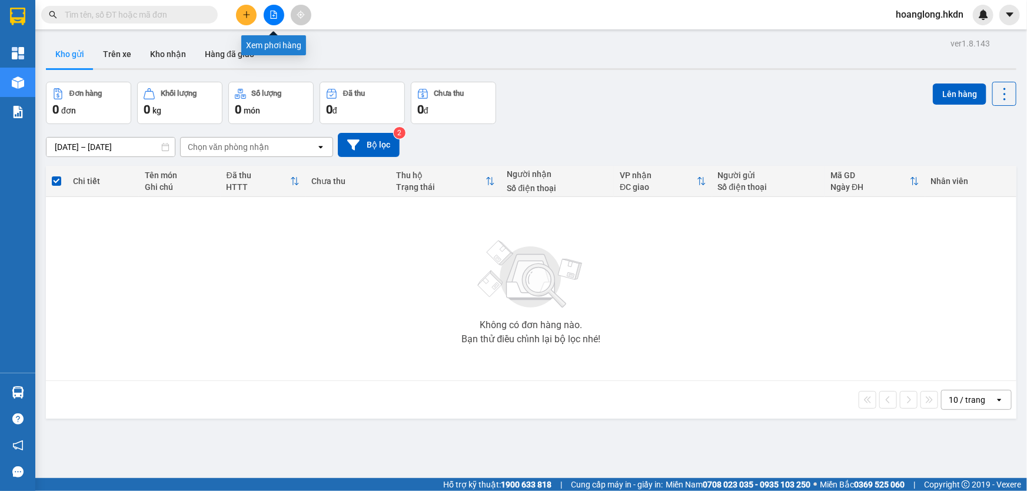
click at [270, 12] on icon "file-add" at bounding box center [274, 15] width 8 height 8
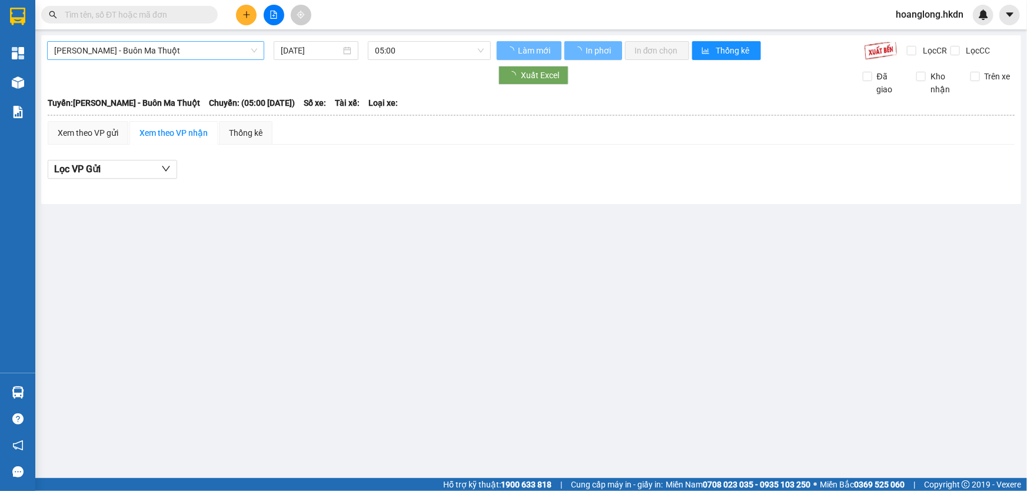
click at [145, 46] on span "[PERSON_NAME] - Buôn Ma Thuột" at bounding box center [155, 51] width 203 height 18
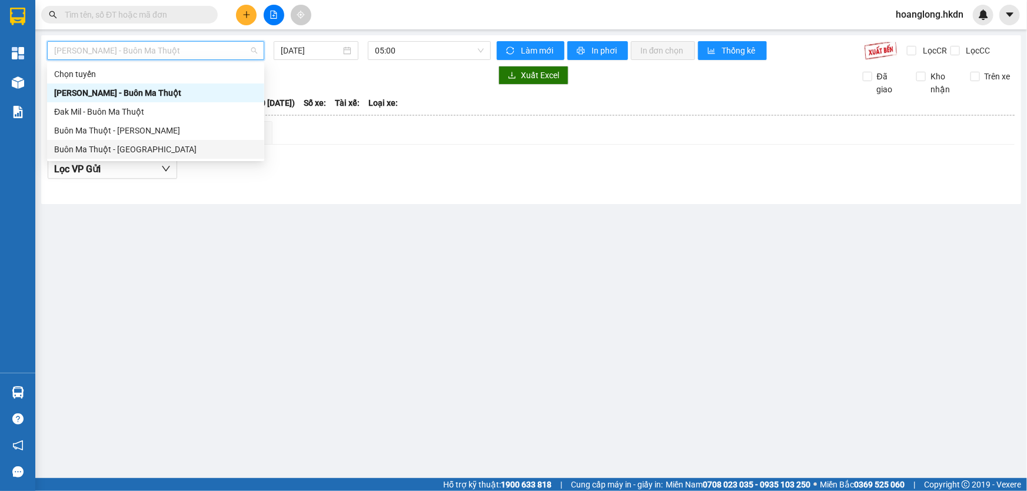
click at [159, 152] on div "Buôn Ma Thuột - [GEOGRAPHIC_DATA]" at bounding box center [155, 149] width 203 height 13
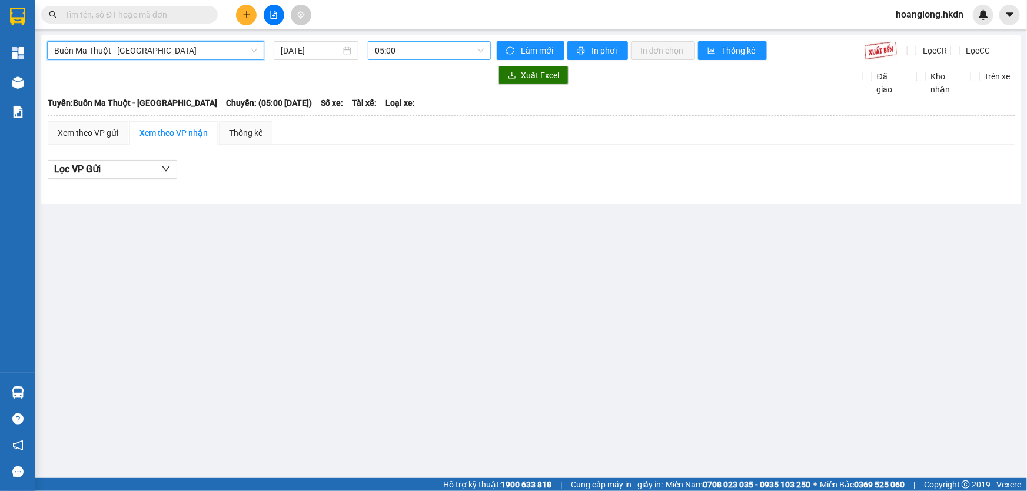
drag, startPoint x: 430, startPoint y: 59, endPoint x: 424, endPoint y: 59, distance: 5.9
click at [428, 55] on span "05:00" at bounding box center [429, 51] width 109 height 18
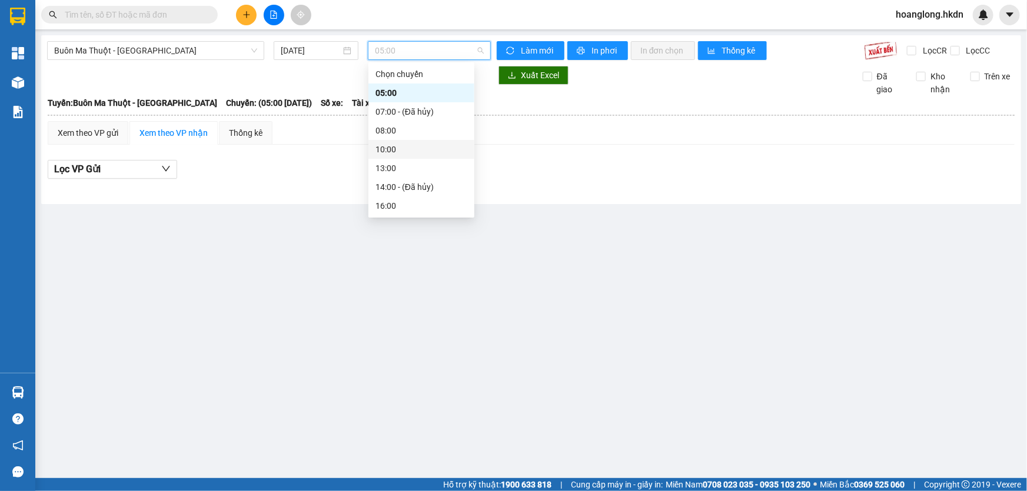
drag, startPoint x: 401, startPoint y: 143, endPoint x: 400, endPoint y: 149, distance: 6.0
click at [400, 149] on div "10:00" at bounding box center [421, 149] width 92 height 13
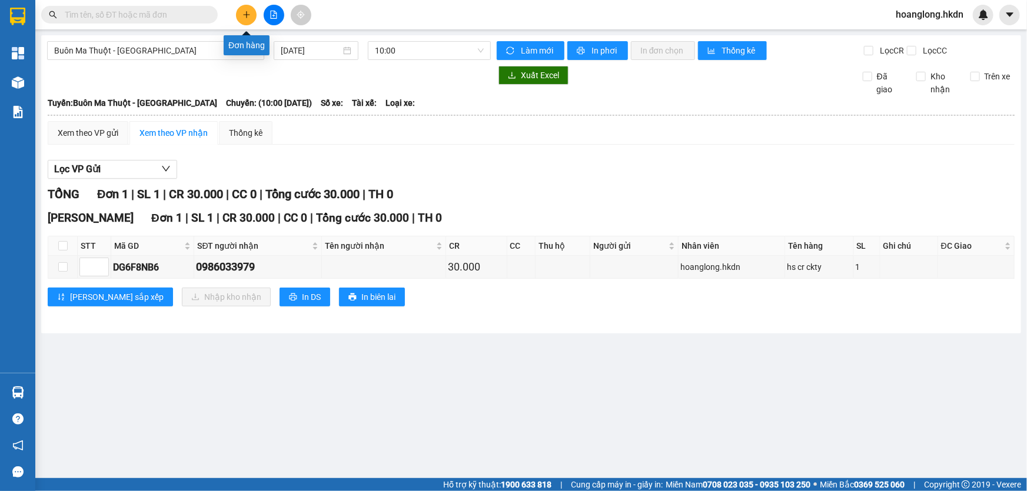
click at [246, 14] on icon "plus" at bounding box center [246, 14] width 1 height 6
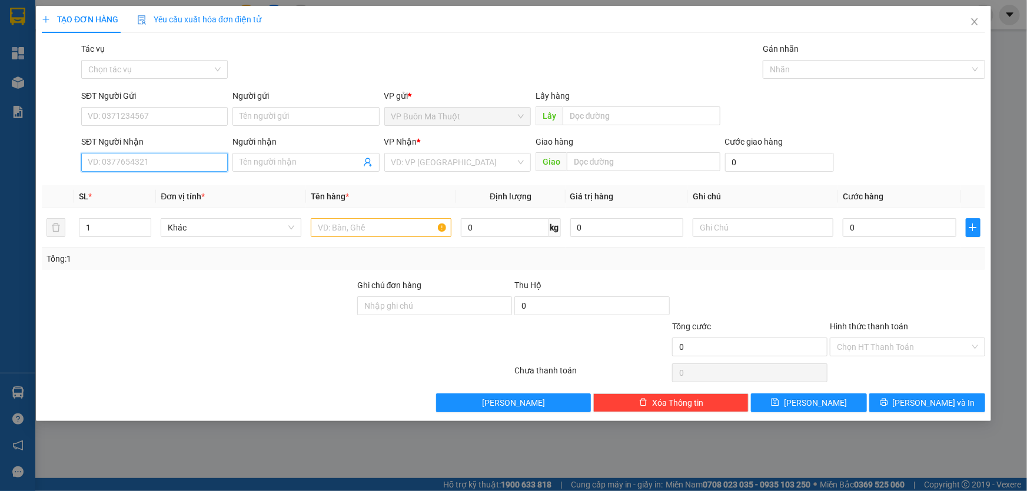
click at [184, 154] on input "SĐT Người Nhận" at bounding box center [154, 162] width 147 height 19
click at [433, 159] on input "search" at bounding box center [453, 163] width 124 height 18
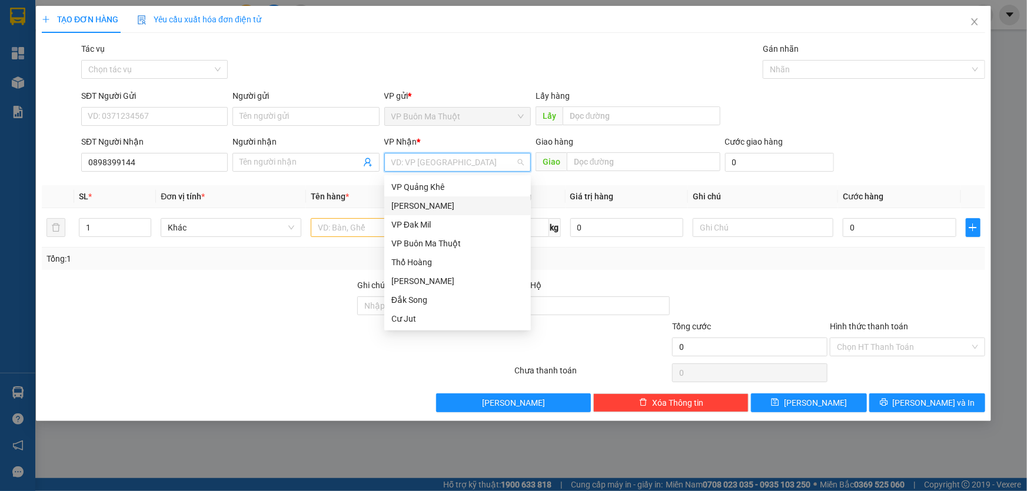
click at [425, 206] on div "[PERSON_NAME]" at bounding box center [457, 205] width 132 height 13
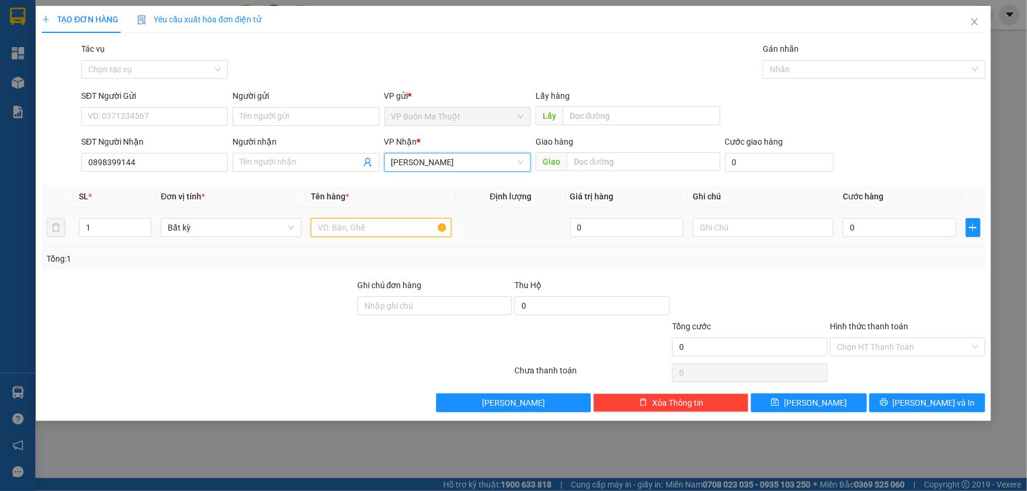
click at [362, 224] on input "text" at bounding box center [381, 227] width 141 height 19
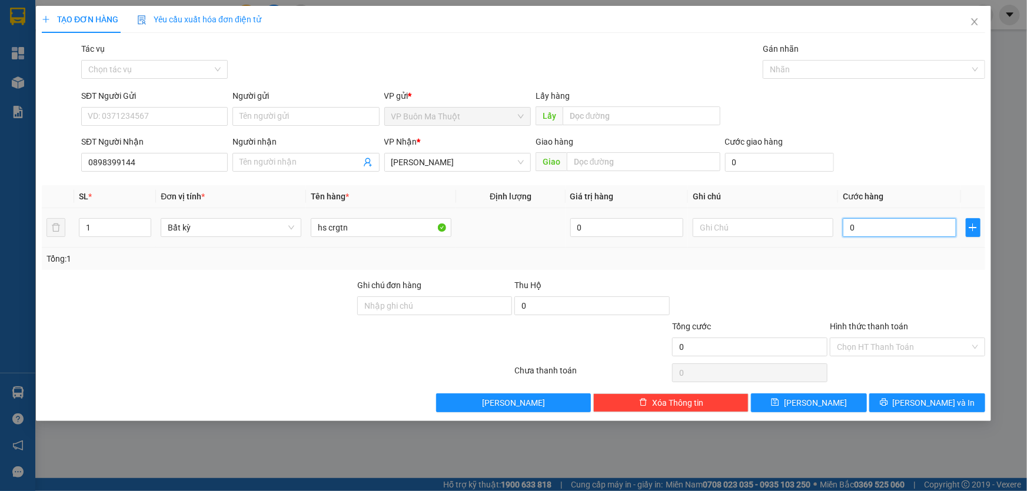
click at [908, 230] on input "0" at bounding box center [900, 227] width 114 height 19
click at [929, 346] on input "Hình thức thanh toán" at bounding box center [903, 347] width 133 height 18
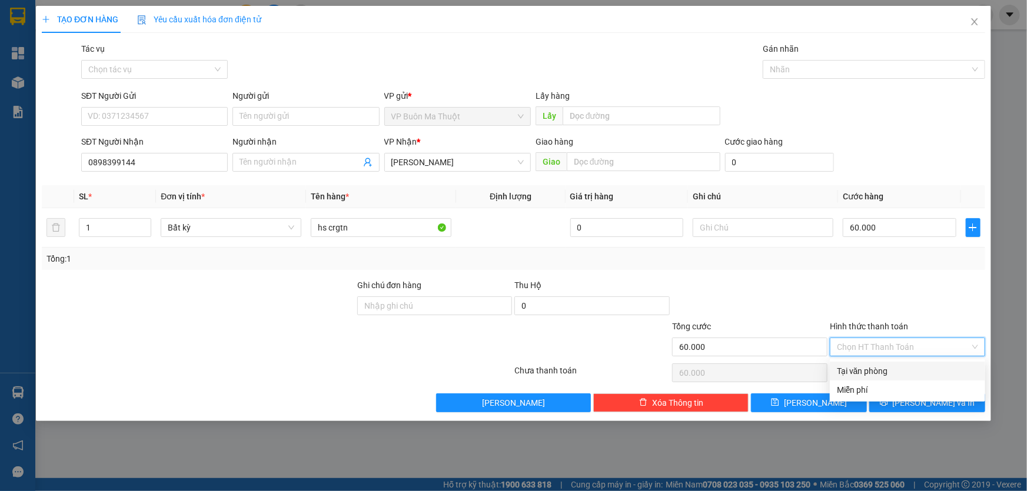
drag, startPoint x: 876, startPoint y: 371, endPoint x: 859, endPoint y: 382, distance: 20.4
click at [875, 371] on div "Tại văn phòng" at bounding box center [907, 371] width 141 height 13
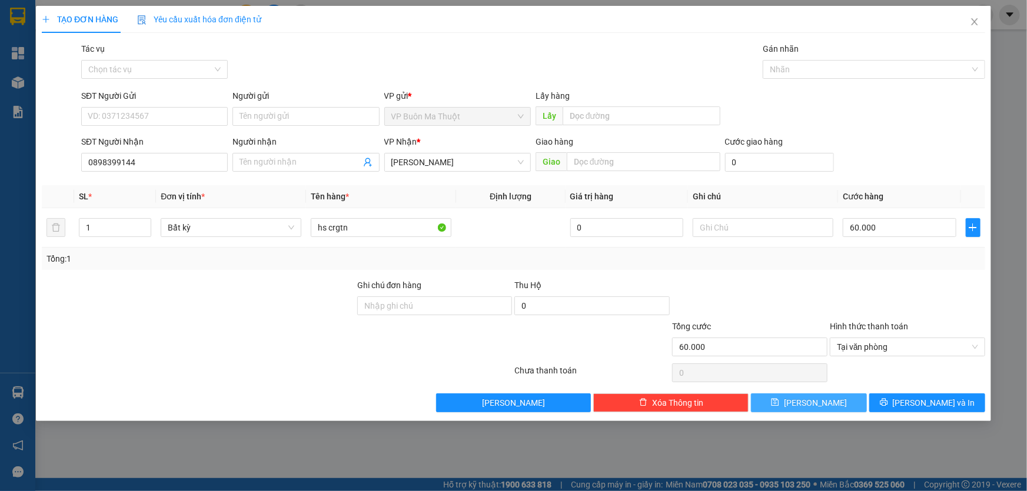
click at [834, 411] on button "[PERSON_NAME]" at bounding box center [809, 403] width 116 height 19
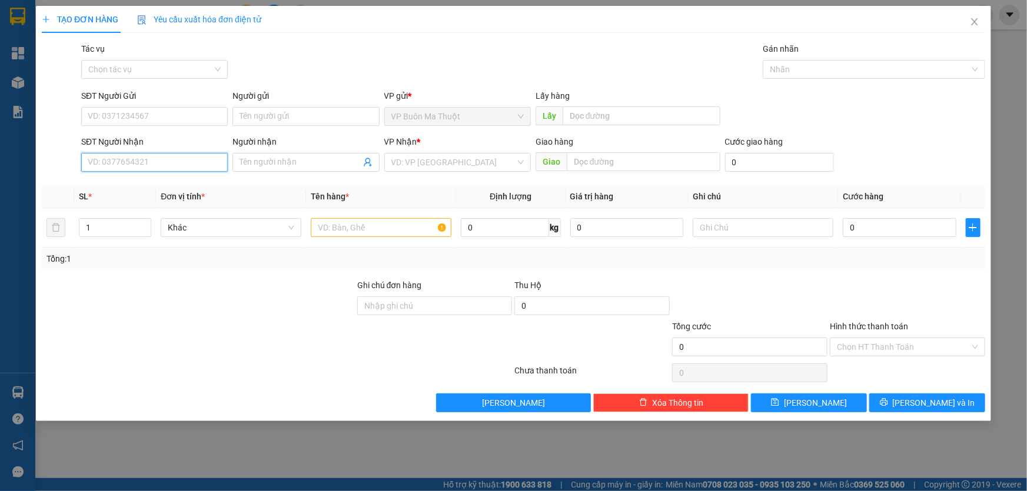
click at [205, 162] on input "SĐT Người Nhận" at bounding box center [154, 162] width 147 height 19
click at [242, 159] on input "Người nhận" at bounding box center [300, 162] width 121 height 13
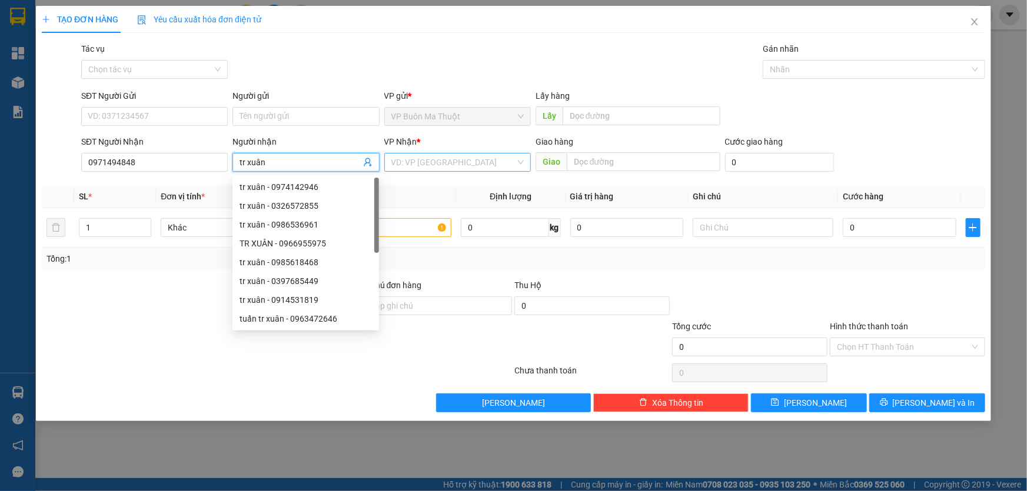
click at [388, 159] on div "VD: VP [GEOGRAPHIC_DATA]" at bounding box center [457, 162] width 147 height 19
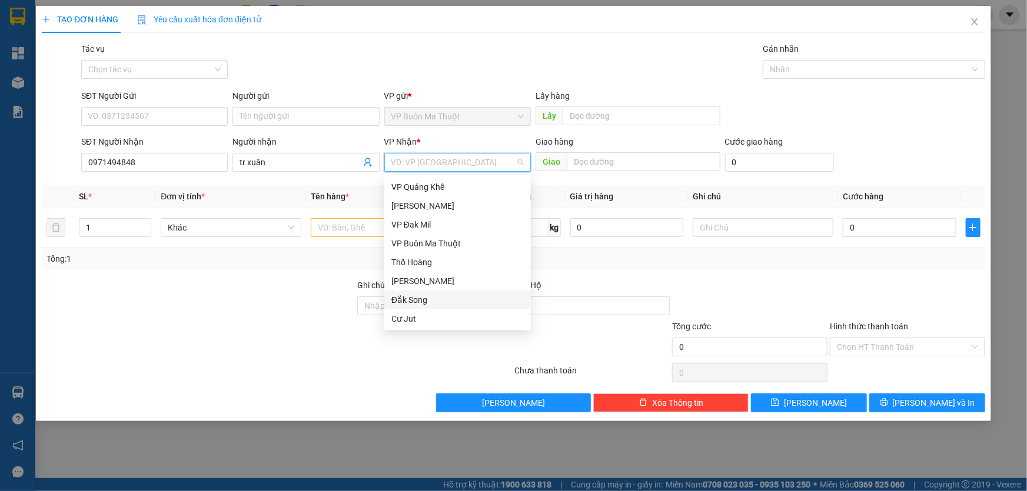
click at [397, 302] on div "Đắk Song" at bounding box center [457, 300] width 132 height 13
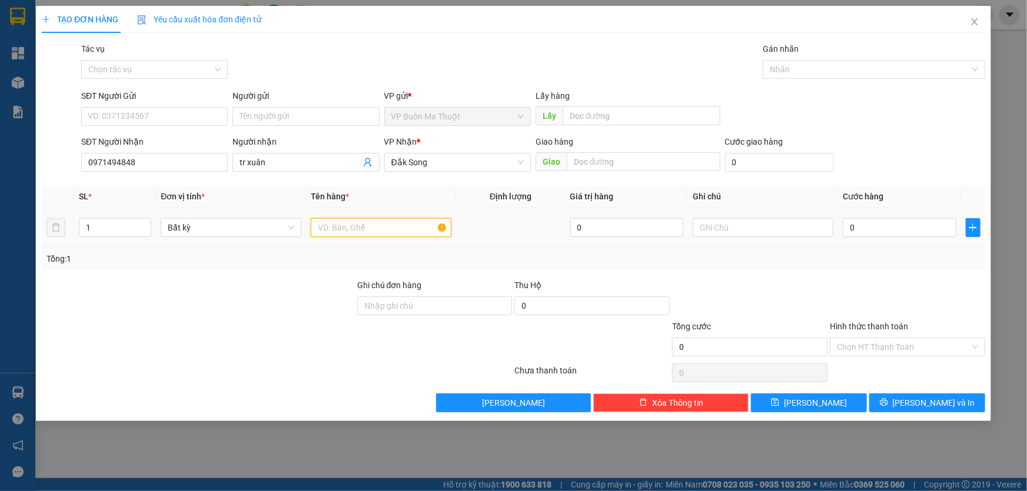
click at [340, 221] on input "text" at bounding box center [381, 227] width 141 height 19
click at [877, 229] on input "0" at bounding box center [900, 227] width 114 height 19
click at [883, 350] on input "Hình thức thanh toán" at bounding box center [903, 347] width 133 height 18
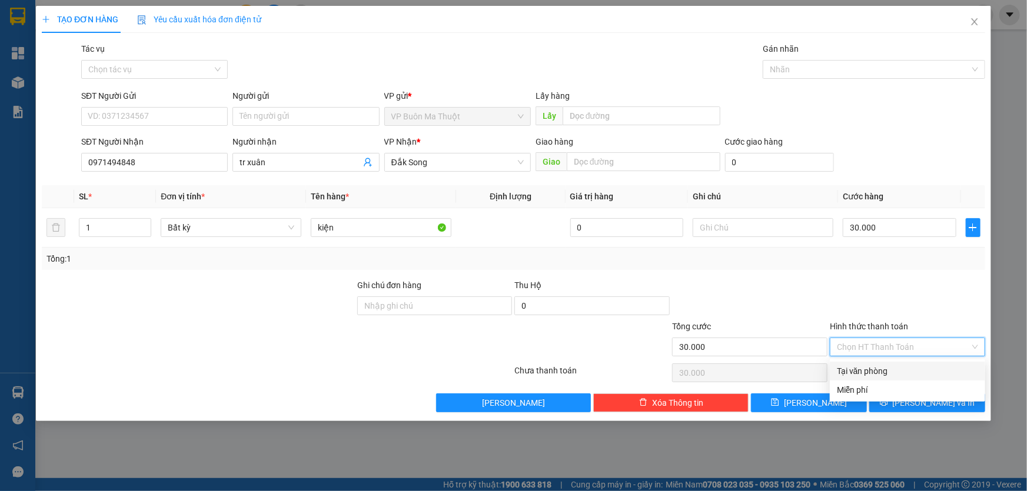
click at [865, 370] on div "Tại văn phòng" at bounding box center [907, 371] width 141 height 13
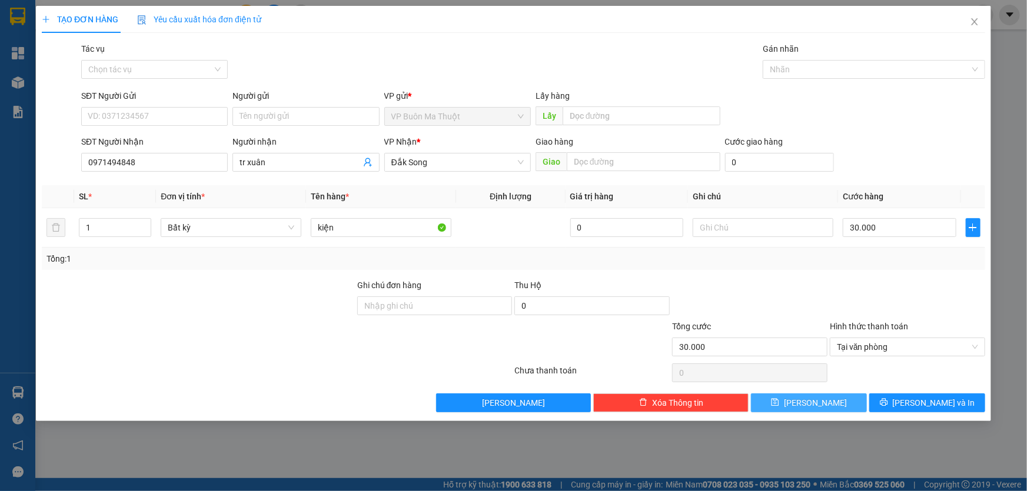
click at [835, 399] on button "[PERSON_NAME]" at bounding box center [809, 403] width 116 height 19
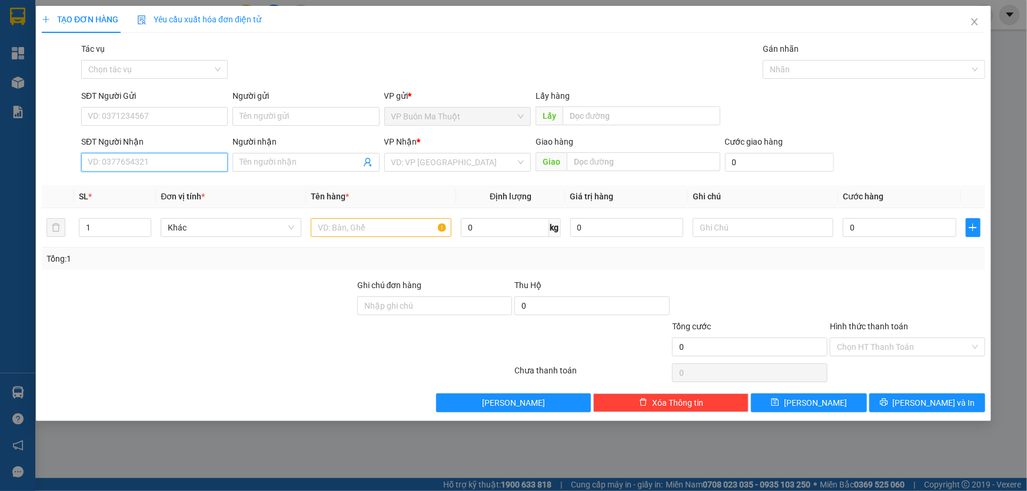
click at [209, 159] on input "SĐT Người Nhận" at bounding box center [154, 162] width 147 height 19
click at [412, 161] on input "search" at bounding box center [453, 163] width 124 height 18
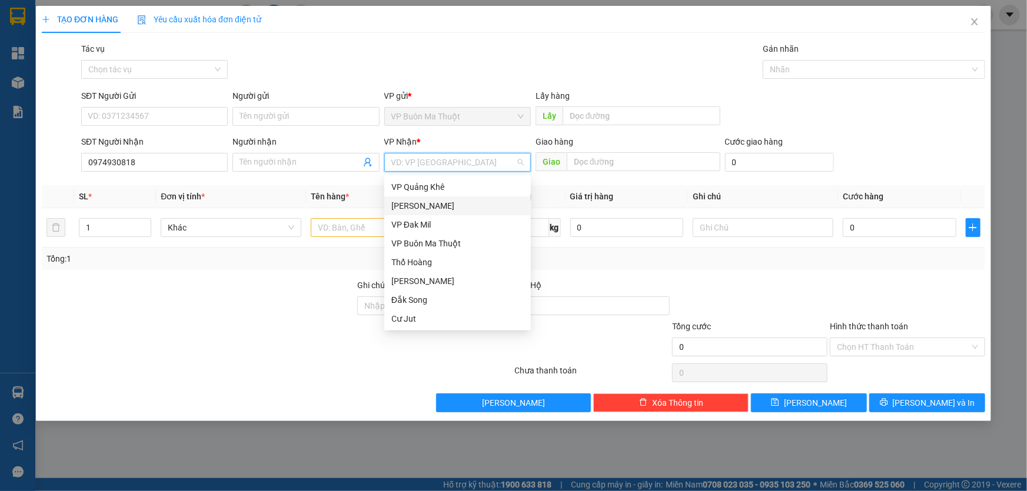
click at [401, 210] on div "[PERSON_NAME]" at bounding box center [457, 205] width 132 height 13
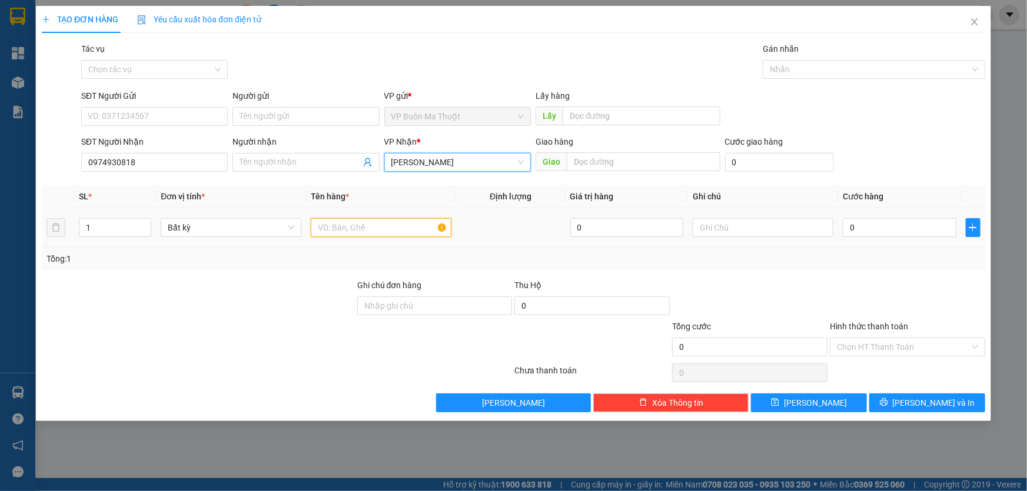
click at [355, 225] on input "text" at bounding box center [381, 227] width 141 height 19
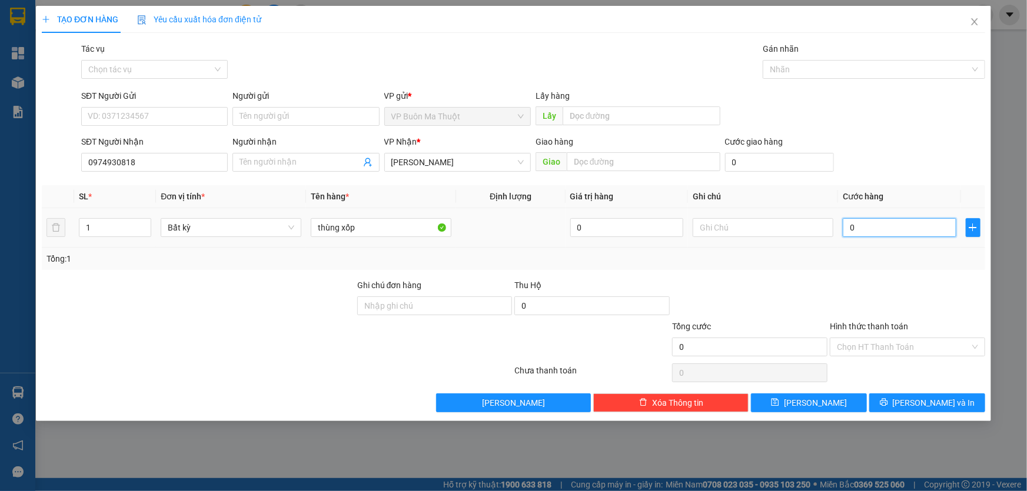
click at [911, 227] on input "0" at bounding box center [900, 227] width 114 height 19
drag, startPoint x: 813, startPoint y: 415, endPoint x: 812, endPoint y: 404, distance: 11.8
click at [813, 415] on div "TẠO ĐƠN HÀNG Yêu cầu xuất hóa đơn điện tử Transit Pickup Surcharge Ids Transit …" at bounding box center [513, 213] width 955 height 415
click at [812, 404] on span "[PERSON_NAME]" at bounding box center [815, 403] width 63 height 13
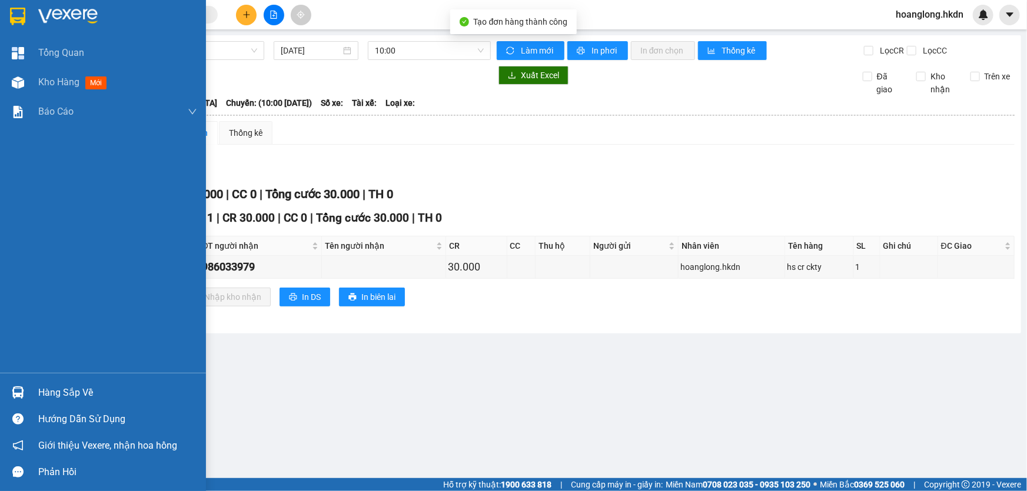
click at [16, 12] on img at bounding box center [17, 17] width 15 height 18
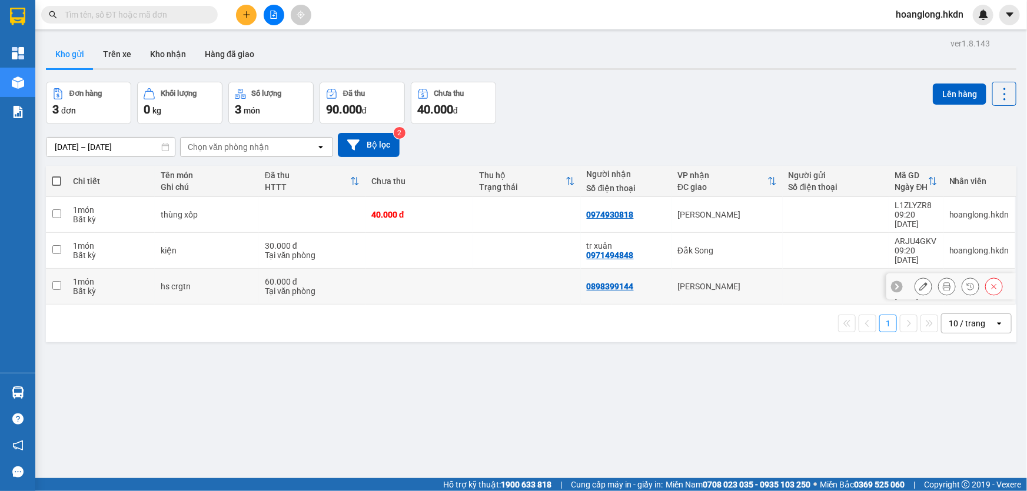
drag, startPoint x: 524, startPoint y: 263, endPoint x: 523, endPoint y: 250, distance: 13.1
click at [524, 269] on td at bounding box center [527, 287] width 108 height 36
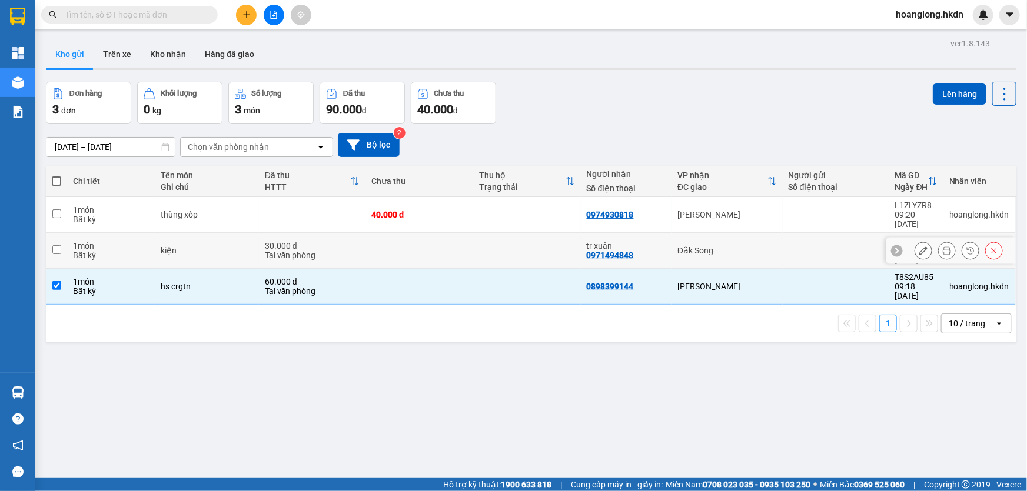
drag, startPoint x: 523, startPoint y: 247, endPoint x: 541, endPoint y: 220, distance: 33.0
click at [523, 247] on td at bounding box center [527, 251] width 108 height 36
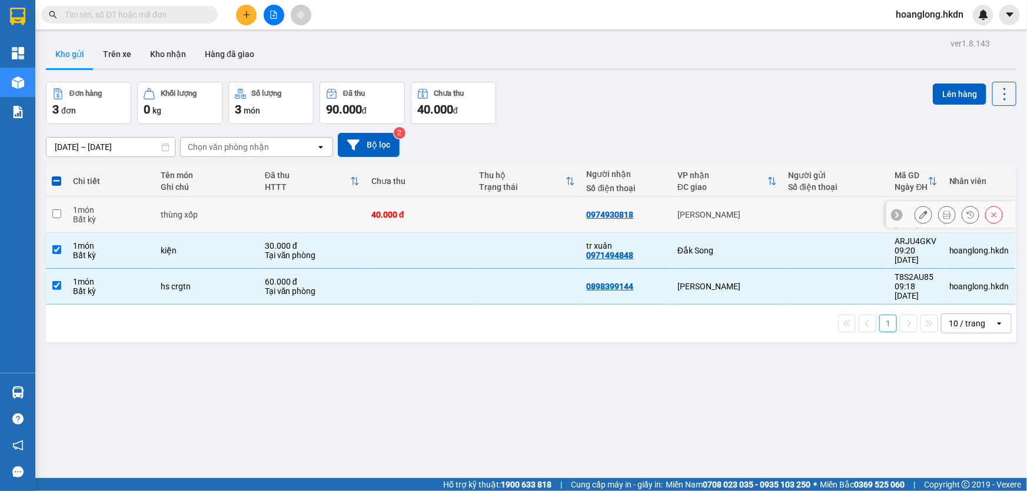
click at [546, 215] on td at bounding box center [527, 215] width 108 height 36
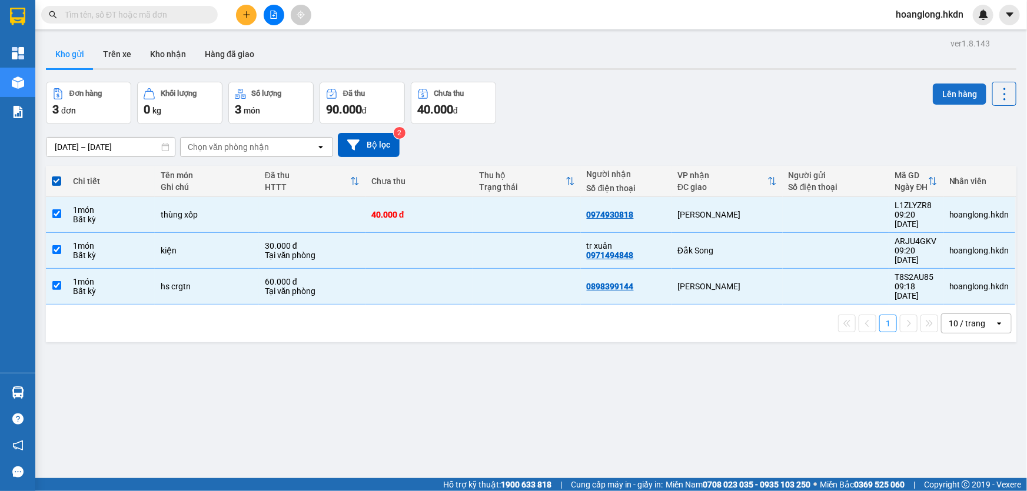
click at [959, 94] on button "Lên hàng" at bounding box center [960, 94] width 54 height 21
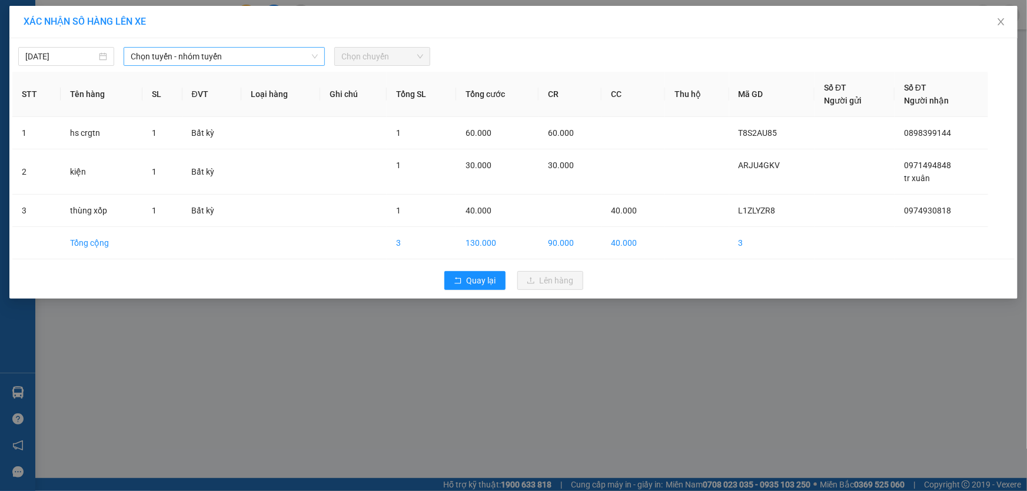
drag, startPoint x: 240, startPoint y: 59, endPoint x: 248, endPoint y: 65, distance: 10.0
click at [244, 59] on span "Chọn tuyến - nhóm tuyến" at bounding box center [224, 57] width 187 height 18
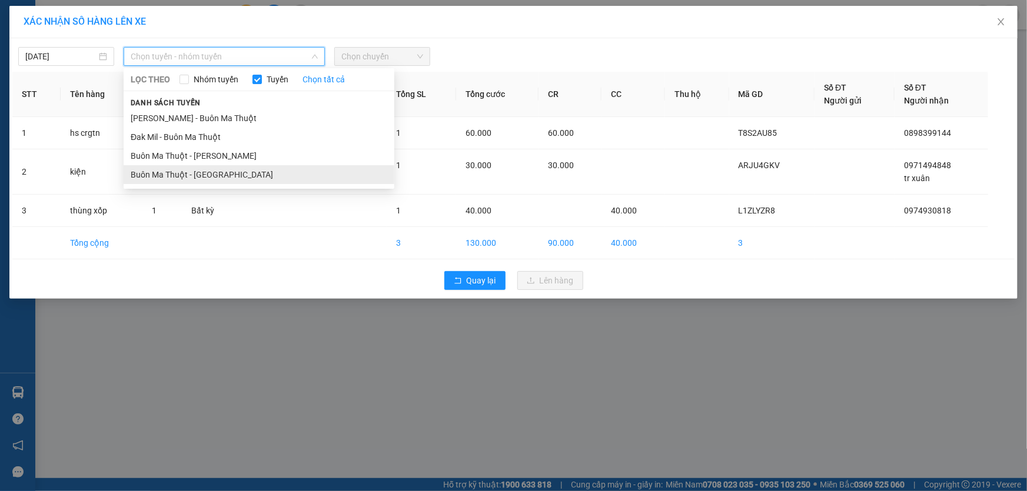
click at [247, 176] on li "Buôn Ma Thuột - [GEOGRAPHIC_DATA]" at bounding box center [259, 174] width 271 height 19
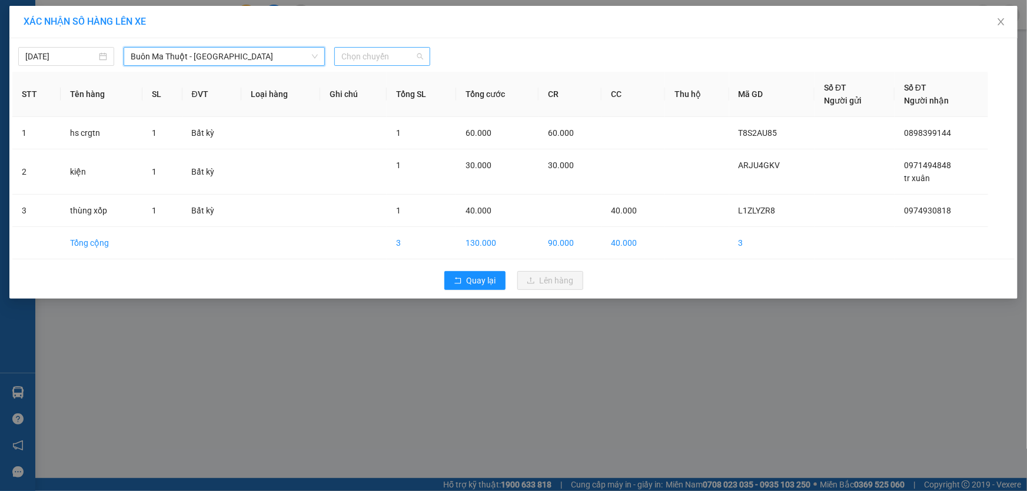
click at [380, 64] on span "Chọn chuyến" at bounding box center [382, 57] width 82 height 18
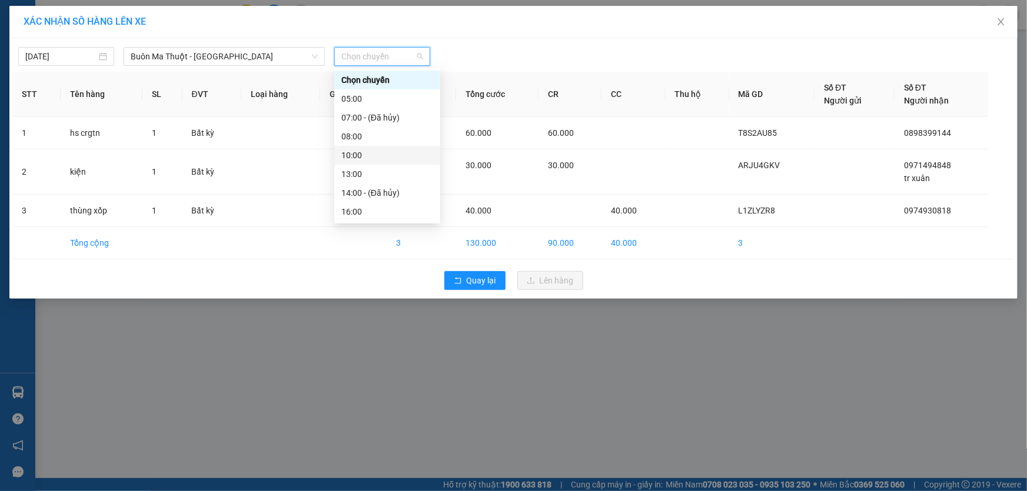
click at [369, 154] on div "10:00" at bounding box center [387, 155] width 92 height 13
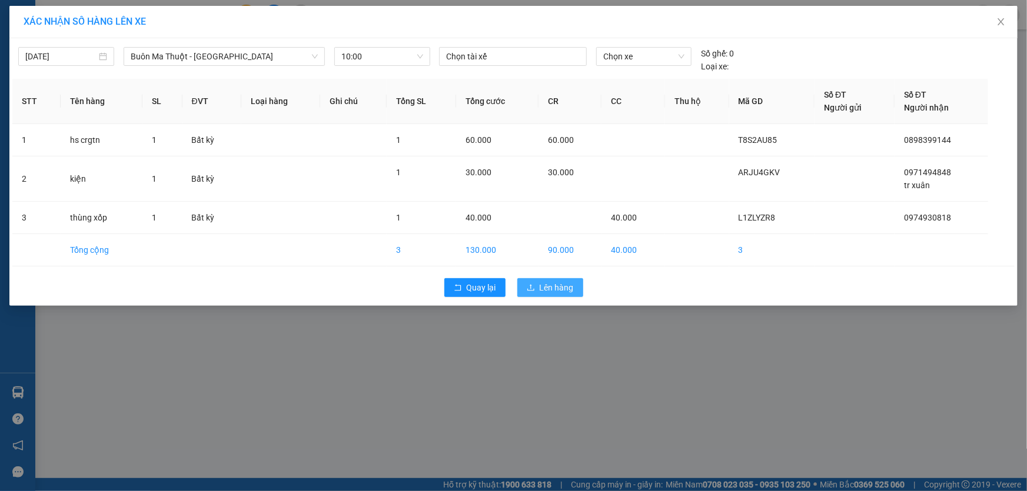
click at [541, 288] on span "Lên hàng" at bounding box center [557, 287] width 34 height 13
